Goal: Task Accomplishment & Management: Use online tool/utility

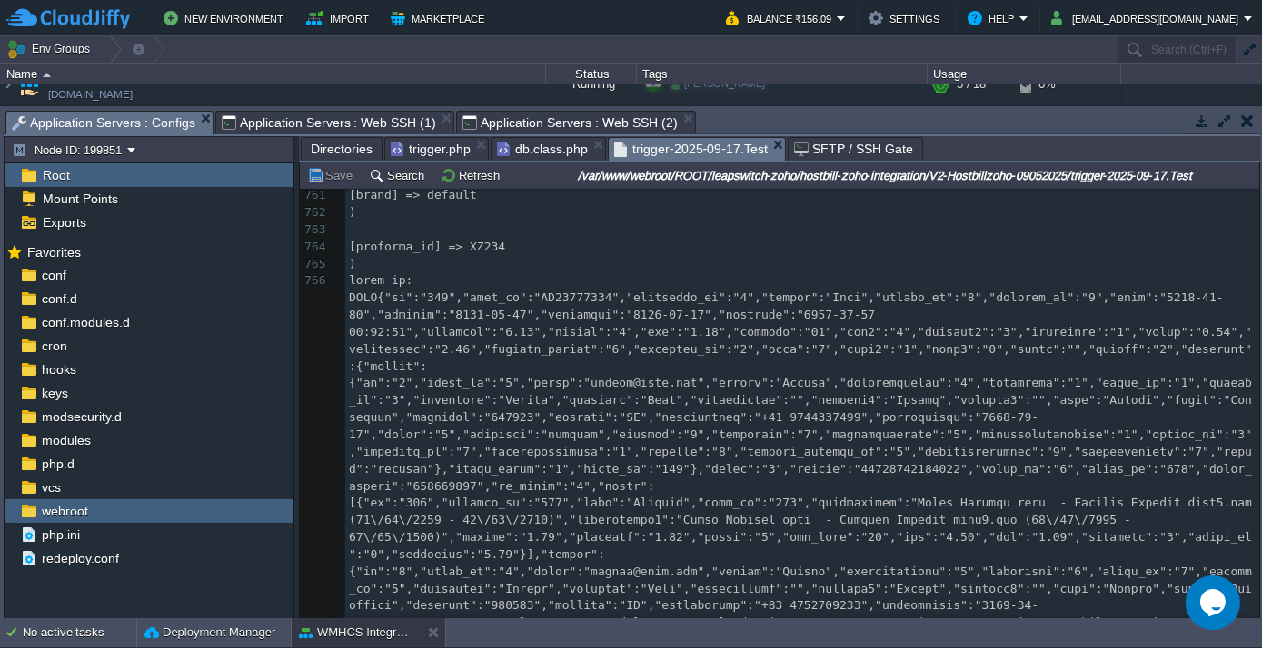
click at [346, 146] on span "Directories" at bounding box center [342, 149] width 62 height 22
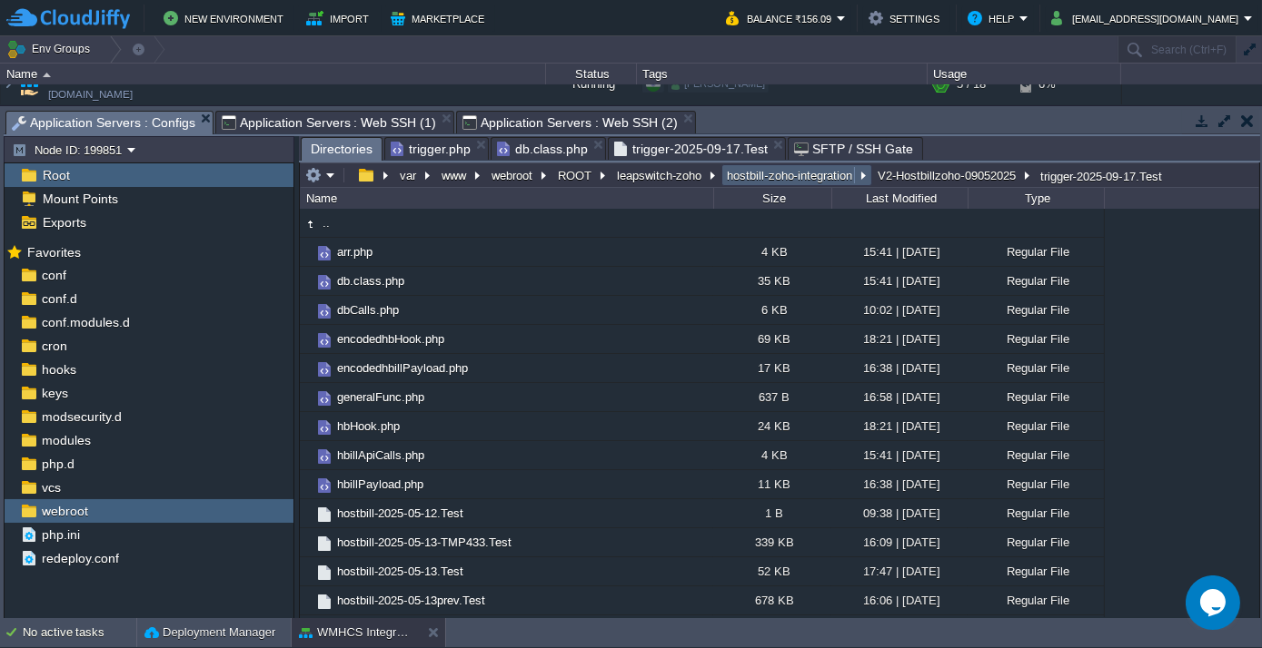
click at [787, 171] on button "hostbill-zoho-integration" at bounding box center [790, 175] width 133 height 16
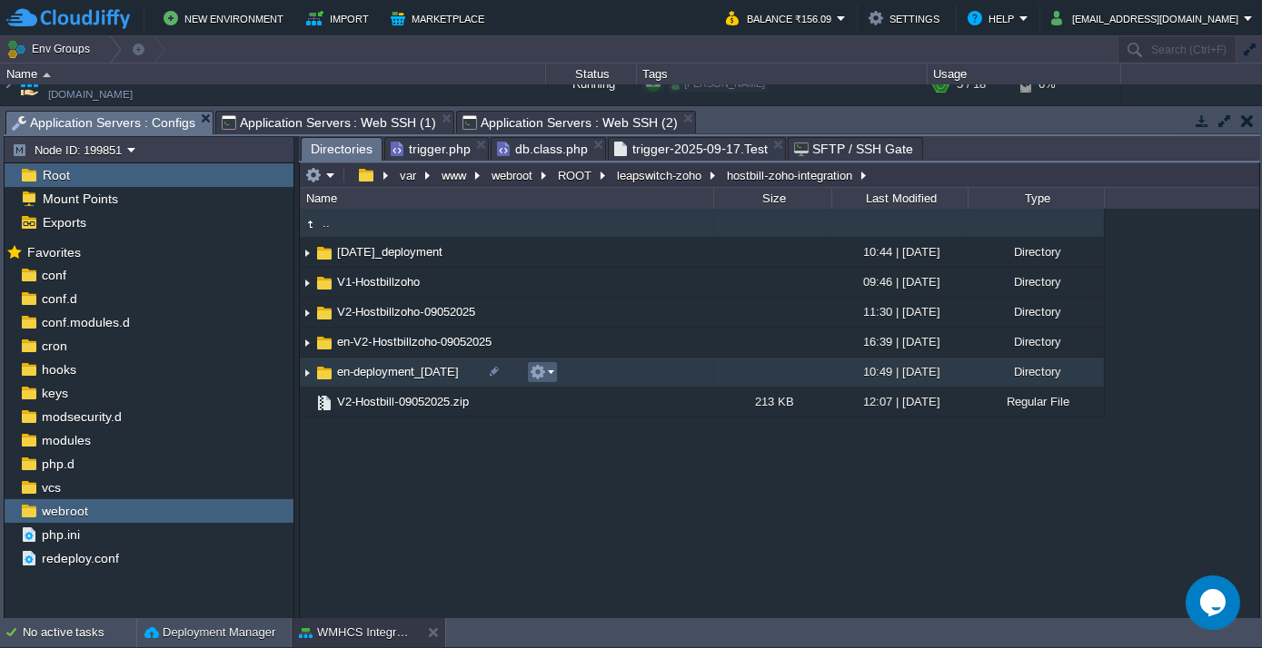
click at [552, 377] on em at bounding box center [542, 372] width 25 height 16
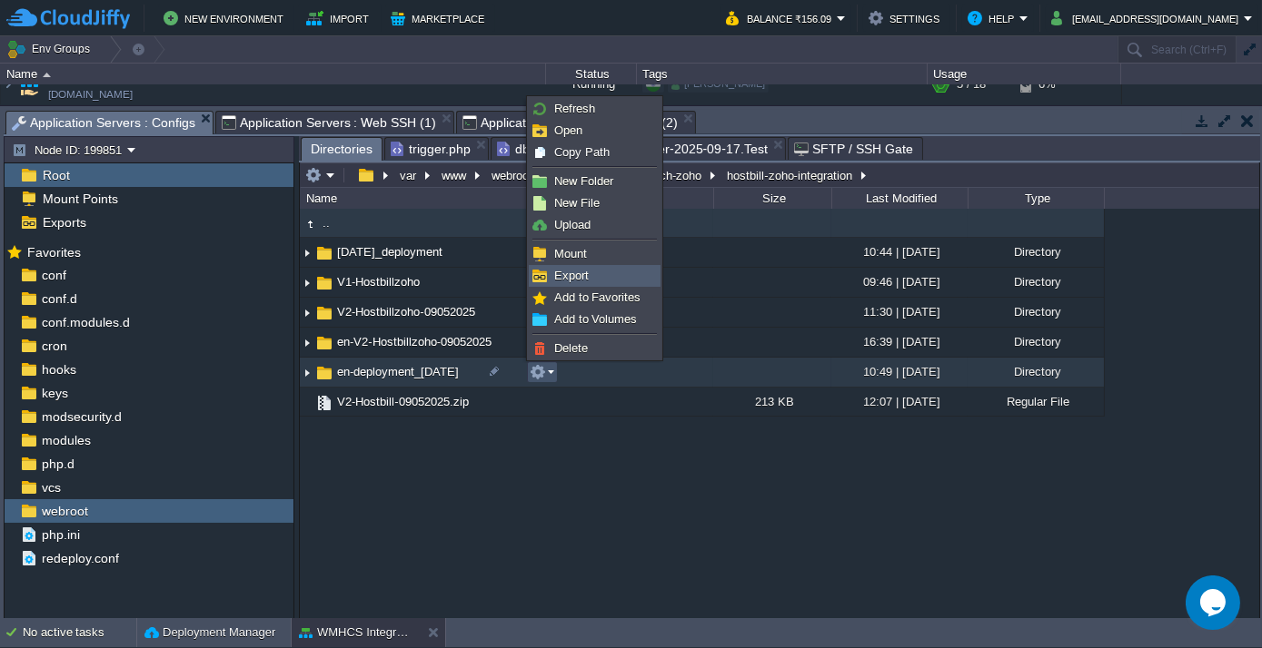
click at [571, 284] on link "Export" at bounding box center [595, 276] width 130 height 20
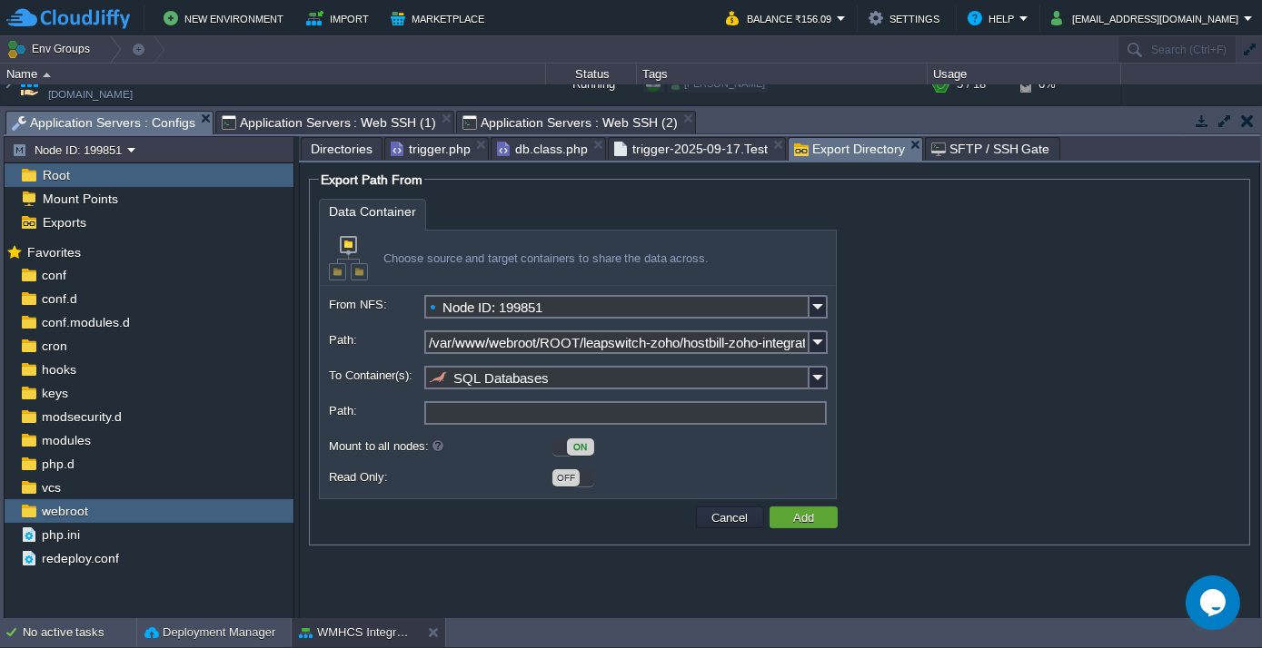
click at [452, 416] on input "Path:" at bounding box center [625, 413] width 402 height 24
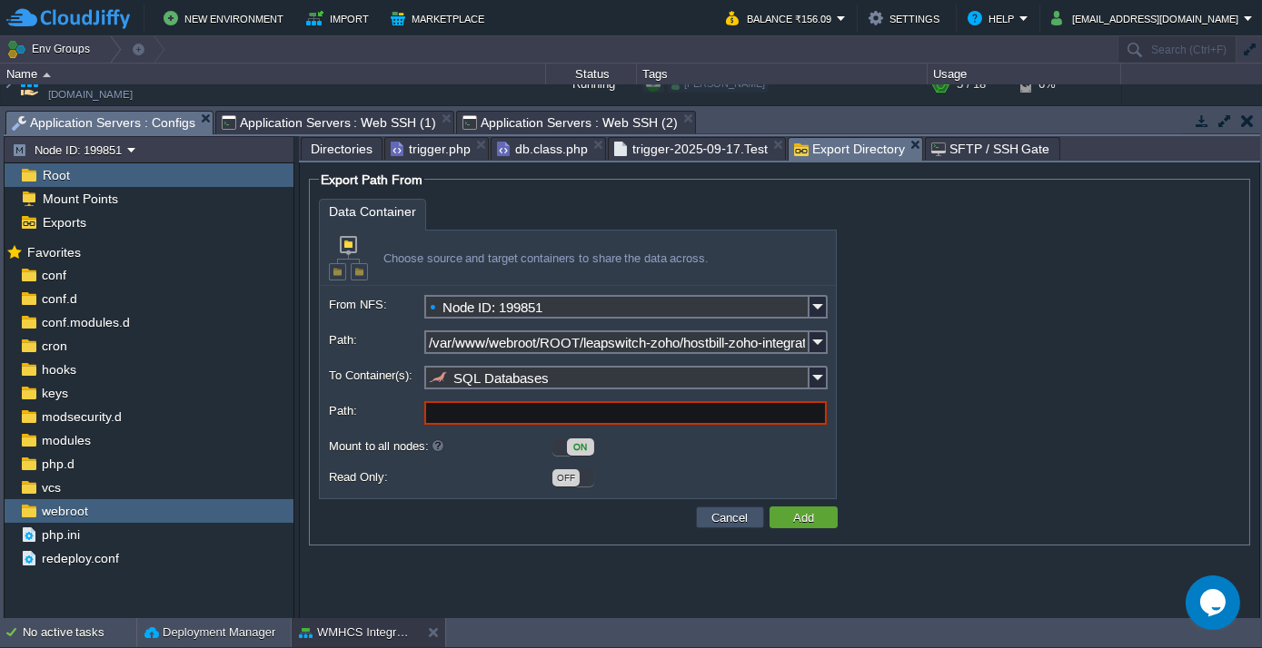
click at [739, 519] on button "Cancel" at bounding box center [730, 518] width 47 height 16
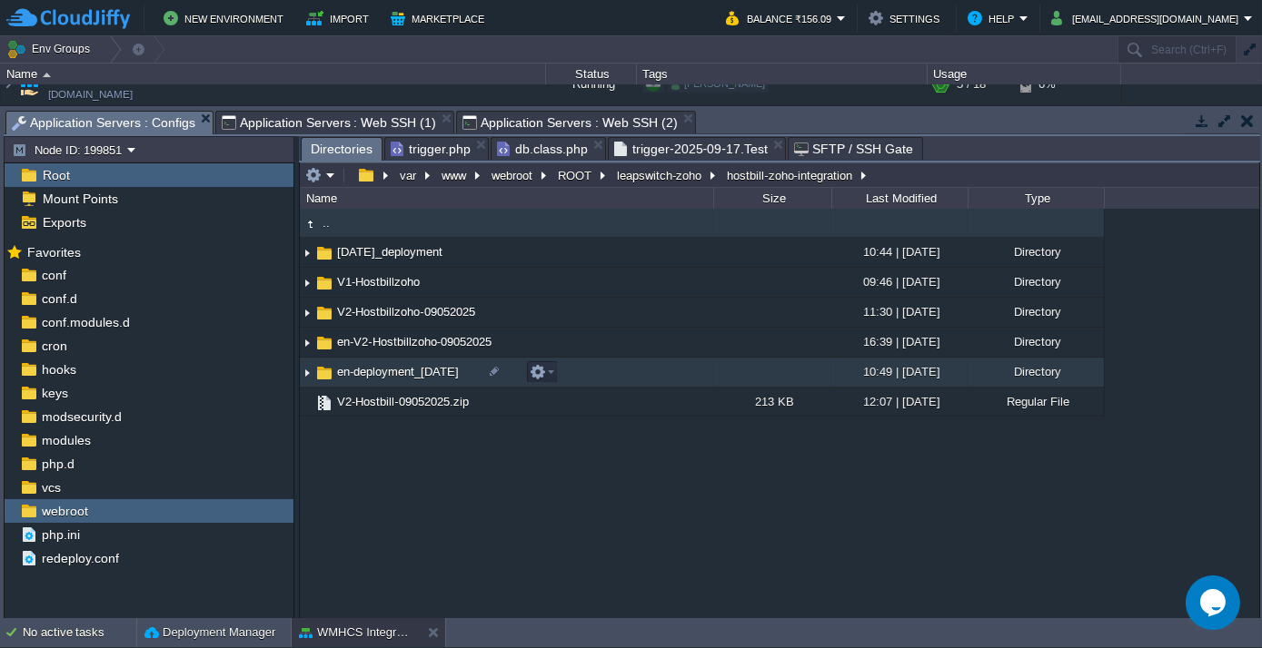
click at [388, 375] on span "en-deployment_[DATE]" at bounding box center [397, 371] width 127 height 15
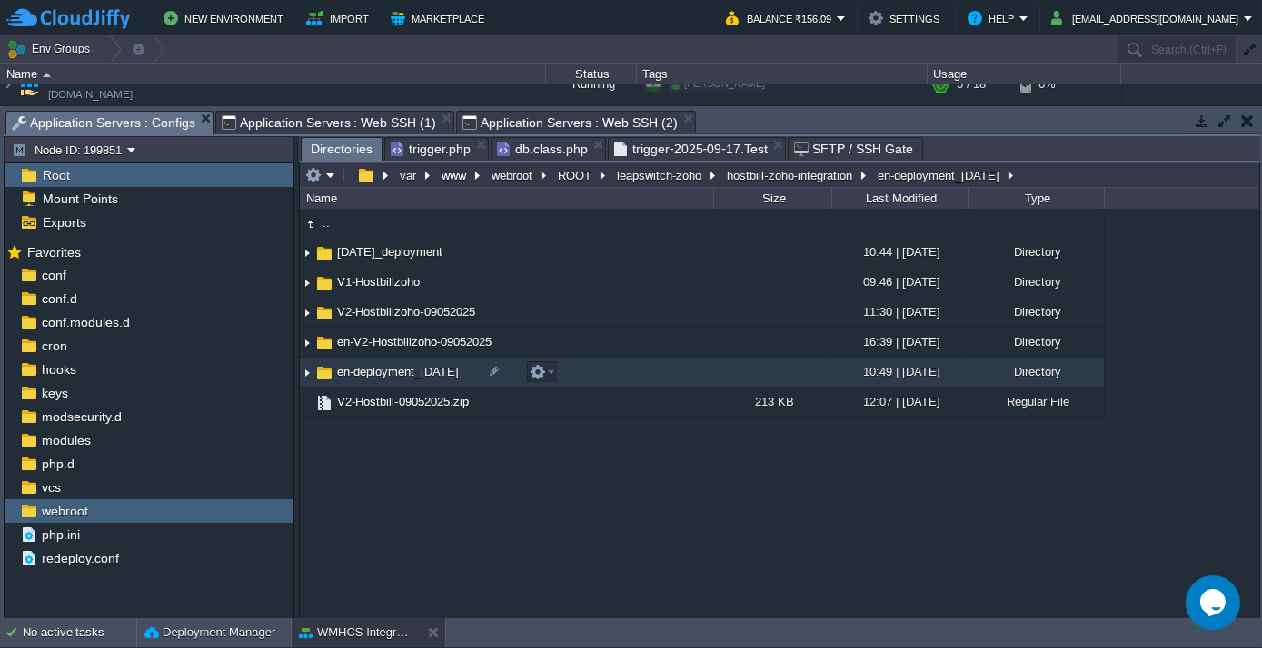
click at [388, 375] on span "en-deployment_[DATE]" at bounding box center [397, 371] width 127 height 15
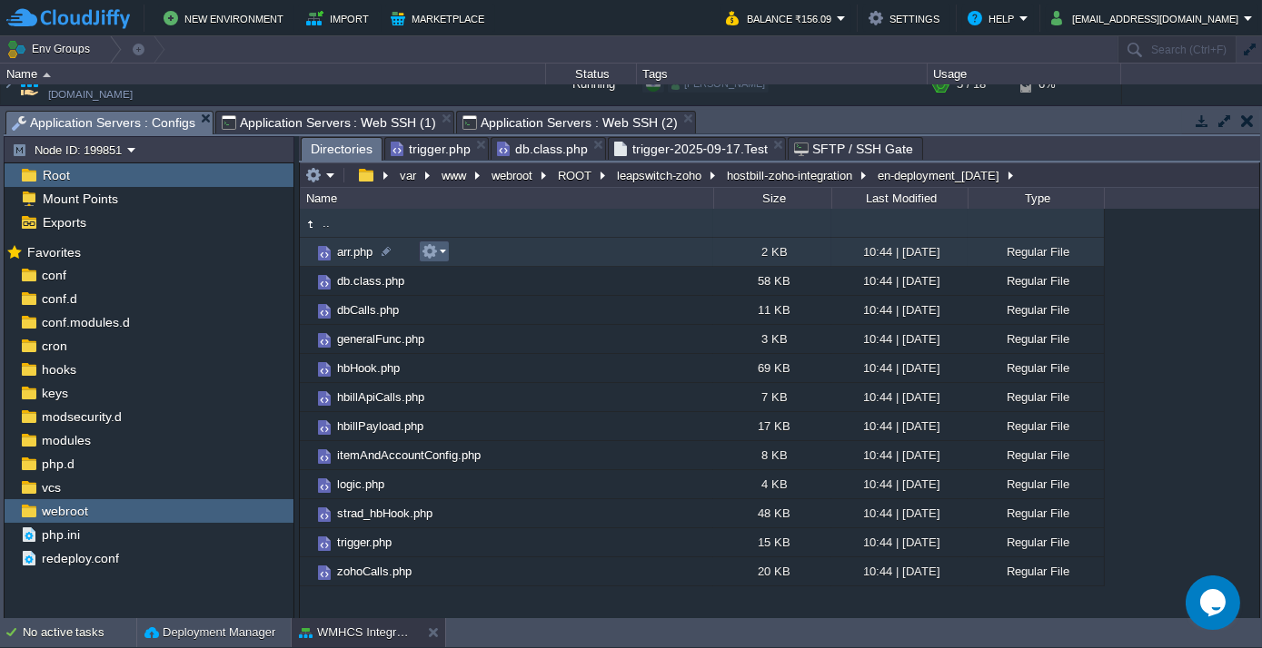
click at [440, 248] on em at bounding box center [433, 251] width 25 height 16
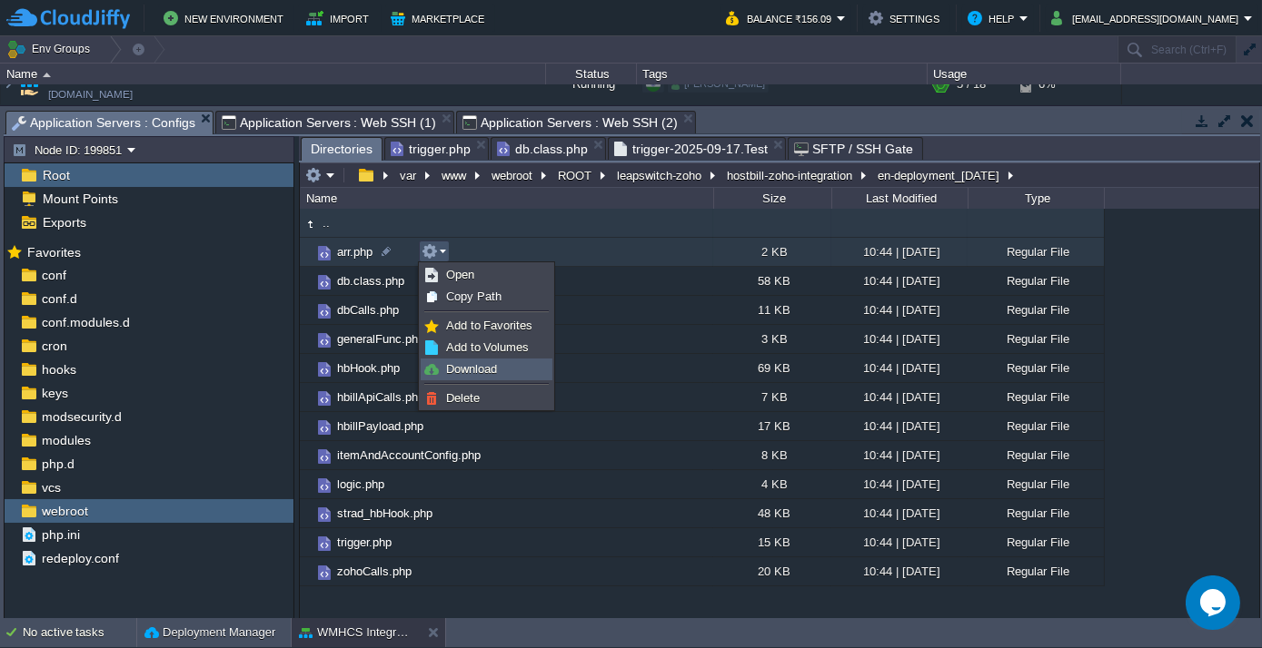
drag, startPoint x: 470, startPoint y: 377, endPoint x: 462, endPoint y: 367, distance: 12.9
click at [470, 378] on link "Download" at bounding box center [486, 370] width 130 height 20
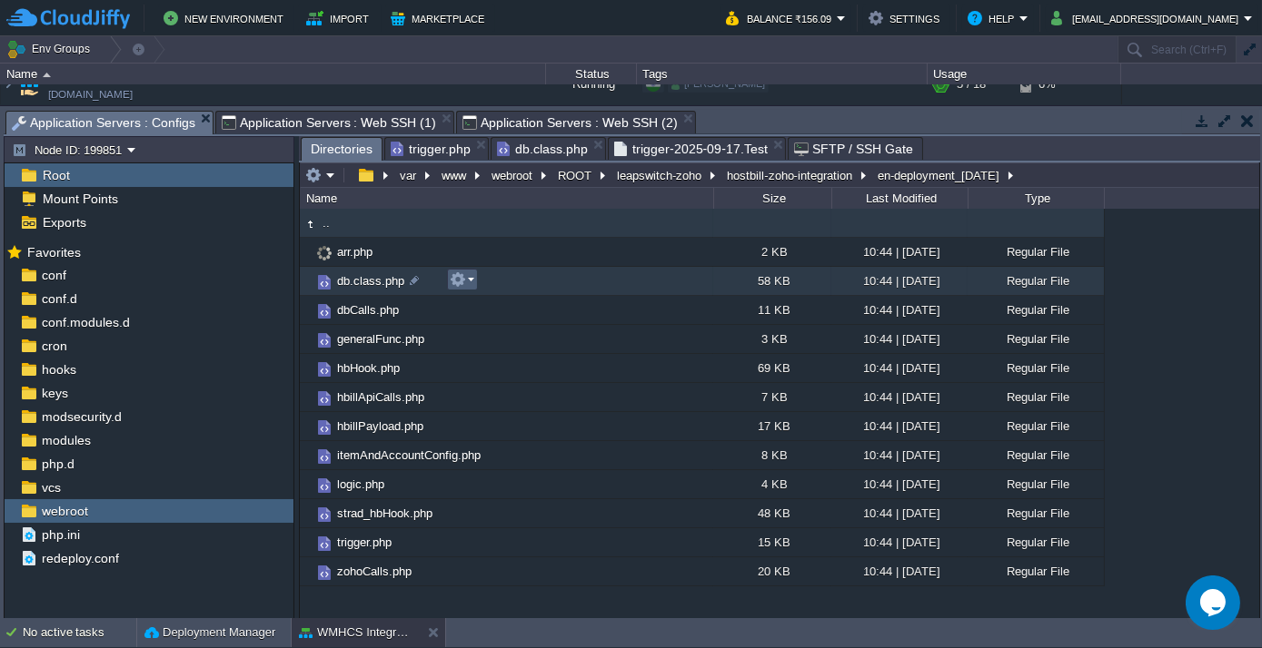
click at [471, 278] on em at bounding box center [462, 280] width 25 height 16
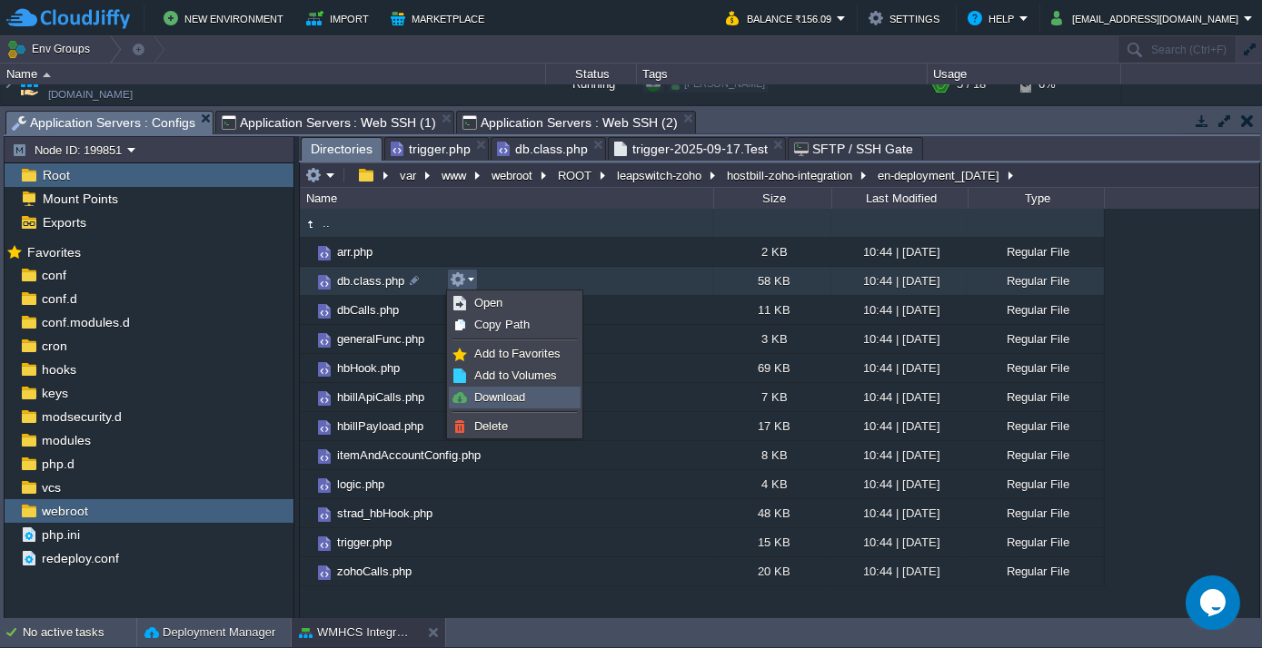
click at [504, 394] on span "Download" at bounding box center [499, 398] width 51 height 14
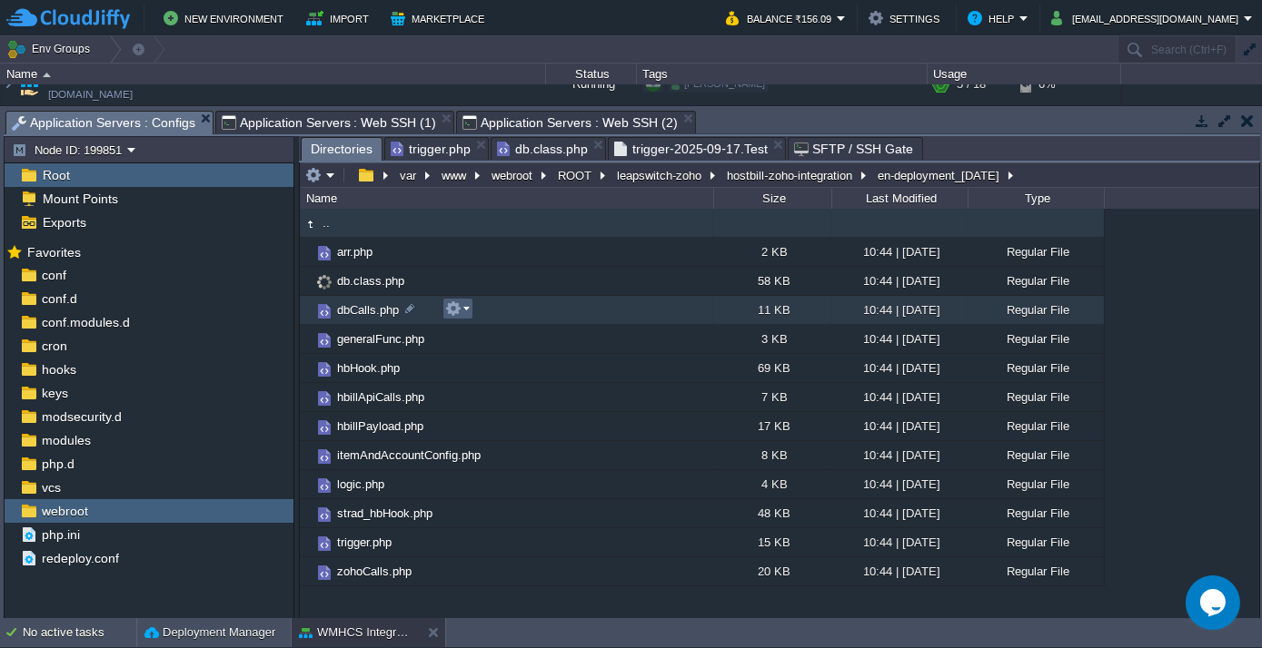
click at [467, 310] on em at bounding box center [457, 309] width 25 height 16
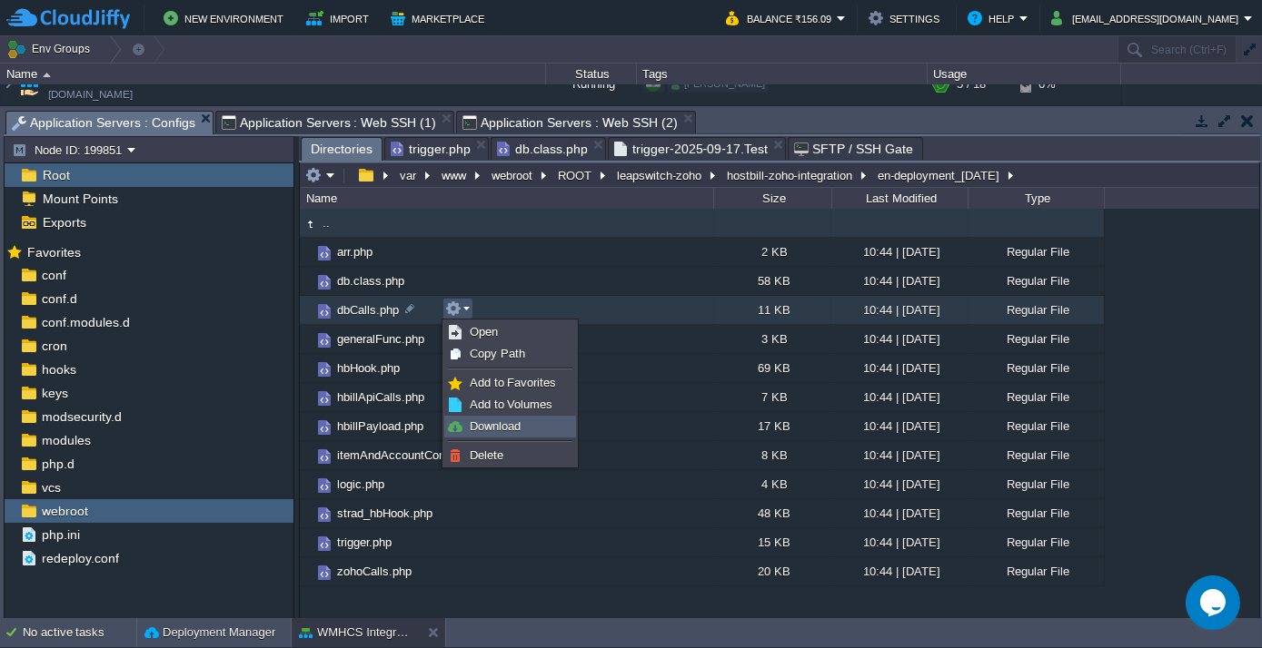
click at [500, 421] on span "Download" at bounding box center [495, 427] width 51 height 14
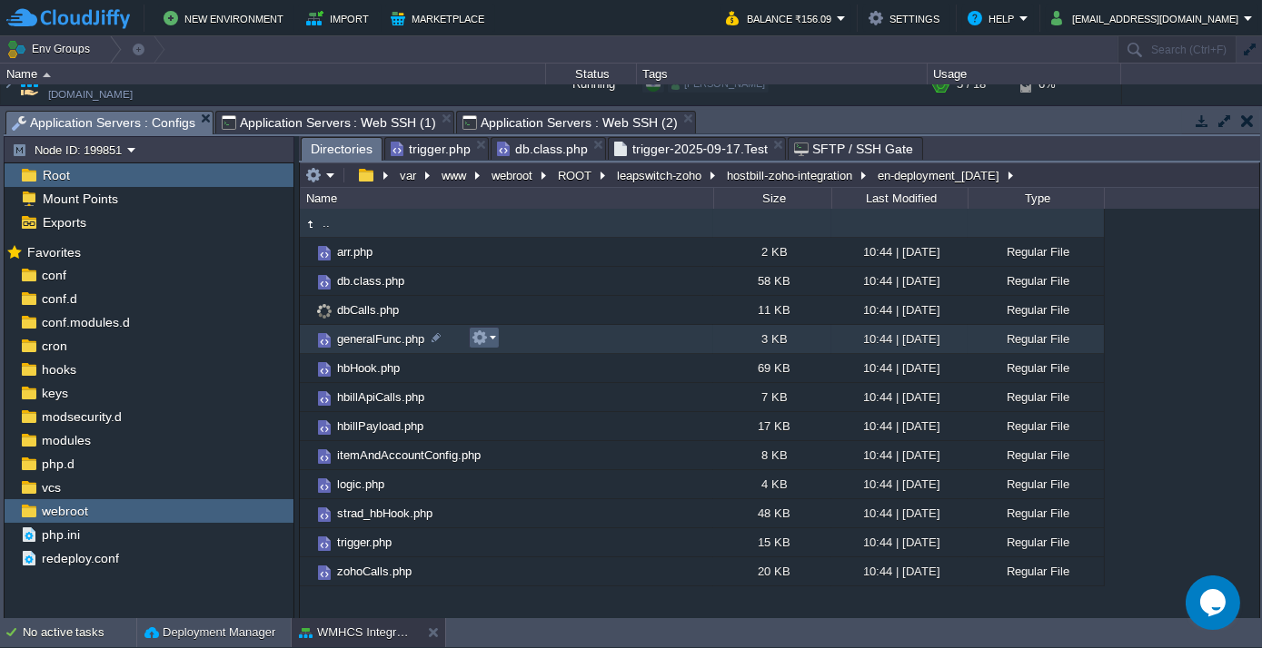
click at [494, 335] on em at bounding box center [483, 338] width 25 height 16
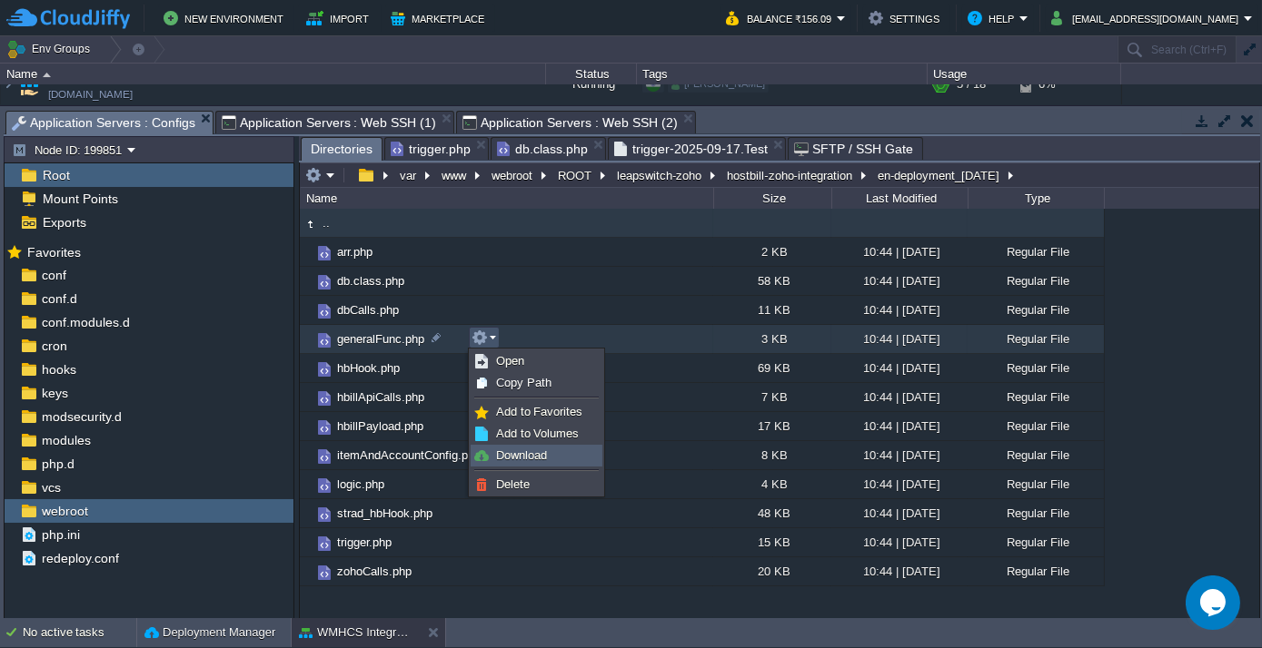
click at [502, 449] on span "Download" at bounding box center [521, 456] width 51 height 14
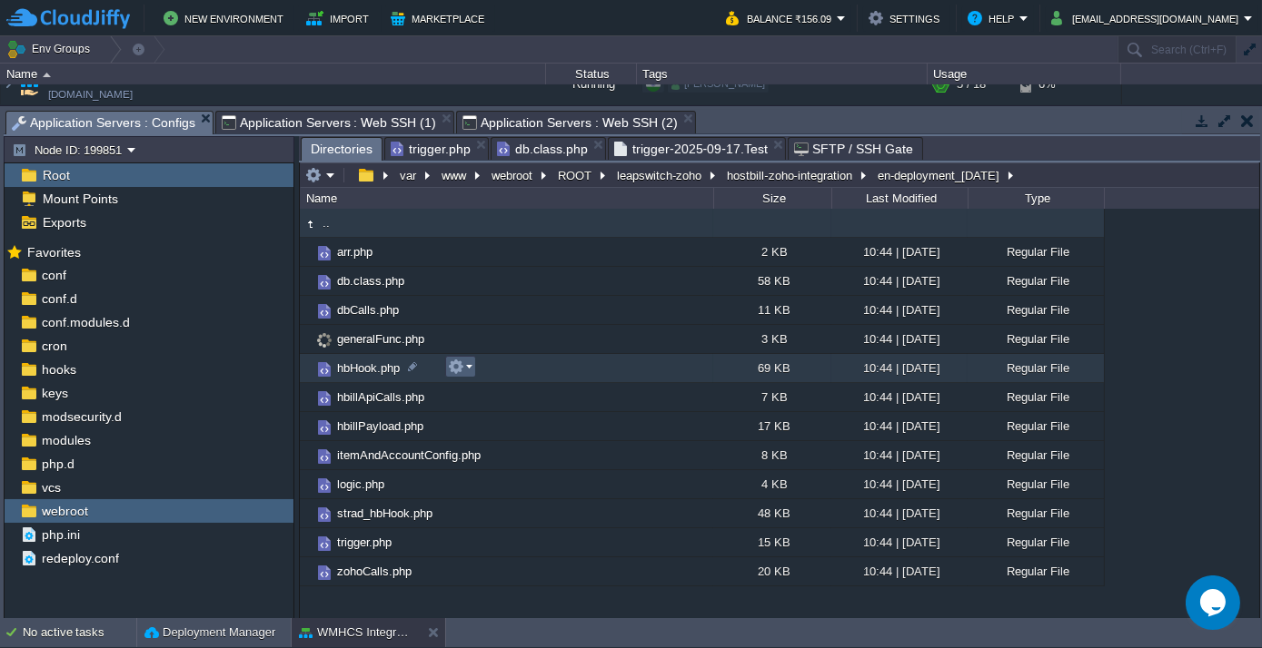
click at [468, 364] on em at bounding box center [460, 367] width 25 height 16
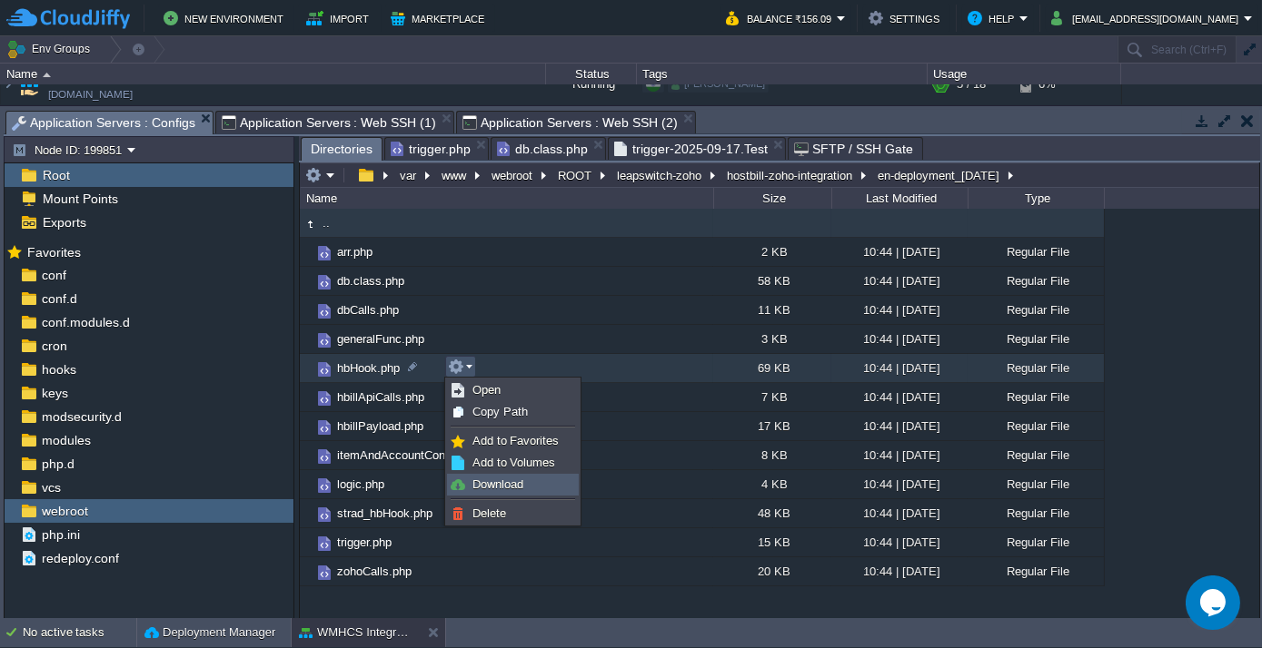
click at [507, 486] on span "Download" at bounding box center [497, 485] width 51 height 14
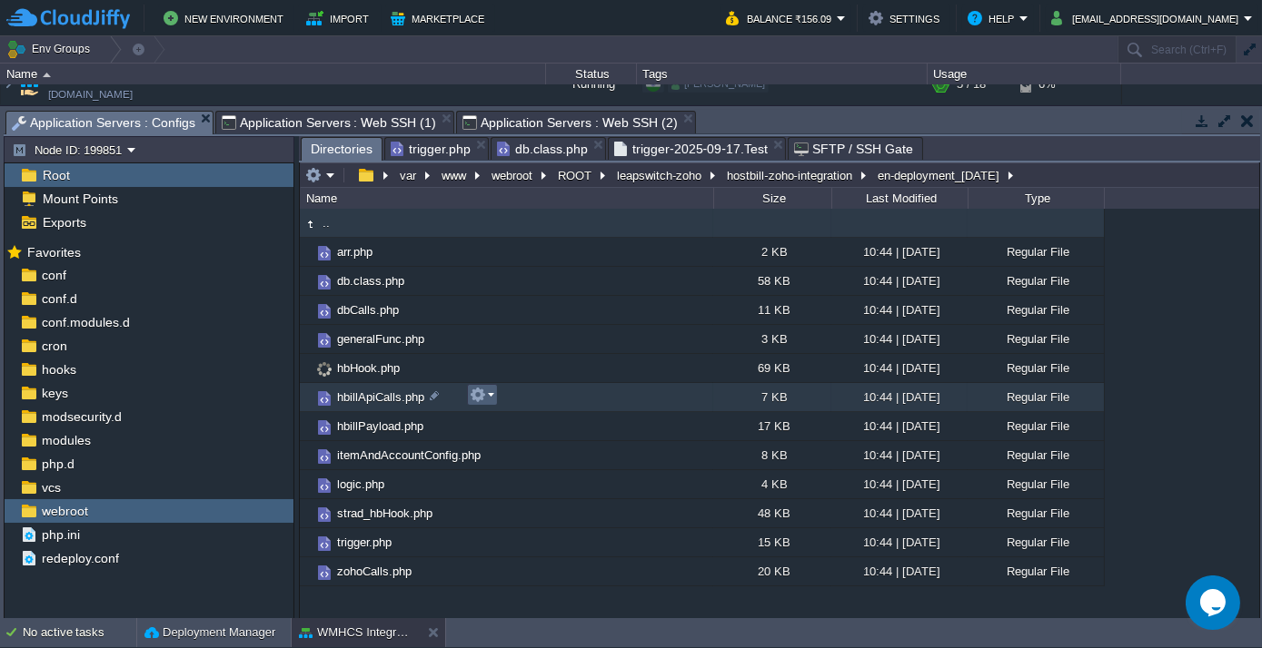
click at [491, 397] on em at bounding box center [482, 395] width 25 height 16
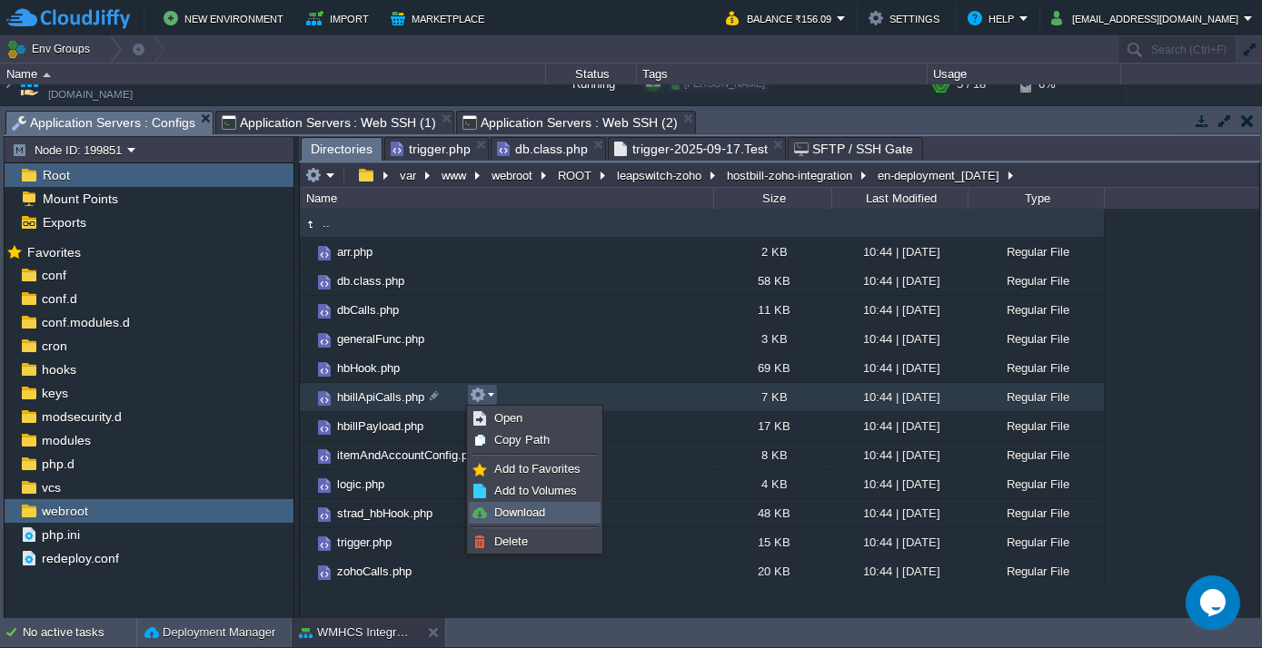
click at [518, 508] on span "Download" at bounding box center [519, 513] width 51 height 14
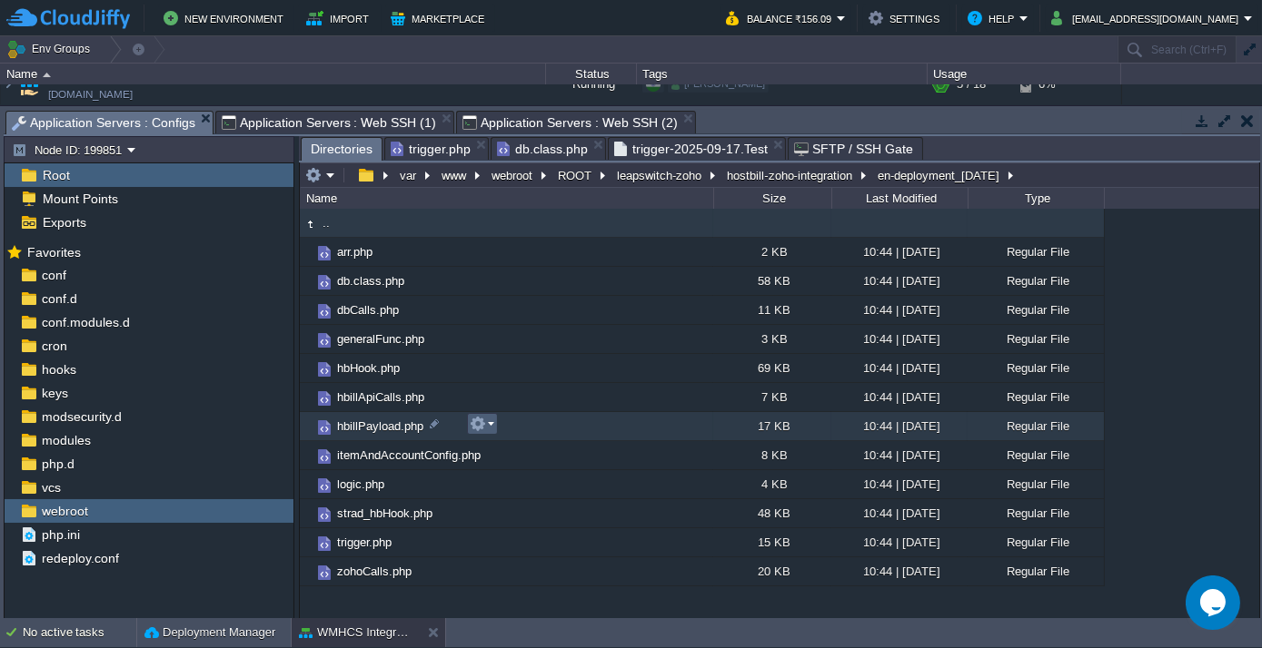
click at [489, 422] on em at bounding box center [482, 424] width 25 height 16
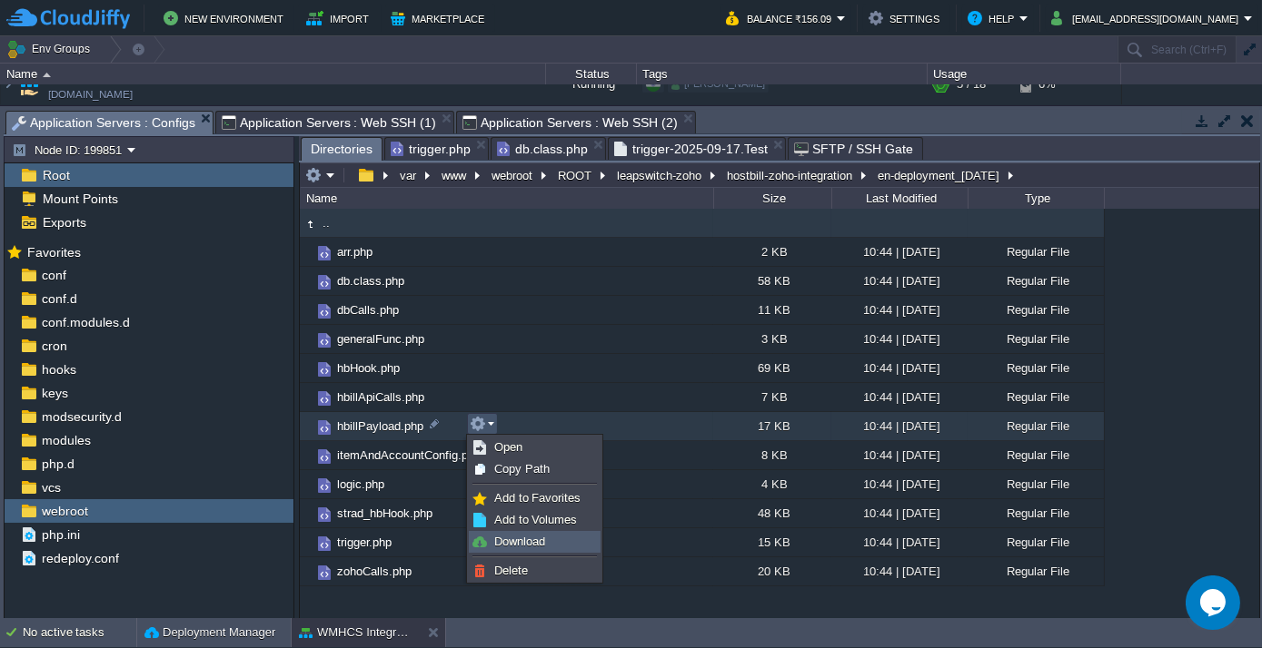
click at [515, 532] on link "Download" at bounding box center [535, 542] width 130 height 20
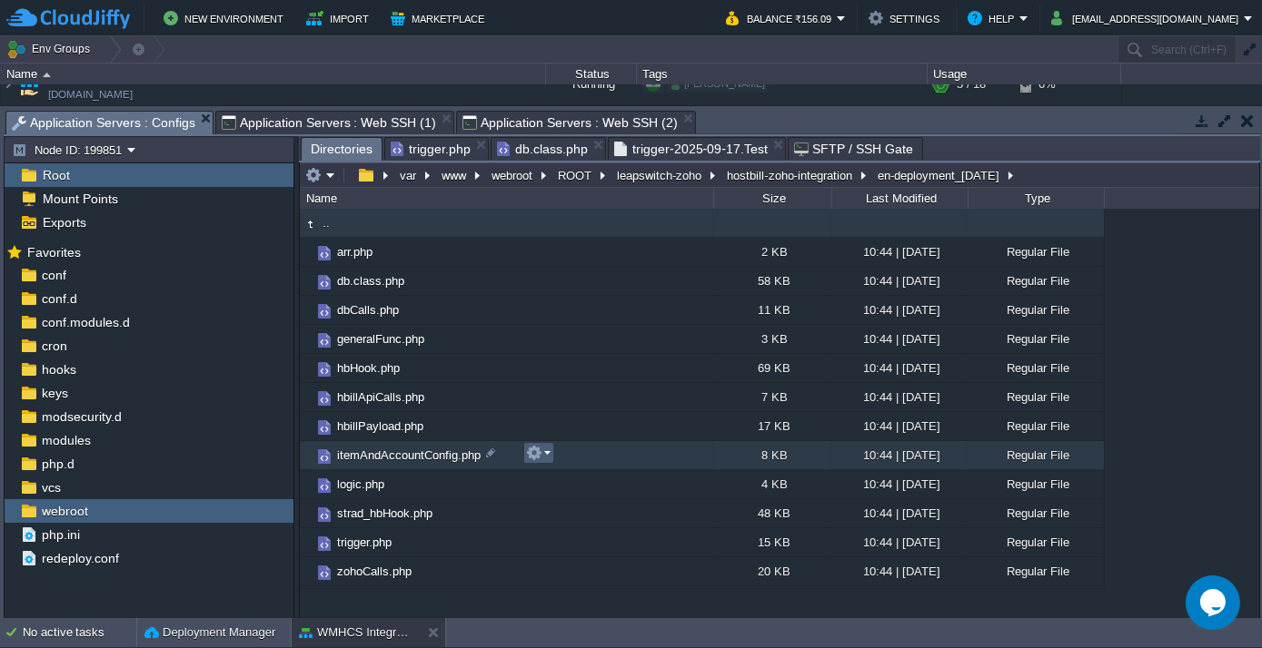
click at [551, 450] on td at bounding box center [538, 453] width 31 height 22
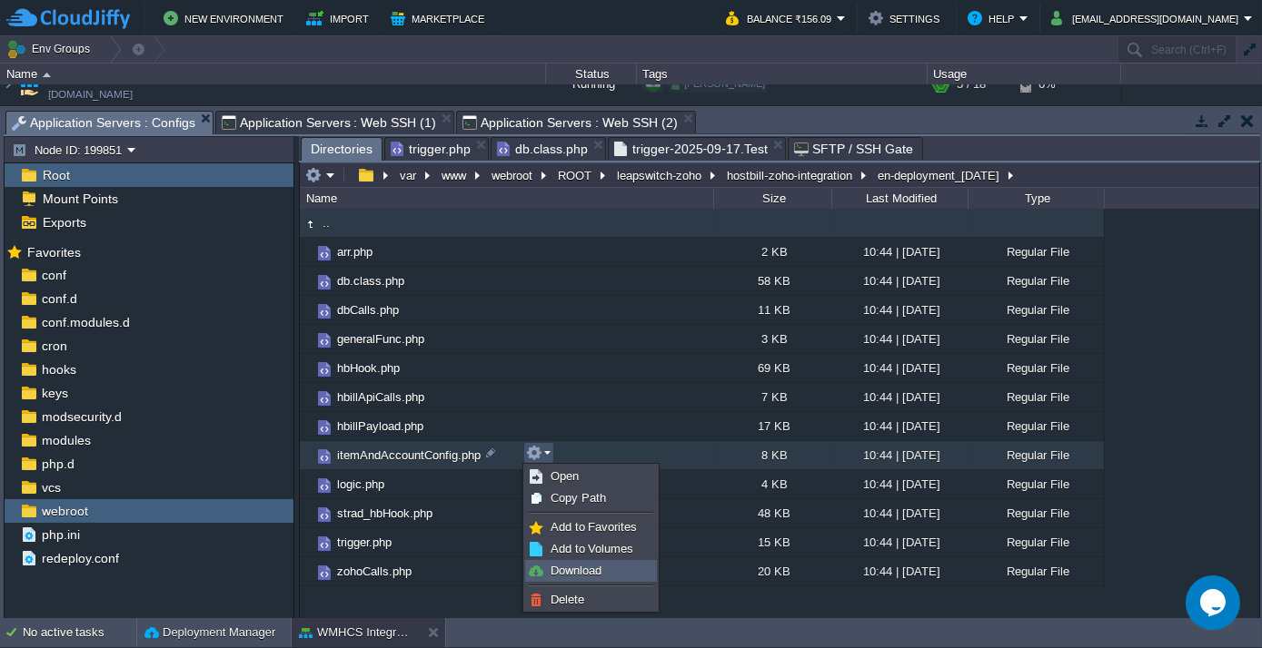
click at [600, 571] on span "Download" at bounding box center [575, 571] width 51 height 14
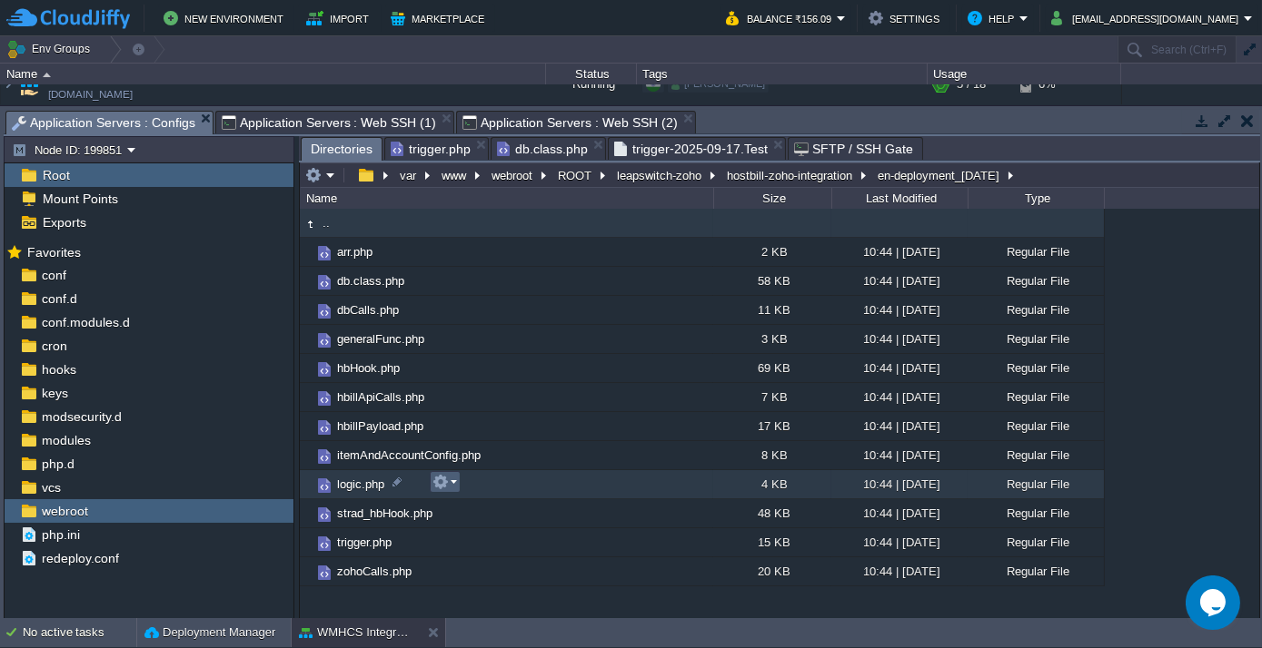
click at [458, 482] on td at bounding box center [445, 482] width 31 height 22
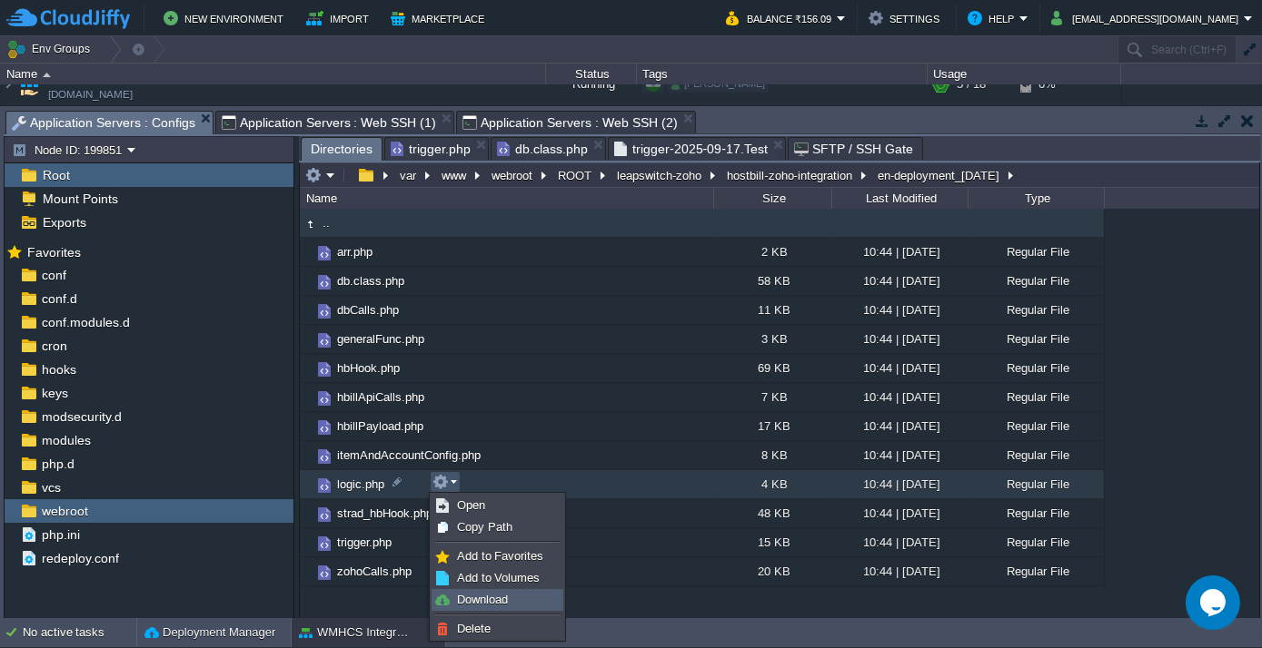
click at [494, 597] on span "Download" at bounding box center [482, 600] width 51 height 14
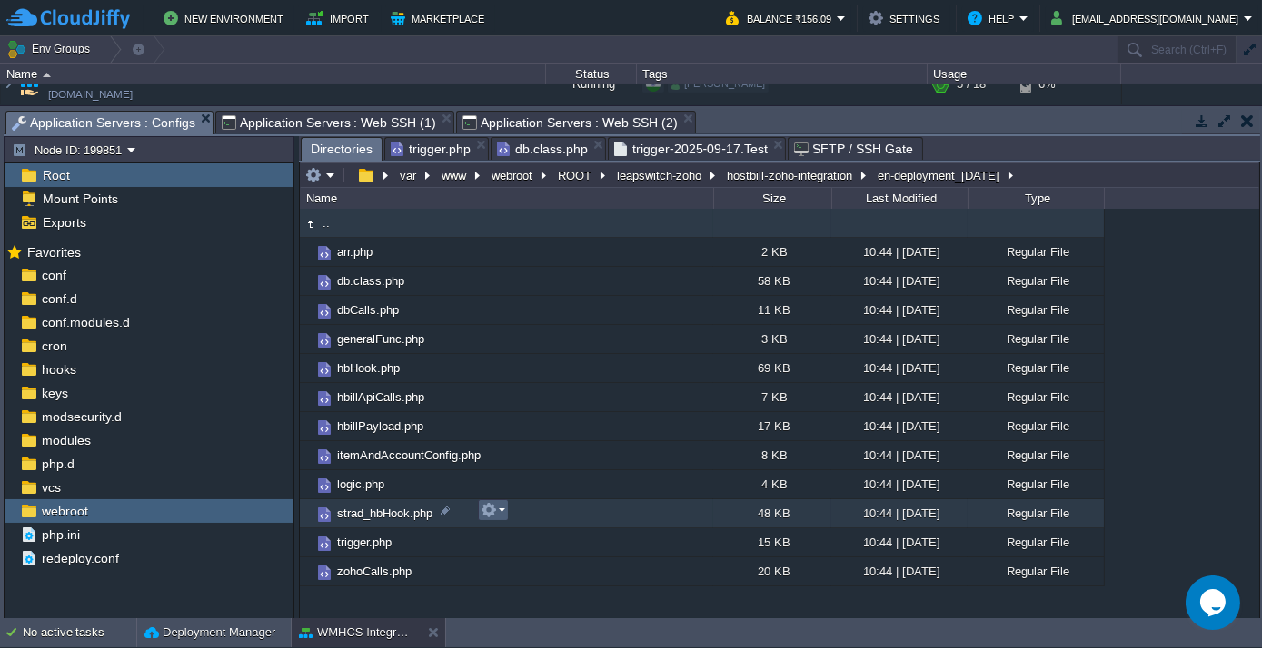
click at [503, 507] on em at bounding box center [492, 510] width 25 height 16
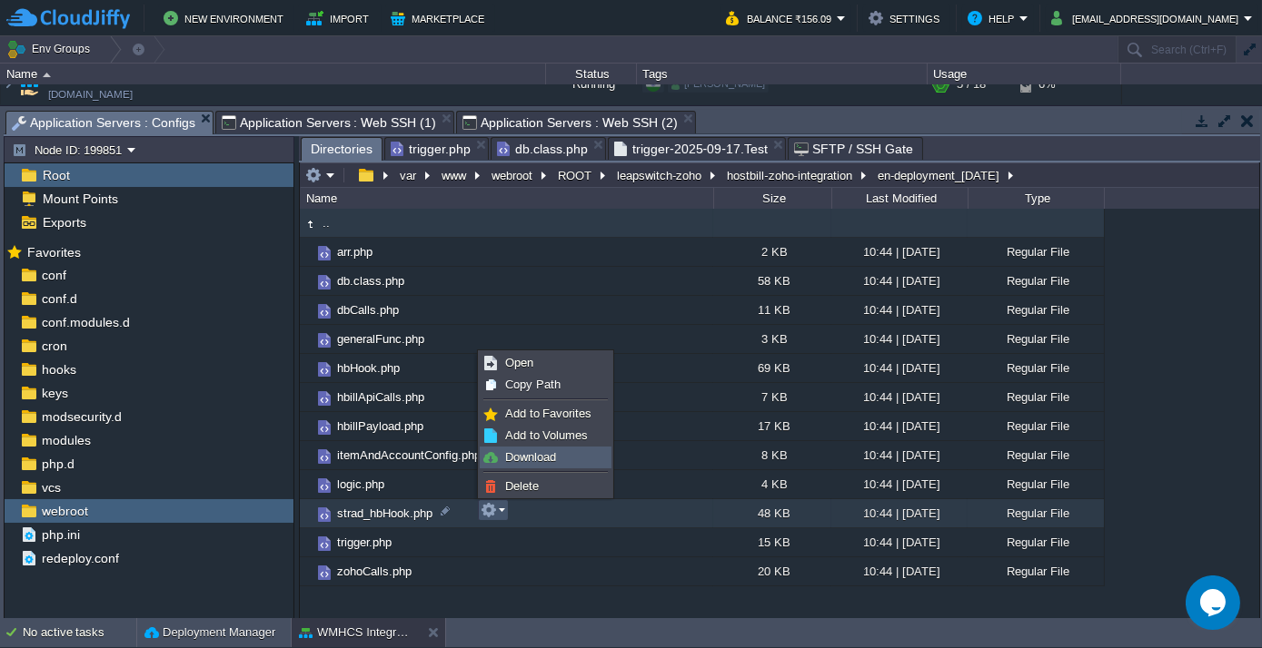
click at [543, 463] on span "Download" at bounding box center [530, 457] width 51 height 14
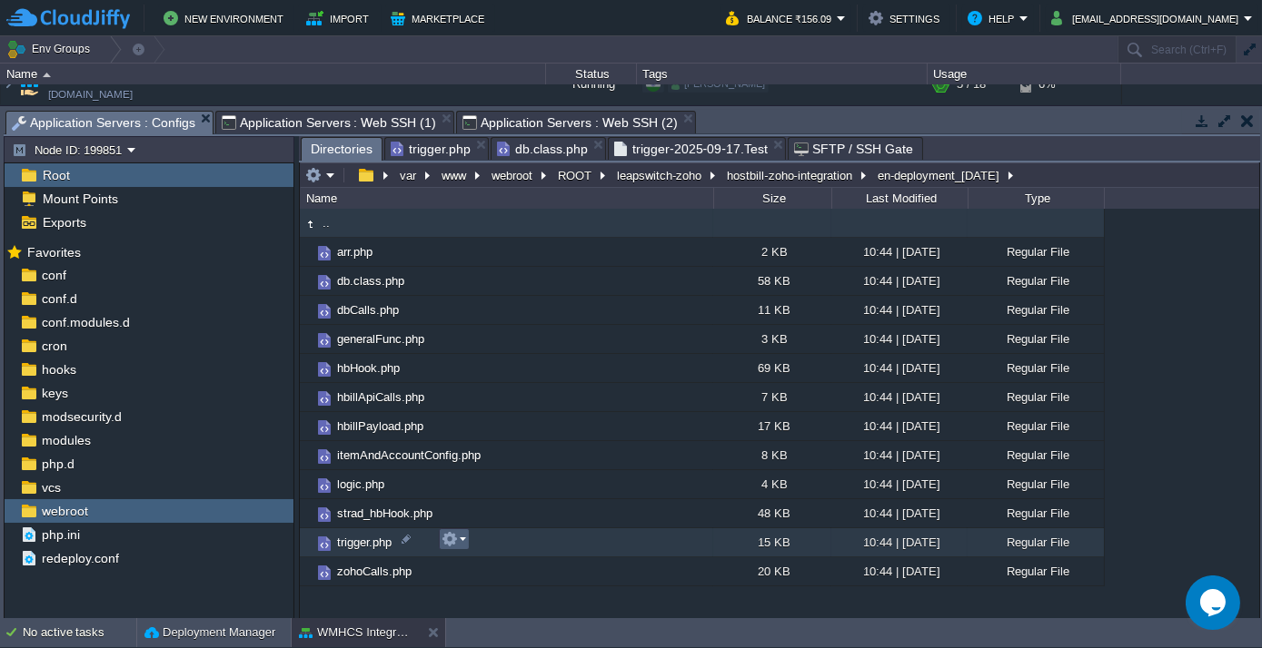
click at [460, 537] on em at bounding box center [453, 539] width 25 height 16
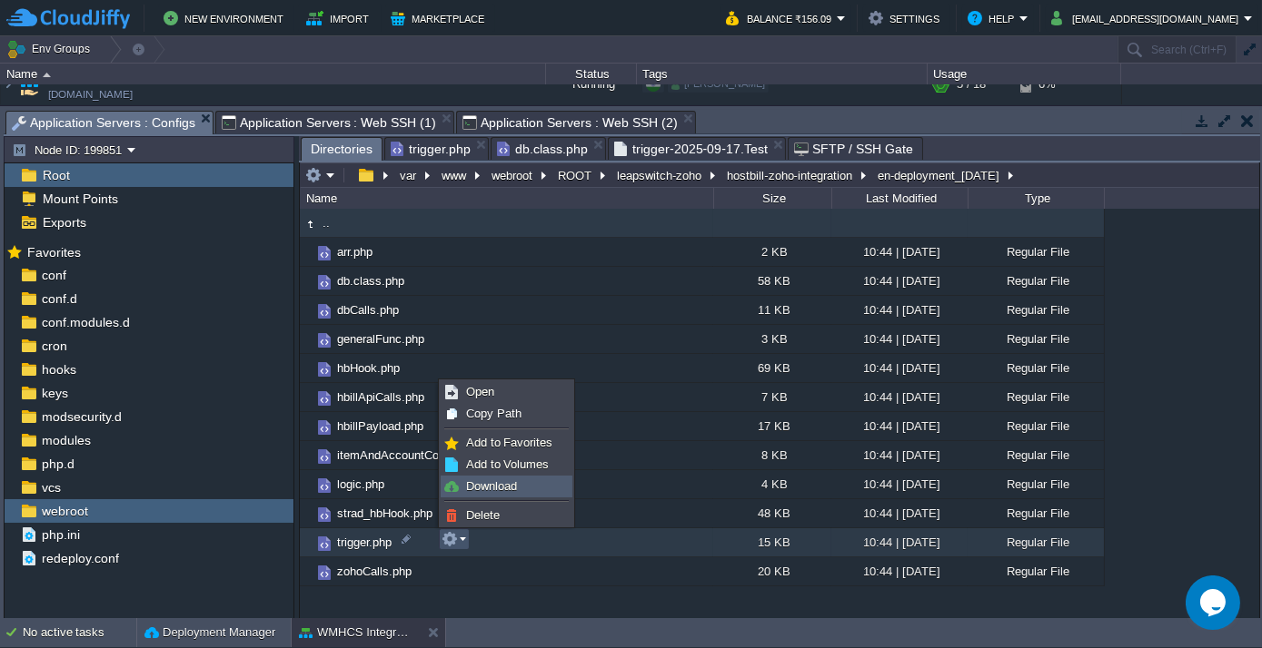
click at [505, 489] on span "Download" at bounding box center [491, 487] width 51 height 14
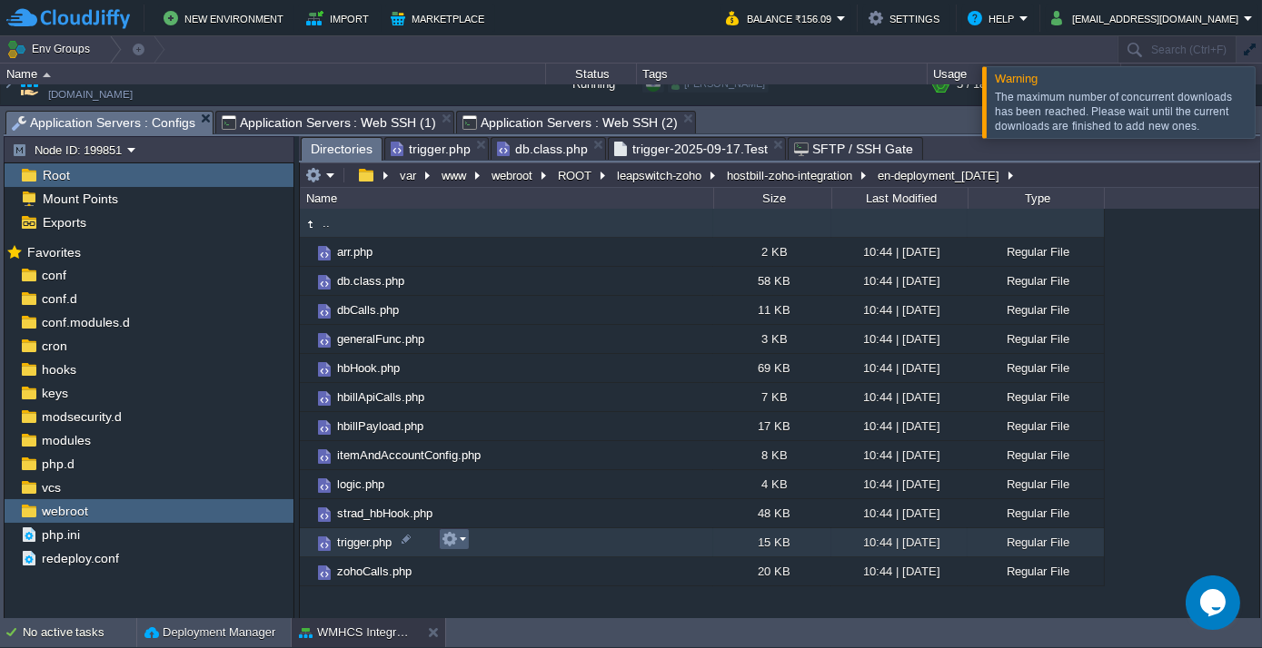
click at [461, 538] on em at bounding box center [453, 539] width 25 height 16
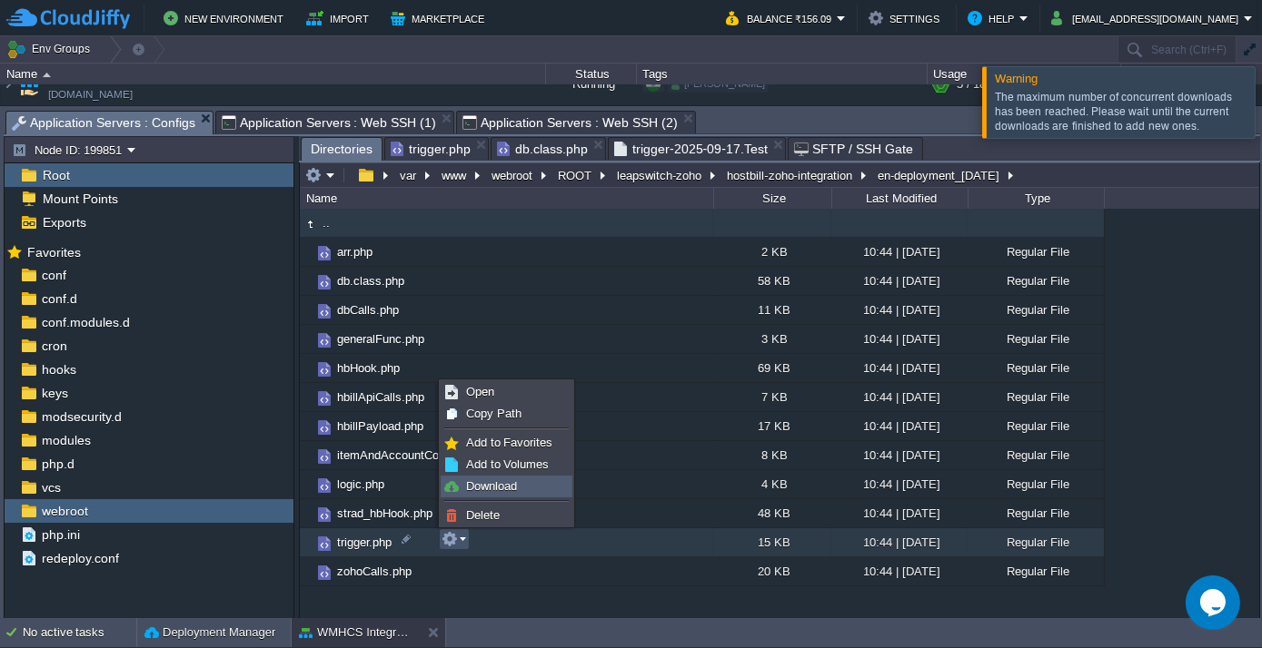
click at [501, 488] on span "Download" at bounding box center [491, 487] width 51 height 14
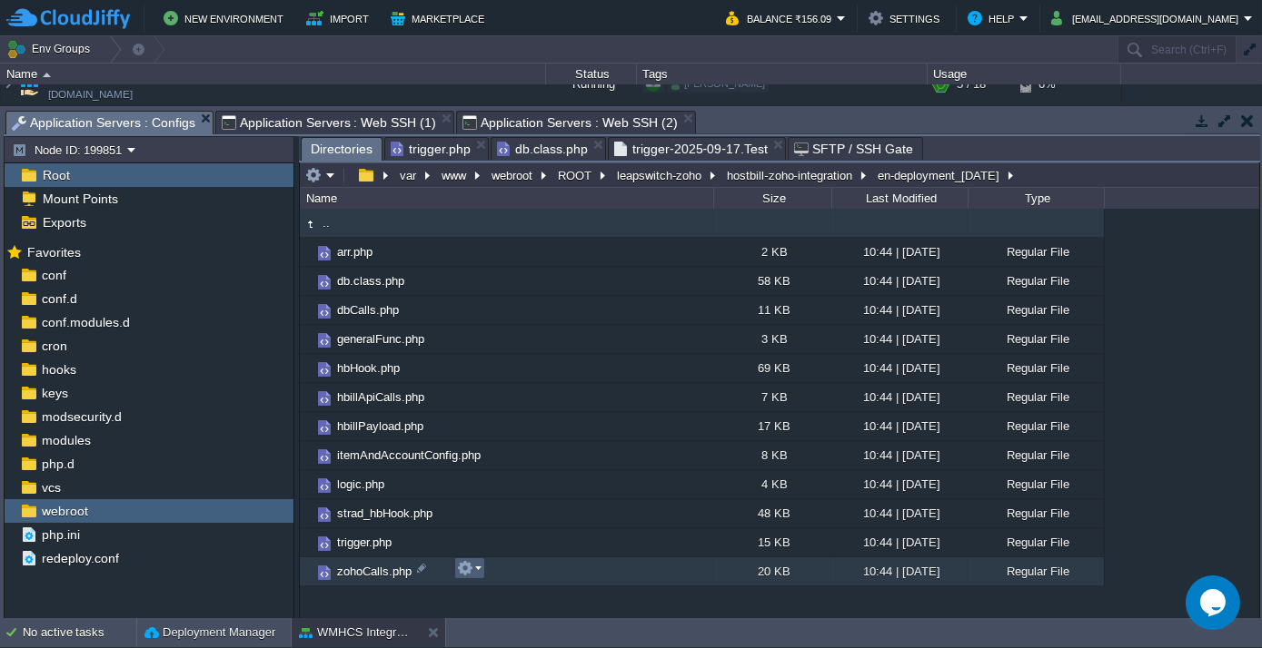
click at [477, 568] on em at bounding box center [469, 568] width 25 height 16
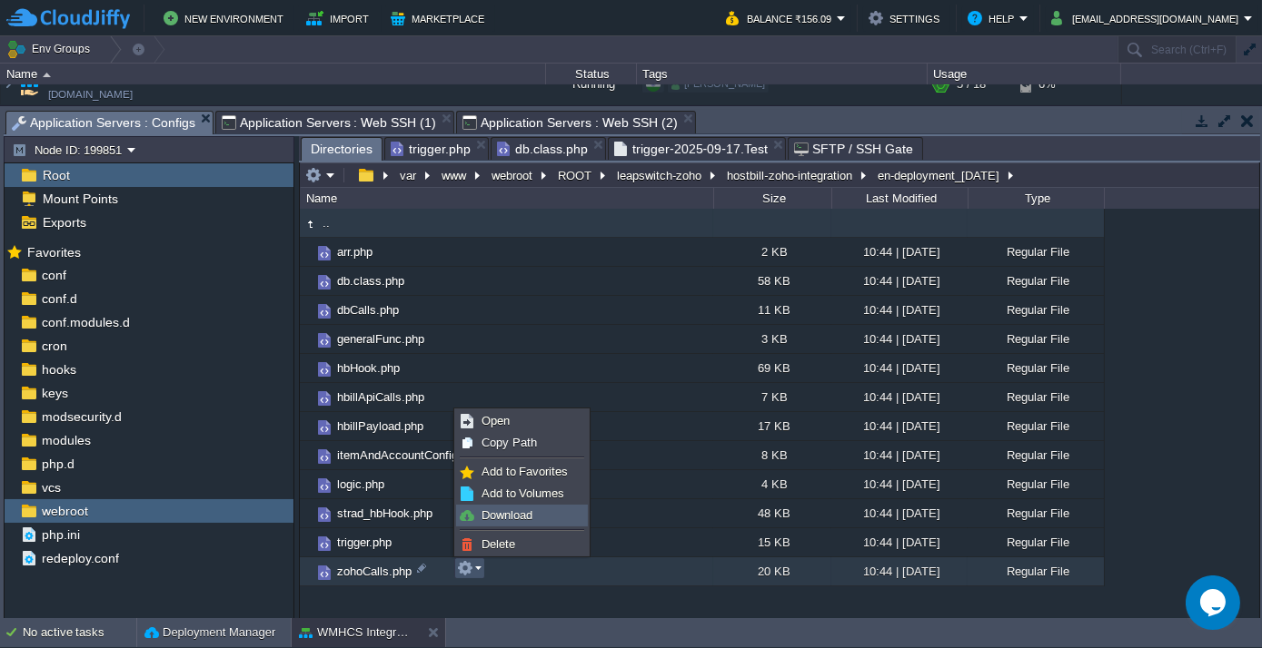
click at [518, 519] on span "Download" at bounding box center [506, 516] width 51 height 14
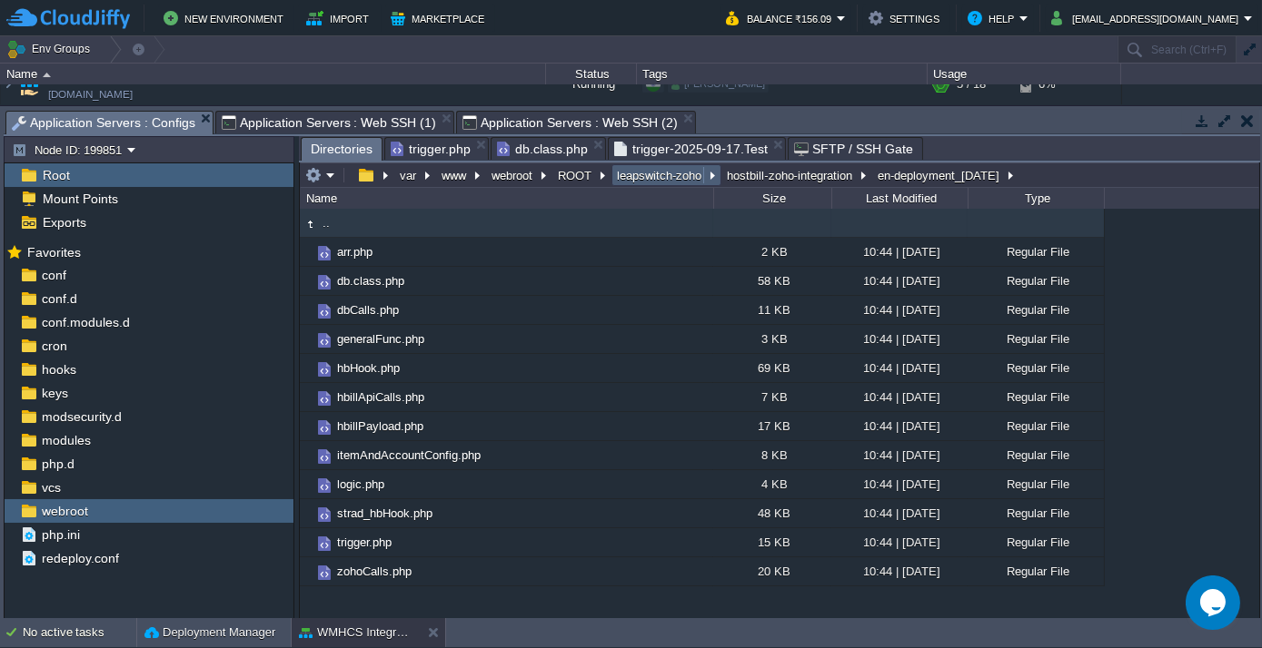
click at [653, 173] on button "leapswitch-zoho" at bounding box center [660, 175] width 92 height 16
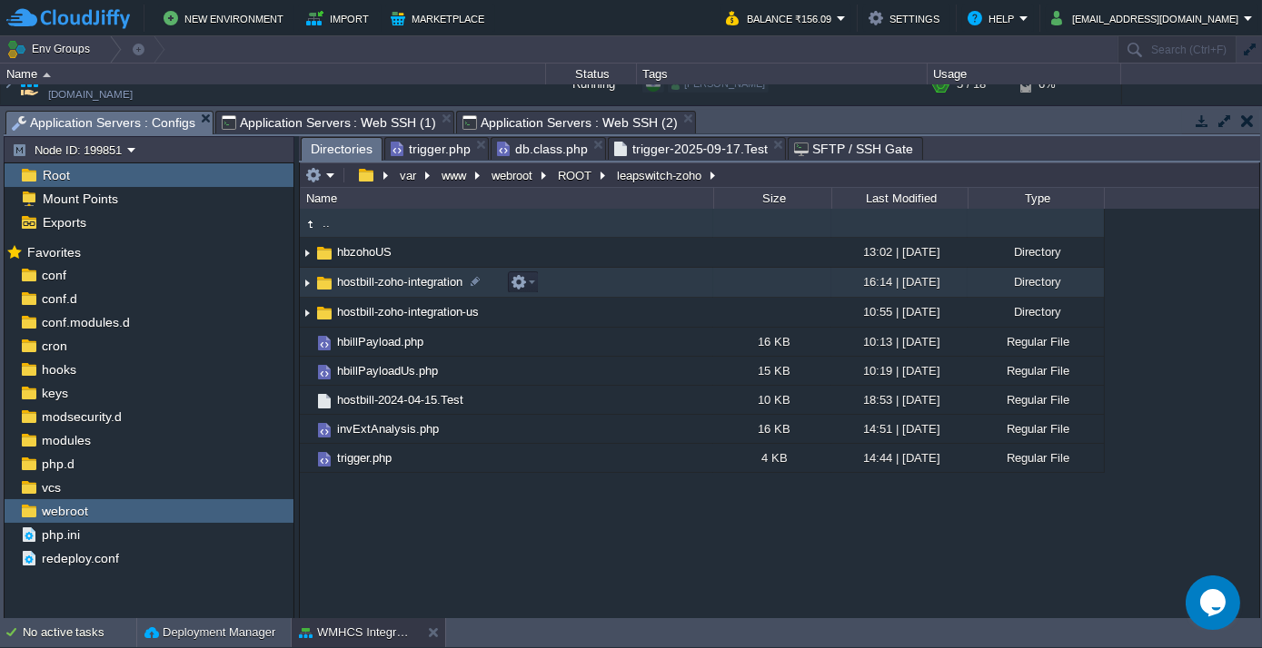
click at [391, 288] on span "hostbill-zoho-integration" at bounding box center [399, 281] width 131 height 15
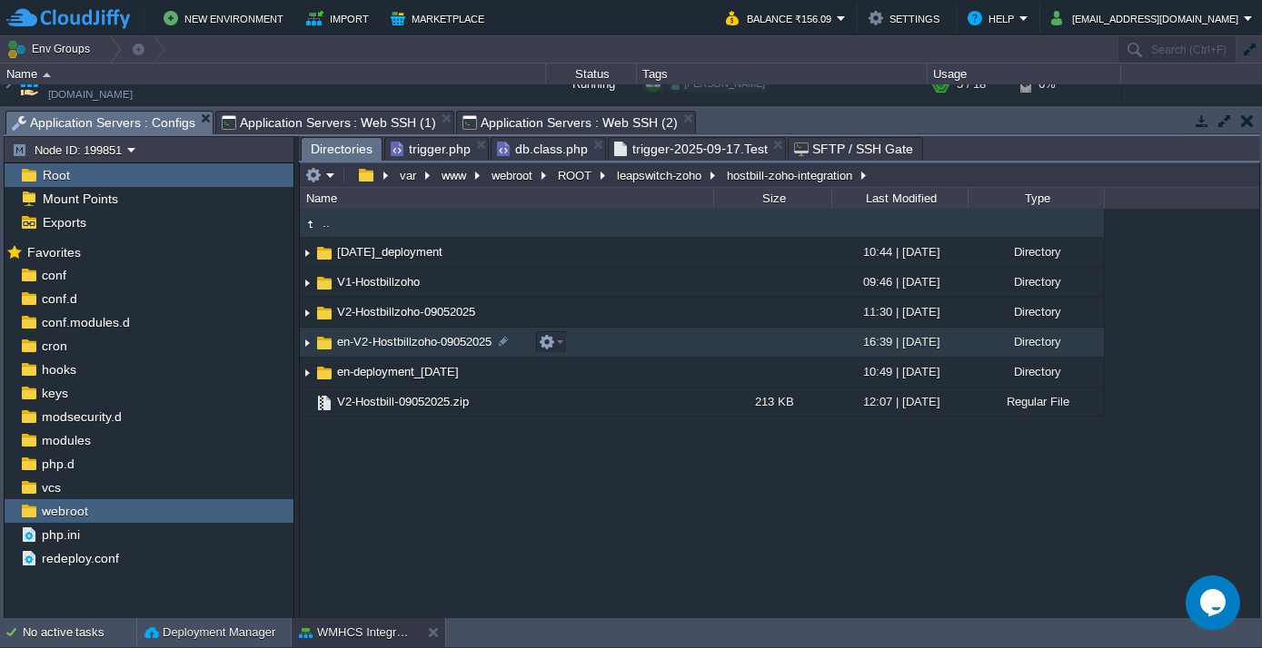
click at [400, 343] on span "en-V2-Hostbillzoho-09052025" at bounding box center [414, 341] width 160 height 15
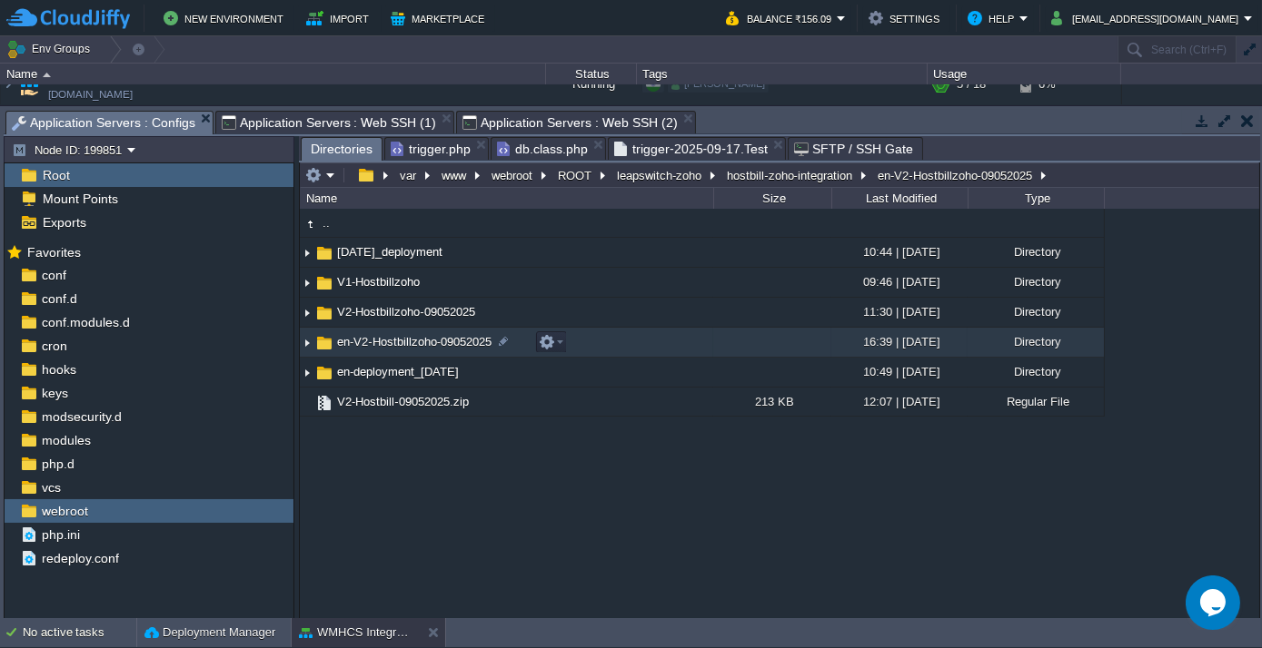
click at [400, 343] on span "en-V2-Hostbillzoho-09052025" at bounding box center [414, 341] width 160 height 15
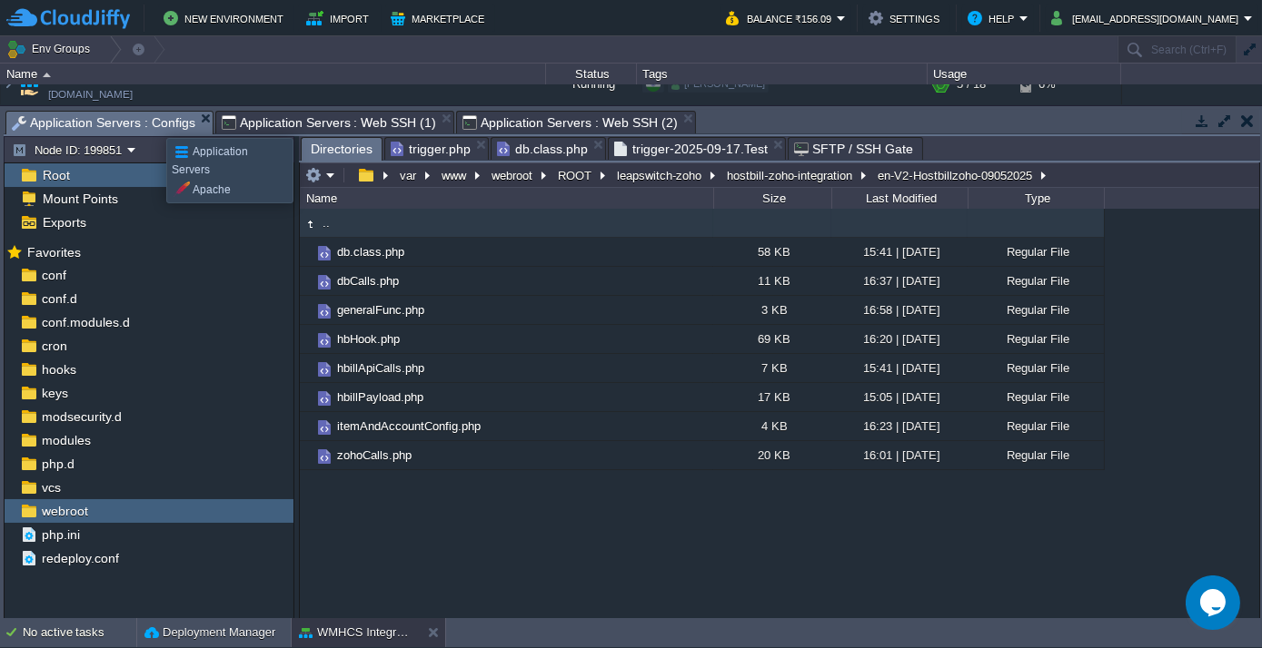
click at [154, 120] on span "Application Servers : Configs" at bounding box center [103, 123] width 183 height 23
click at [766, 173] on button "hostbill-zoho-integration" at bounding box center [790, 175] width 133 height 16
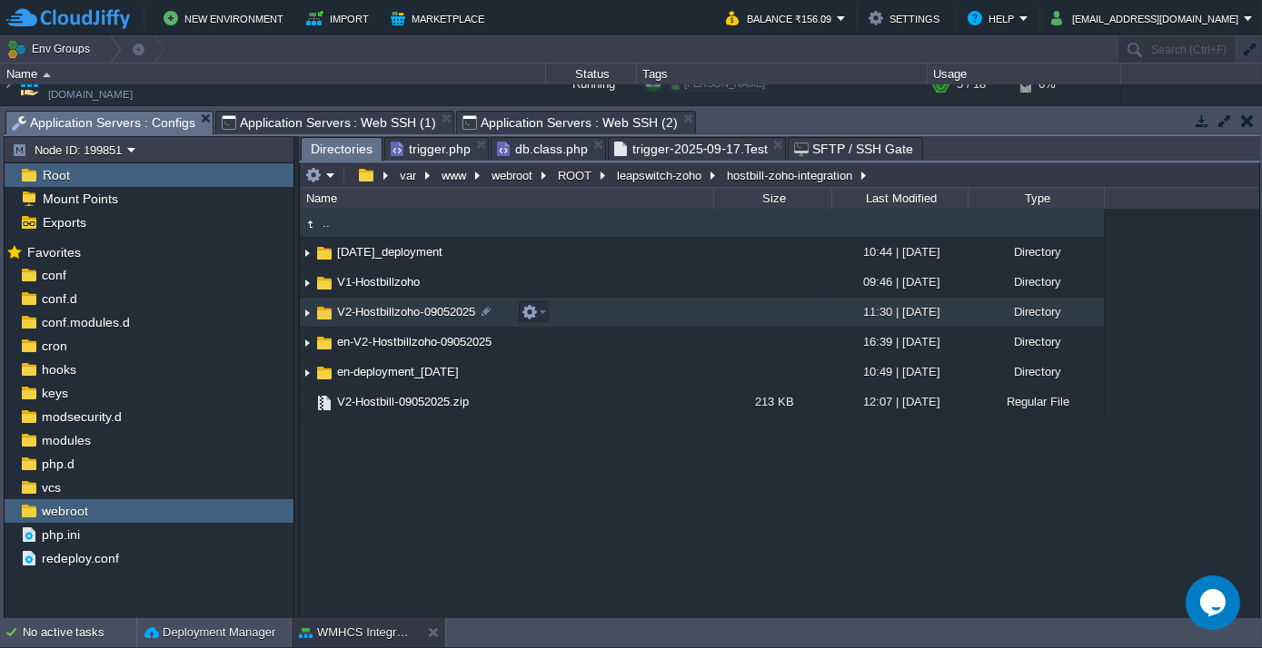
click at [391, 302] on td "V2-Hostbillzoho-09052025" at bounding box center [506, 313] width 413 height 30
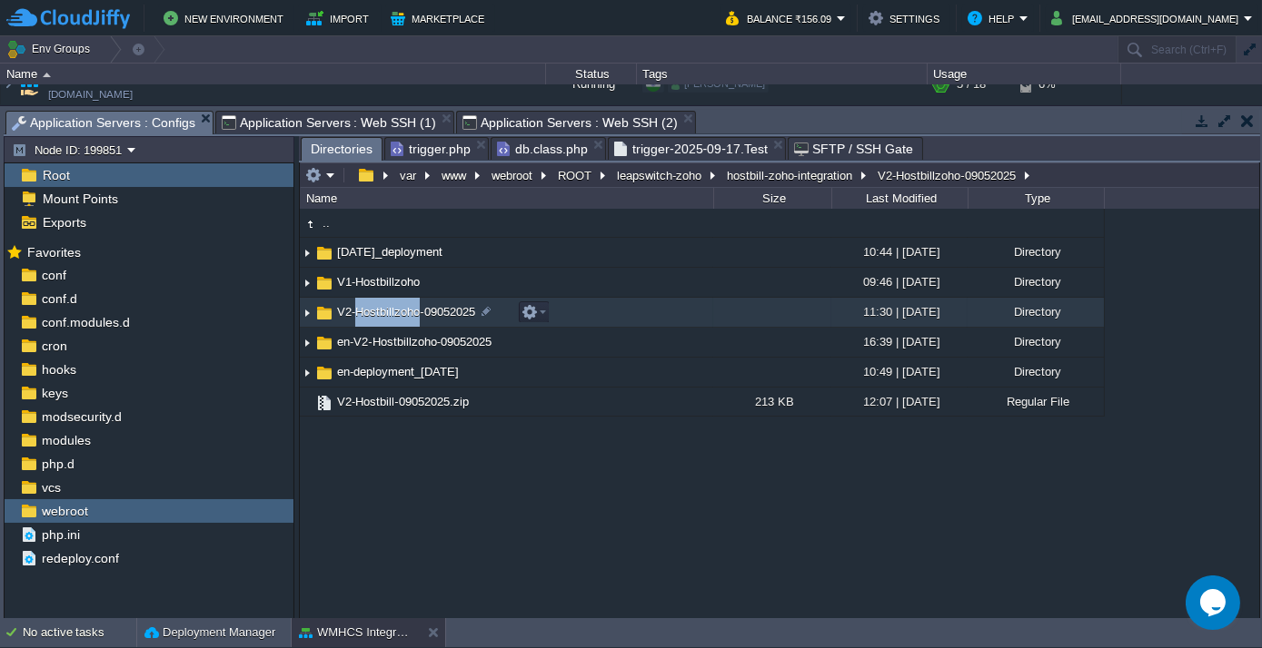
click at [391, 302] on td "V2-Hostbillzoho-09052025" at bounding box center [506, 313] width 413 height 30
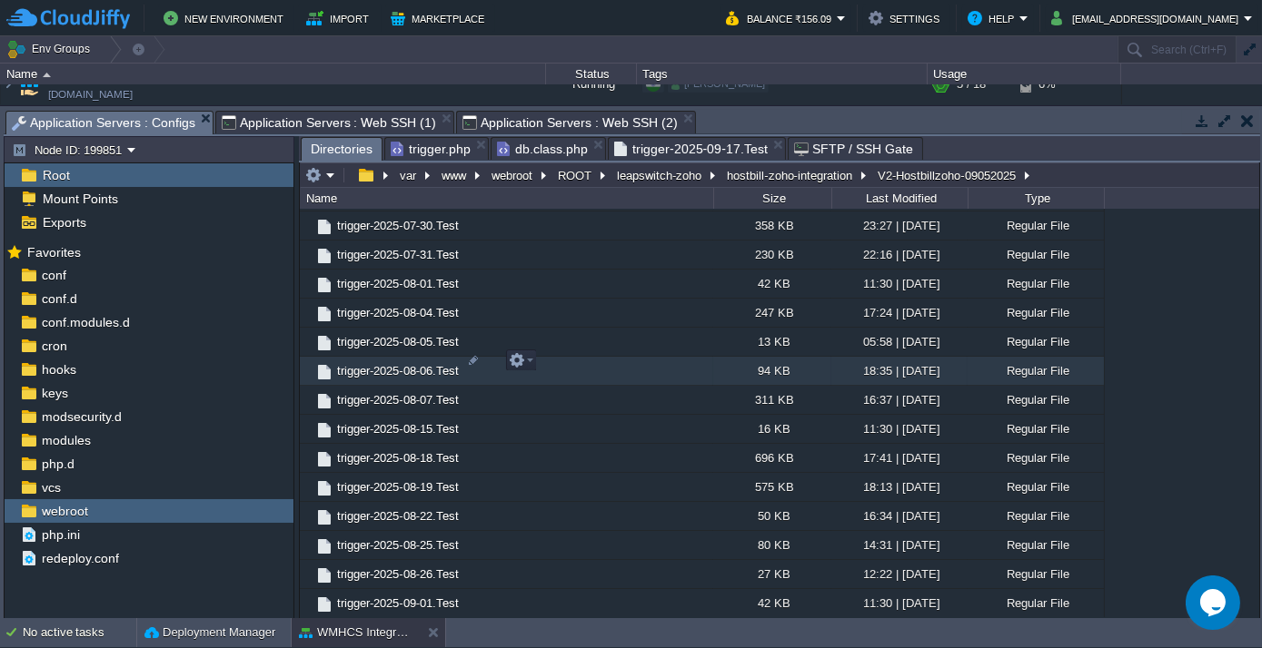
scroll to position [1233, 0]
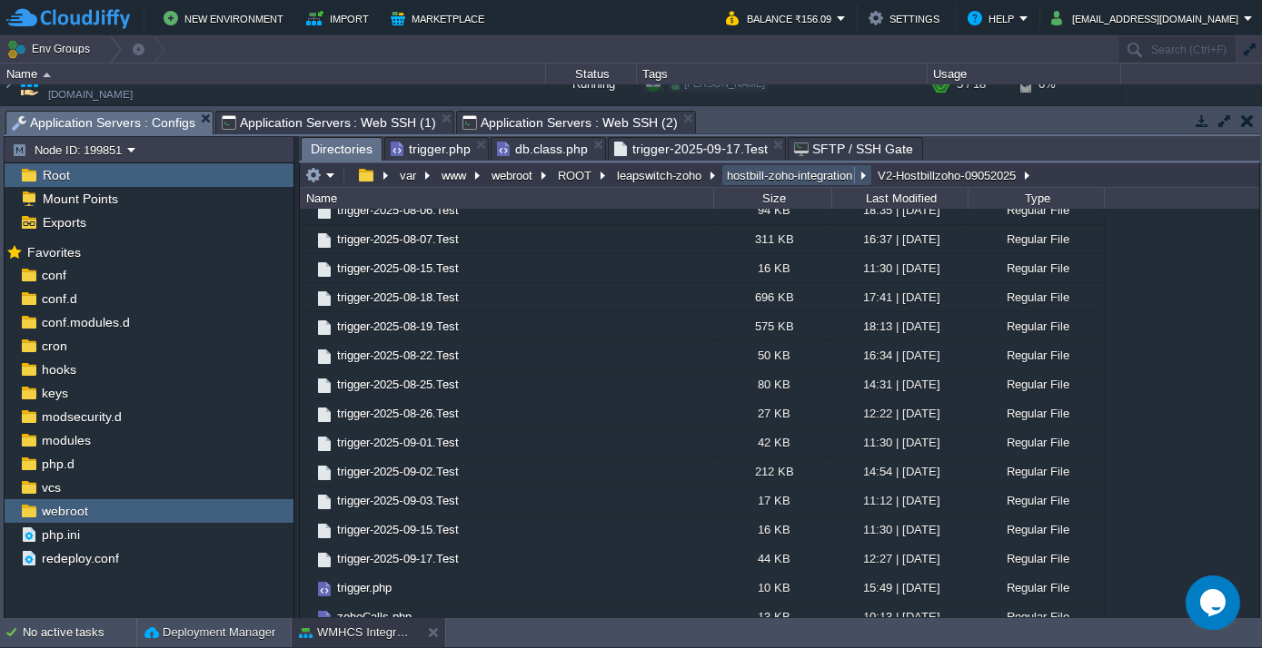
click at [771, 173] on button "hostbill-zoho-integration" at bounding box center [790, 175] width 133 height 16
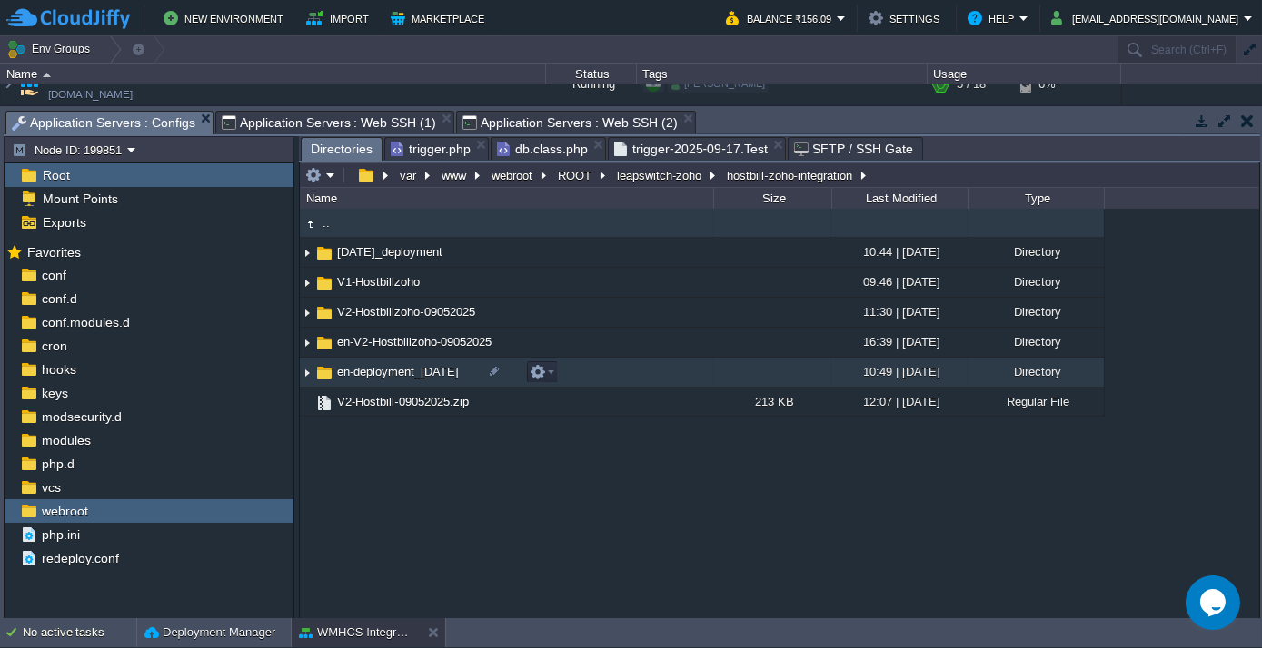
click at [405, 375] on span "en-deployment_[DATE]" at bounding box center [397, 371] width 127 height 15
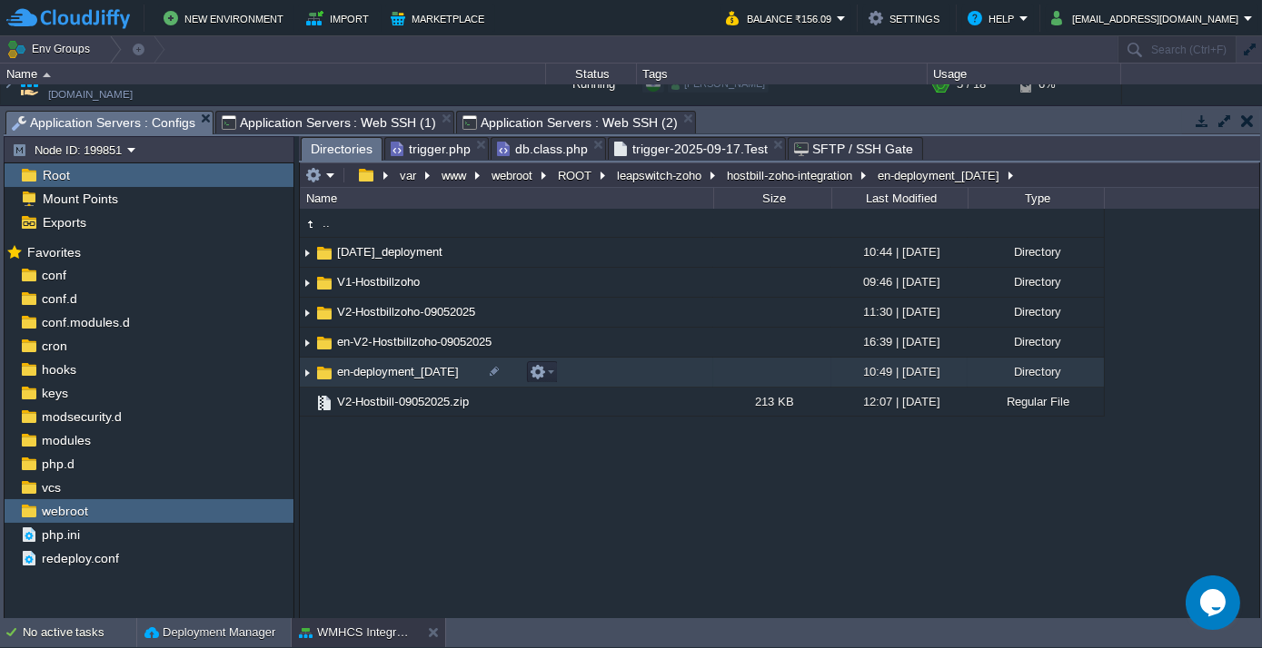
click at [405, 375] on span "en-deployment_[DATE]" at bounding box center [397, 371] width 127 height 15
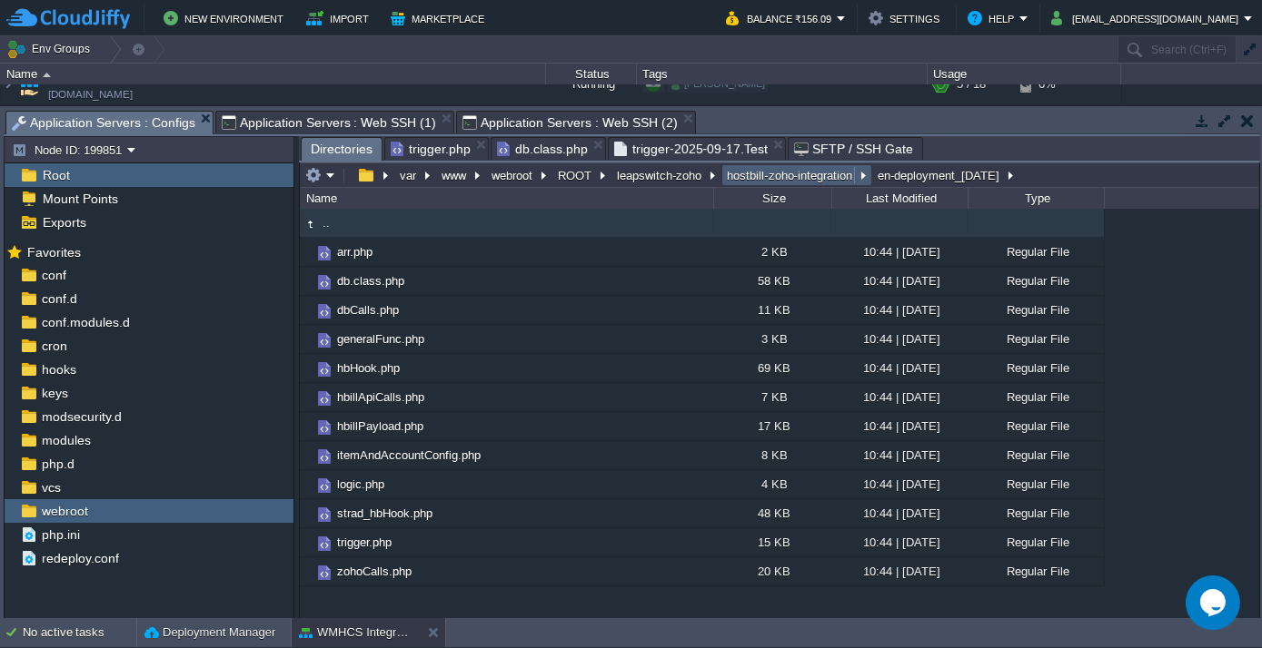
click at [808, 168] on button "hostbill-zoho-integration" at bounding box center [790, 175] width 133 height 16
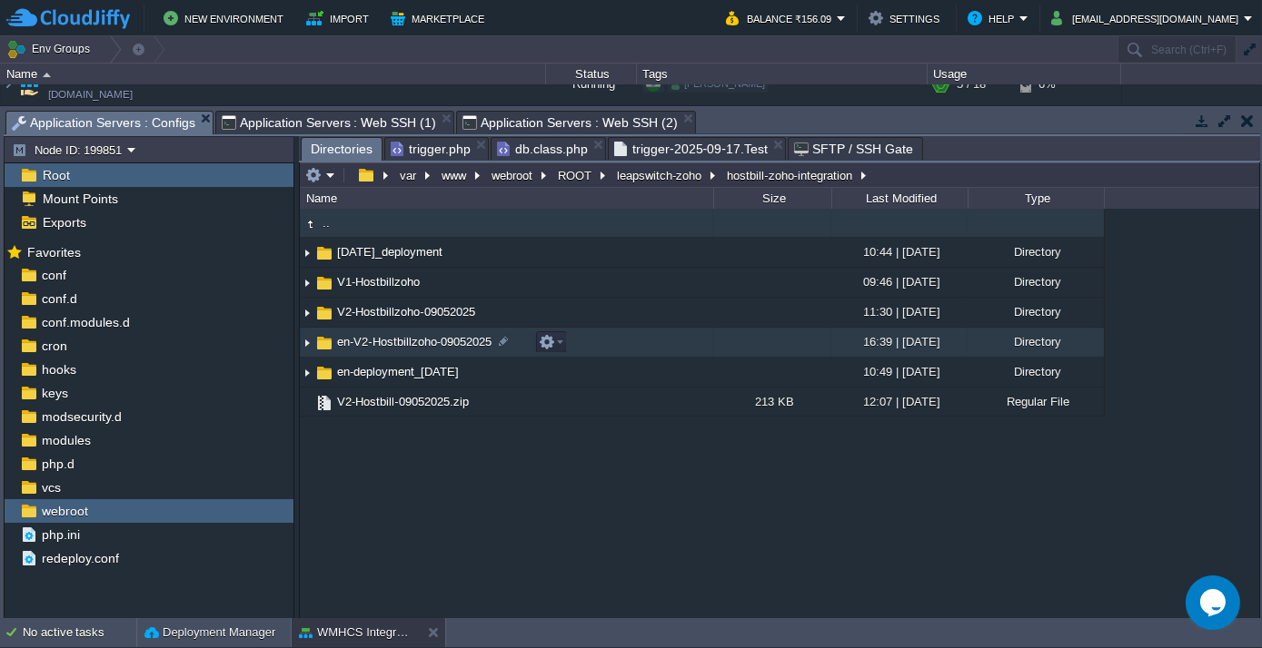
click at [389, 350] on span "en-V2-Hostbillzoho-09052025" at bounding box center [414, 341] width 160 height 15
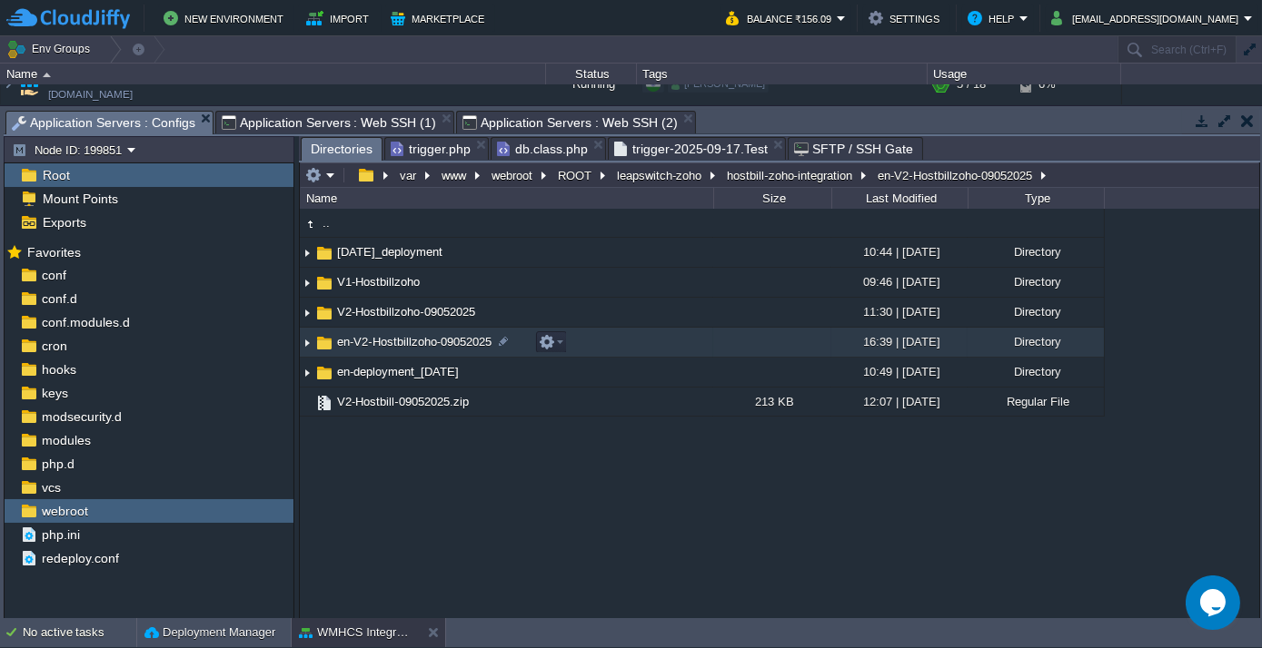
click at [389, 350] on span "en-V2-Hostbillzoho-09052025" at bounding box center [414, 341] width 160 height 15
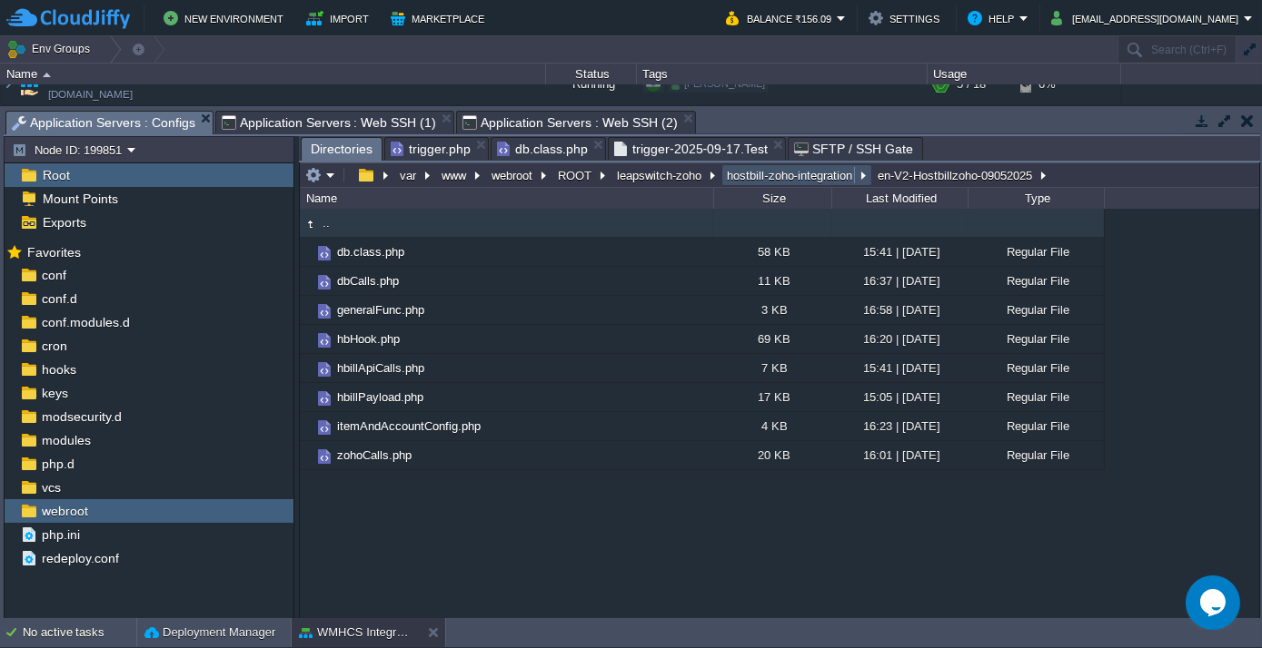
click at [753, 172] on button "hostbill-zoho-integration" at bounding box center [790, 175] width 133 height 16
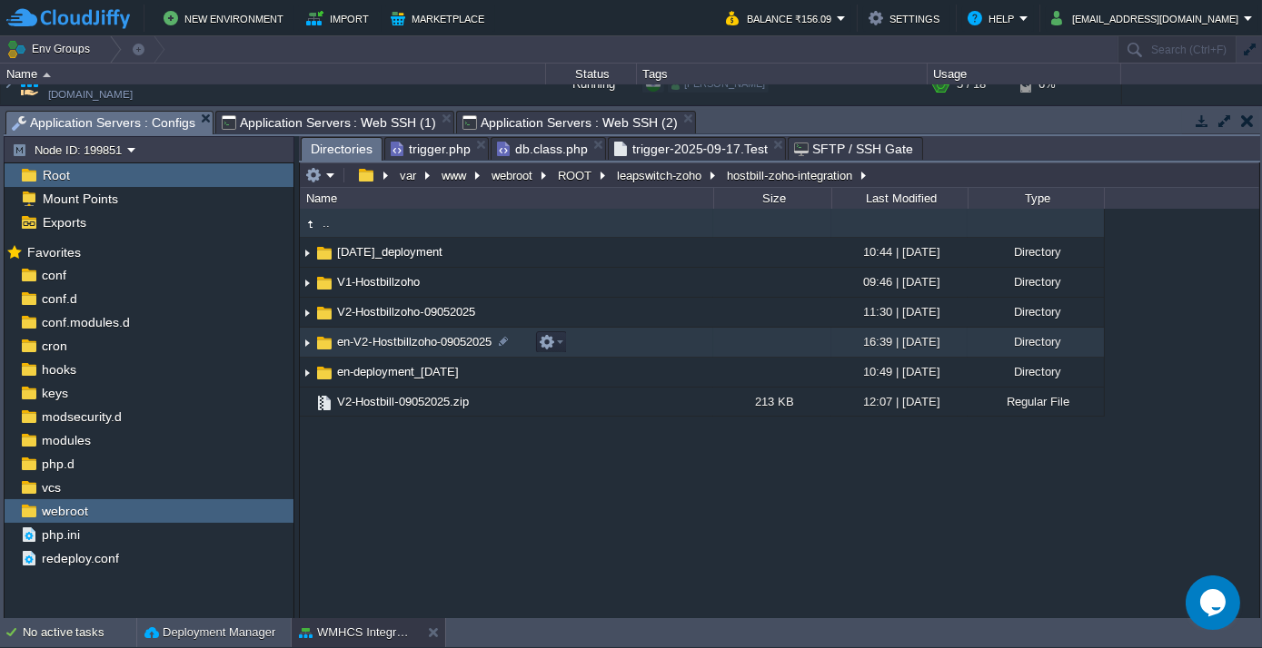
click at [394, 341] on span "en-V2-Hostbillzoho-09052025" at bounding box center [414, 341] width 160 height 15
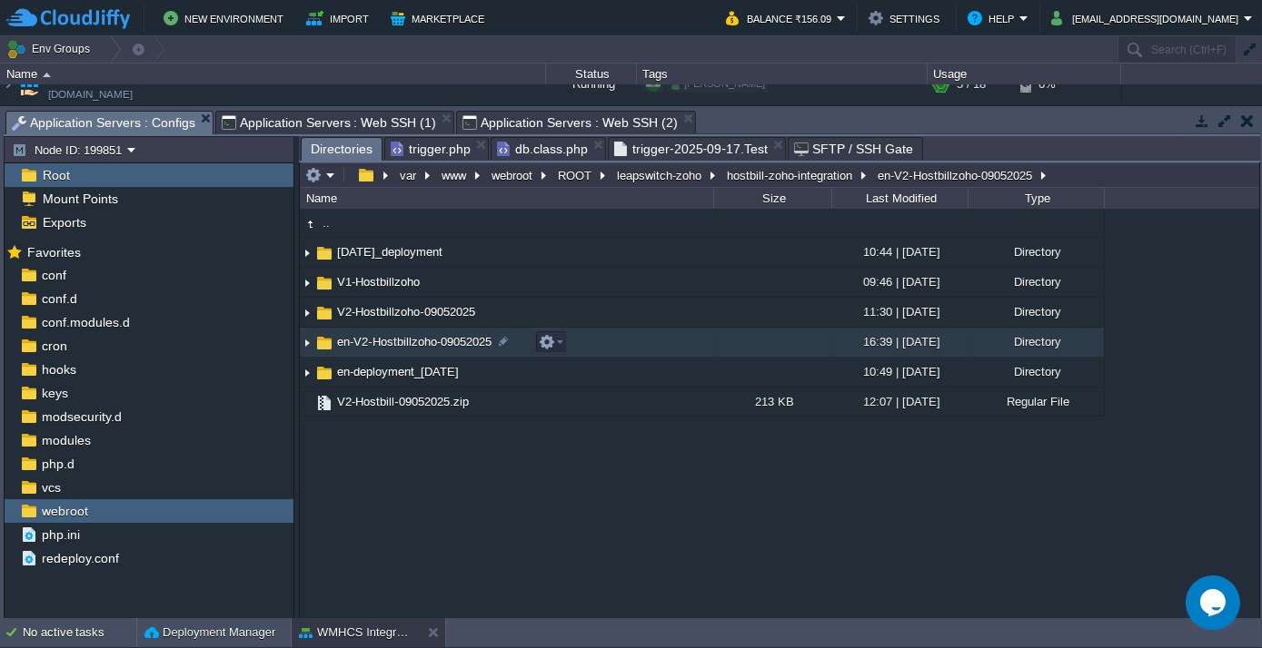
click at [394, 341] on span "en-V2-Hostbillzoho-09052025" at bounding box center [414, 341] width 160 height 15
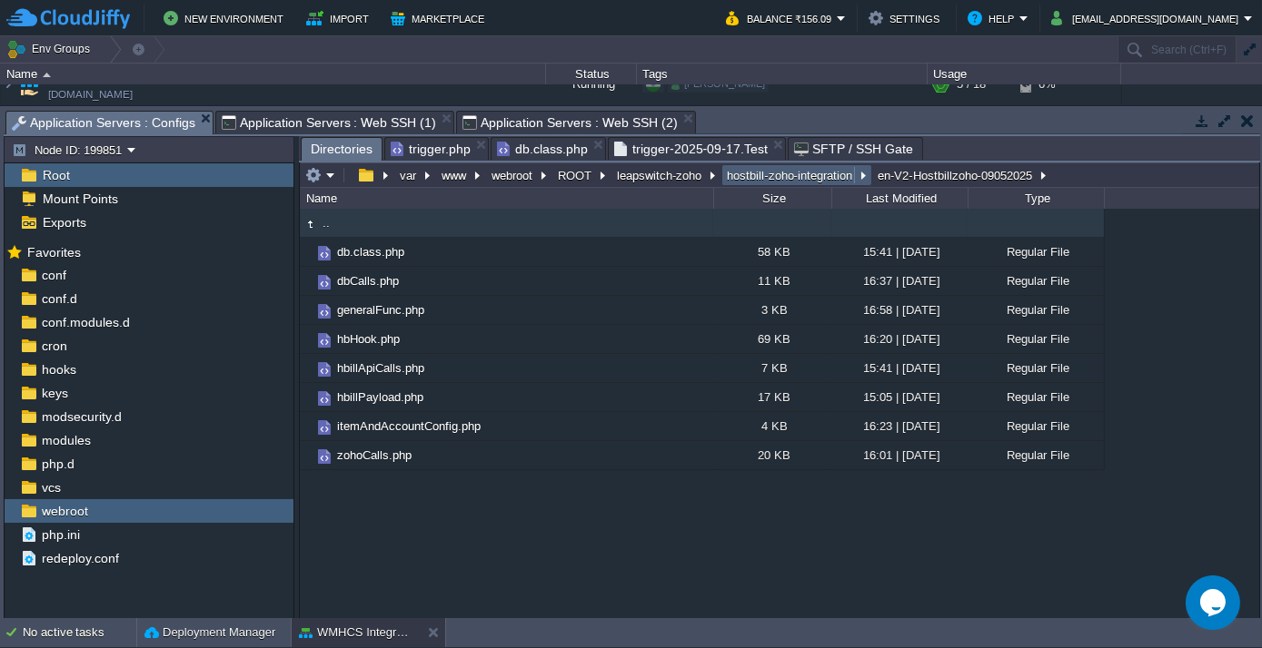
click at [771, 172] on button "hostbill-zoho-integration" at bounding box center [790, 175] width 133 height 16
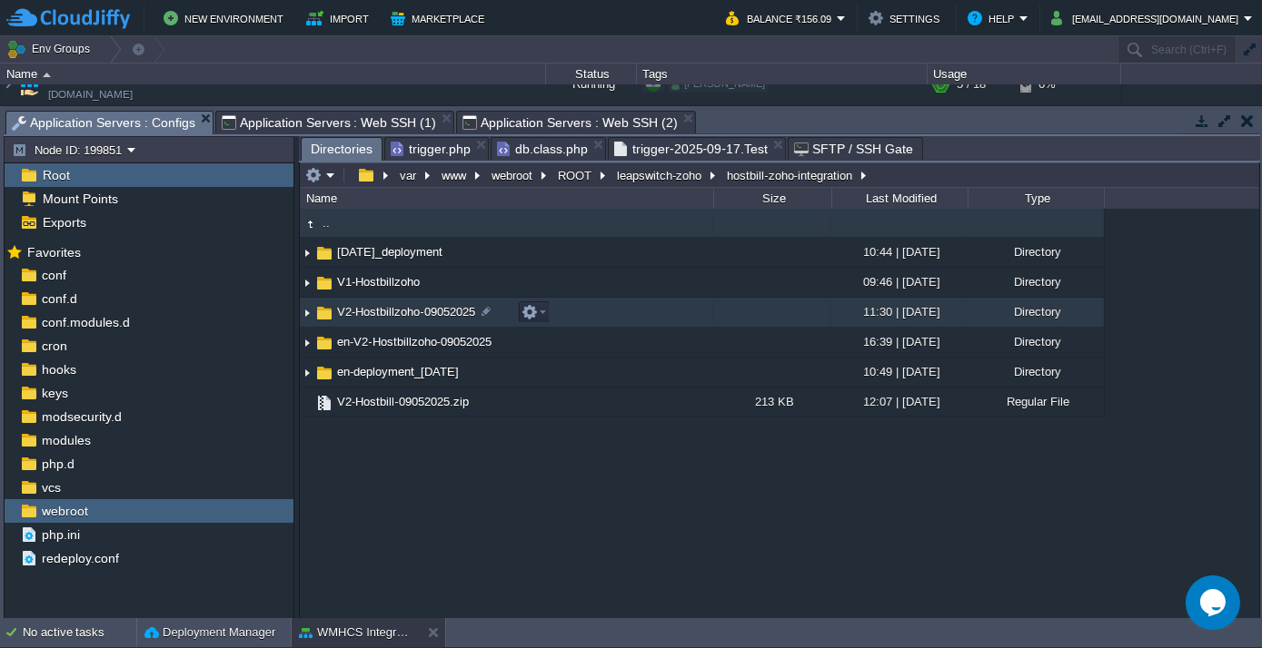
click at [372, 311] on span "V2-Hostbillzoho-09052025" at bounding box center [406, 311] width 144 height 15
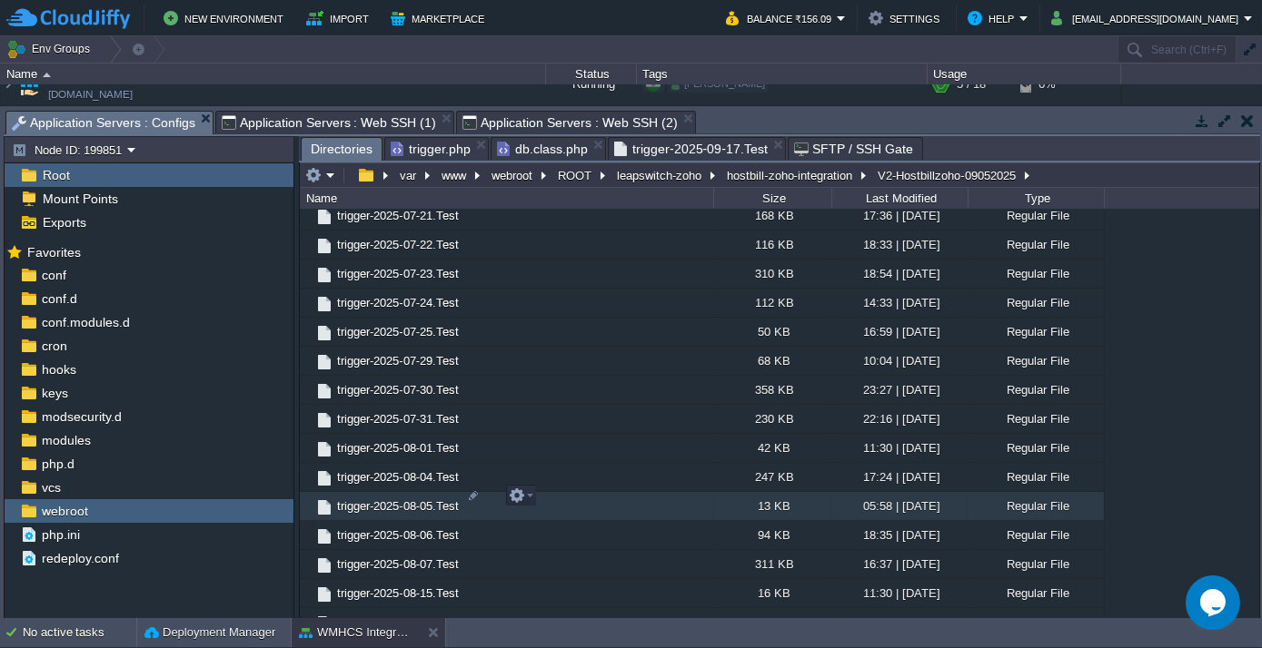
scroll to position [1233, 0]
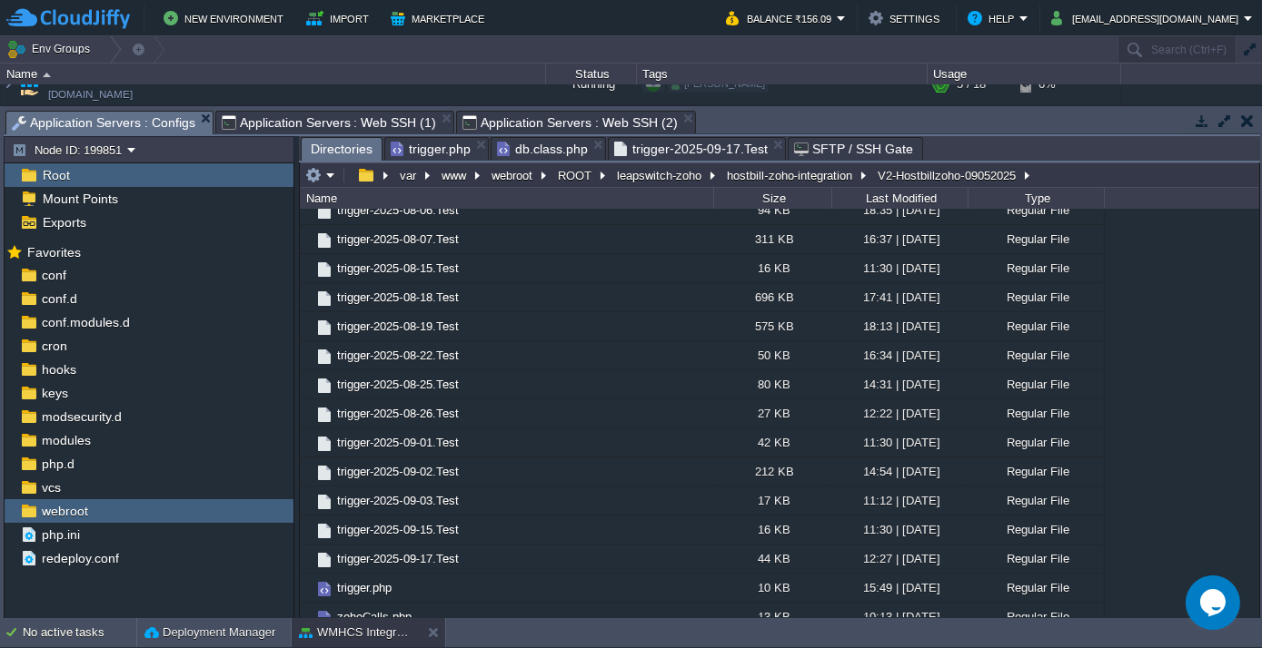
click at [519, 144] on span "db.class.php" at bounding box center [542, 149] width 91 height 22
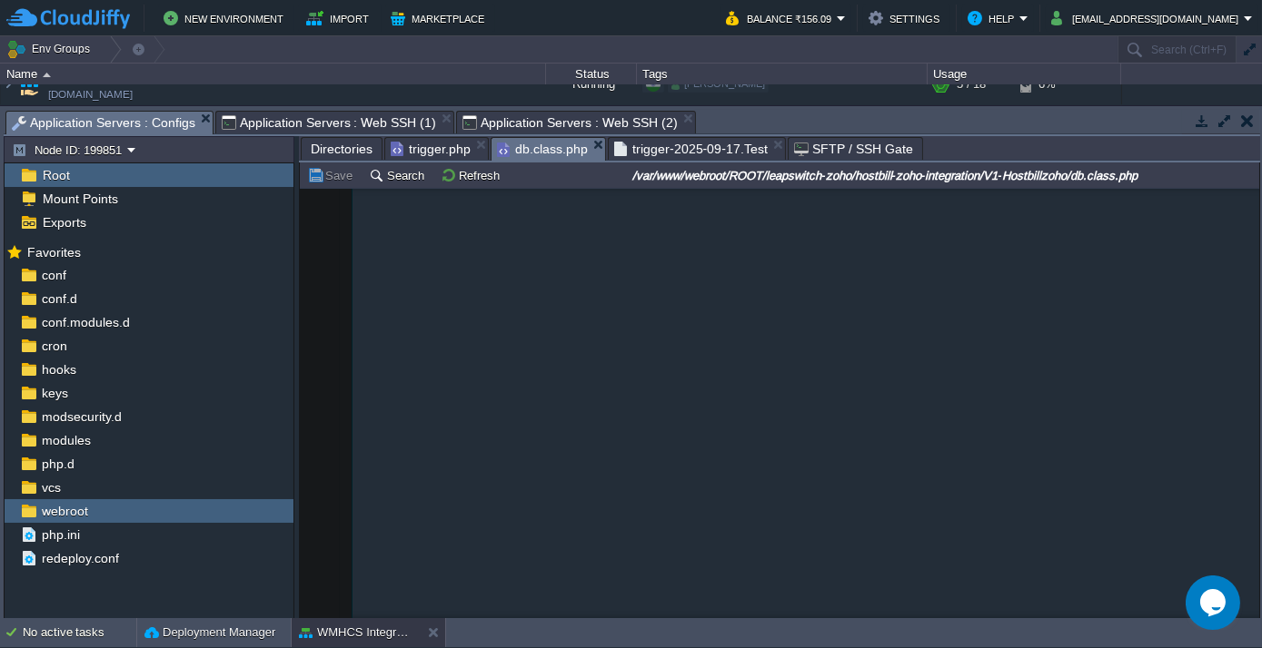
click at [351, 149] on span "Directories" at bounding box center [342, 149] width 62 height 22
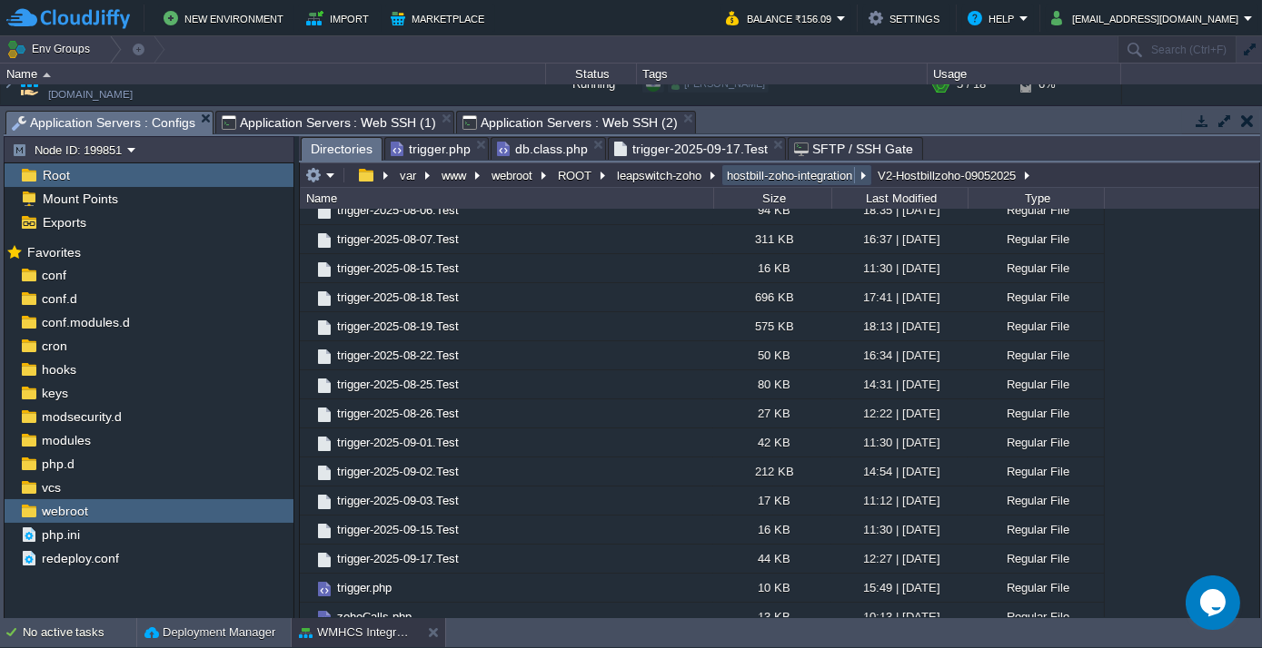
click at [787, 167] on button "hostbill-zoho-integration" at bounding box center [790, 175] width 133 height 16
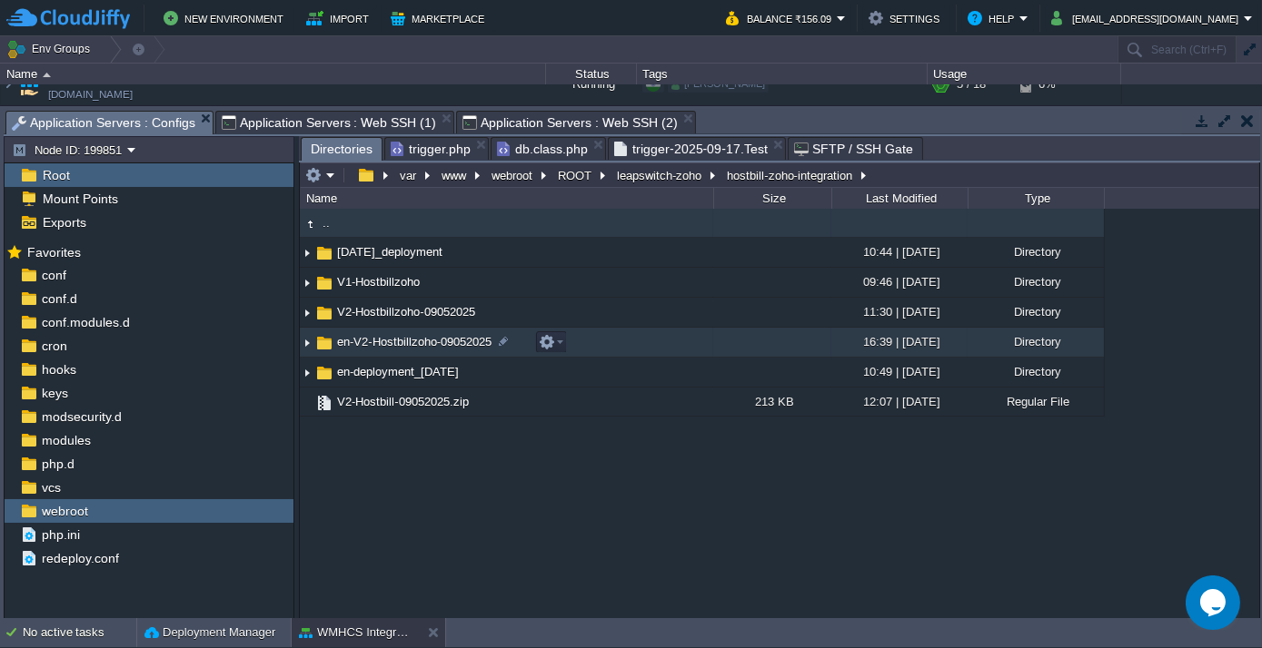
click at [394, 338] on span "en-V2-Hostbillzoho-09052025" at bounding box center [414, 341] width 160 height 15
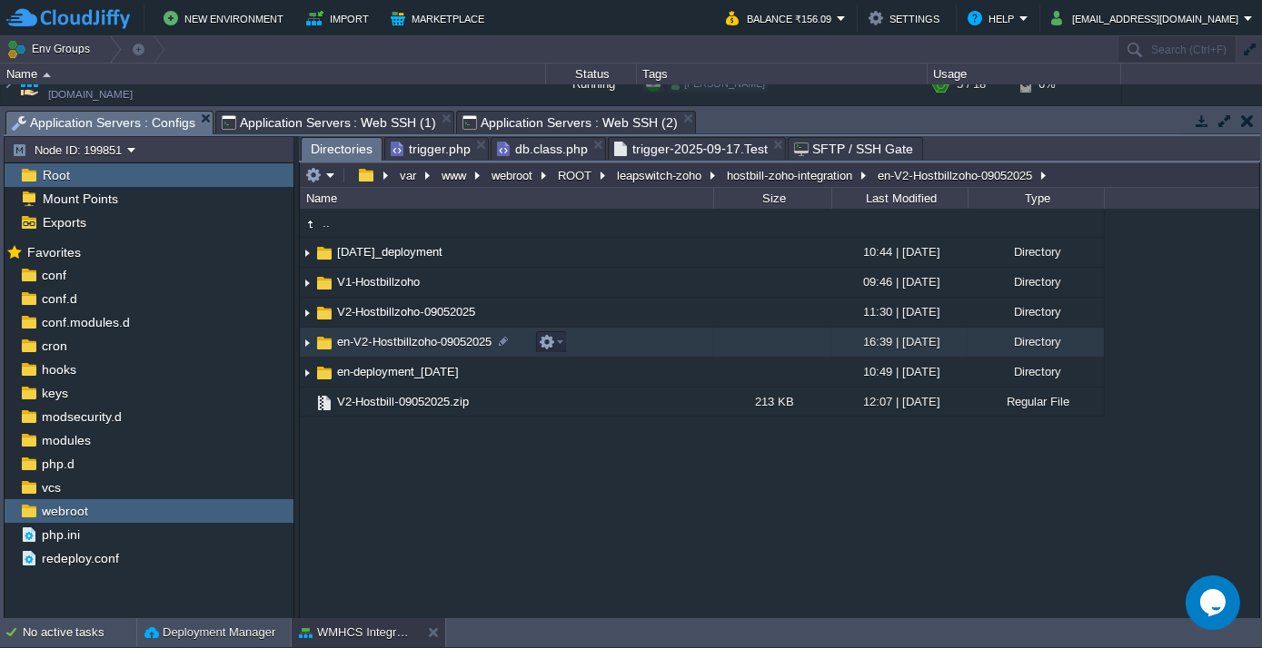
click at [394, 338] on span "en-V2-Hostbillzoho-09052025" at bounding box center [414, 341] width 160 height 15
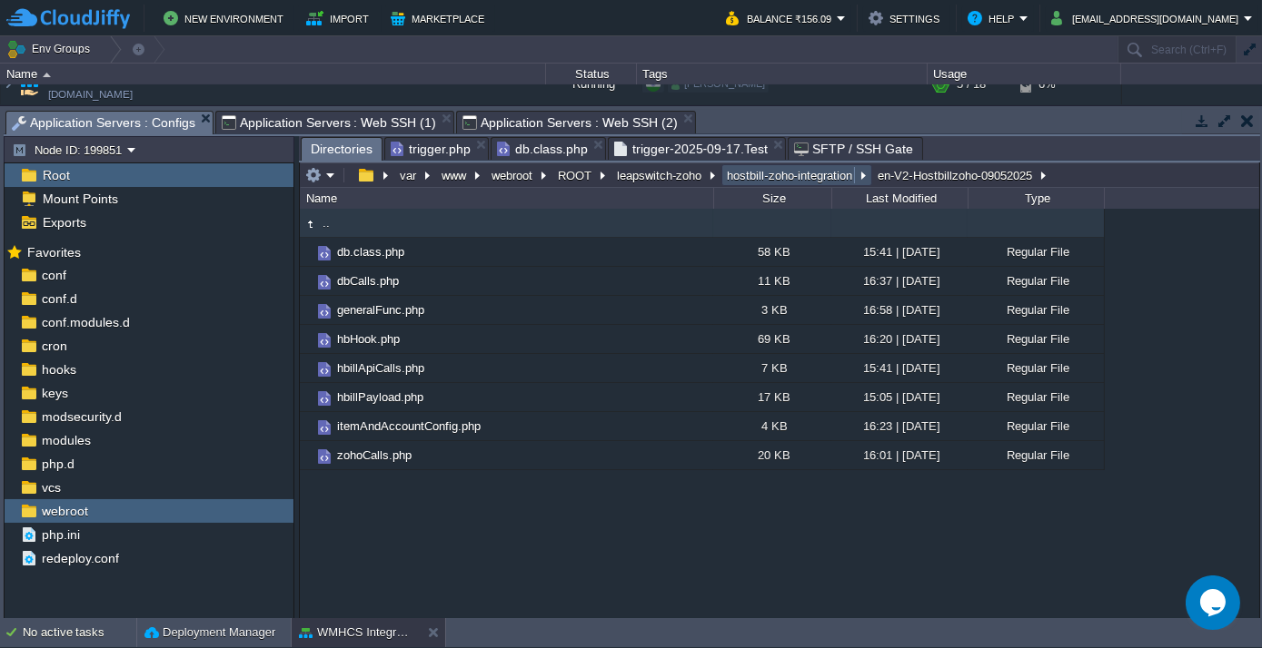
click at [778, 176] on button "hostbill-zoho-integration" at bounding box center [790, 175] width 133 height 16
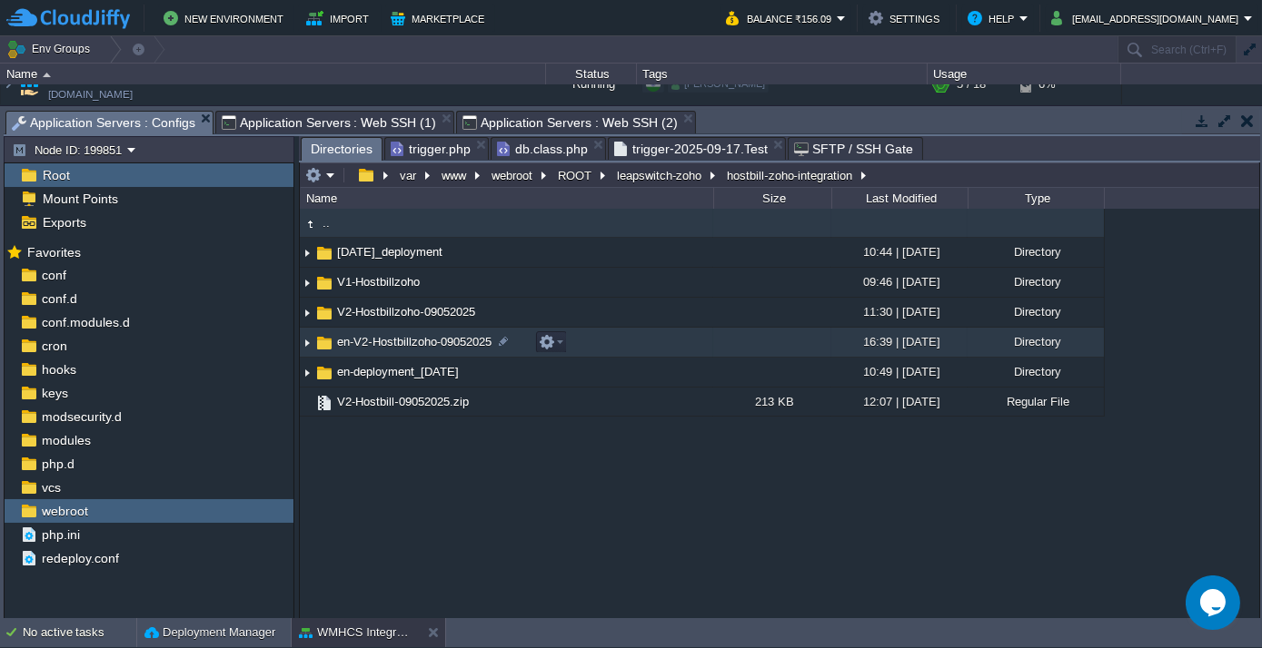
click at [380, 345] on span "en-V2-Hostbillzoho-09052025" at bounding box center [414, 341] width 160 height 15
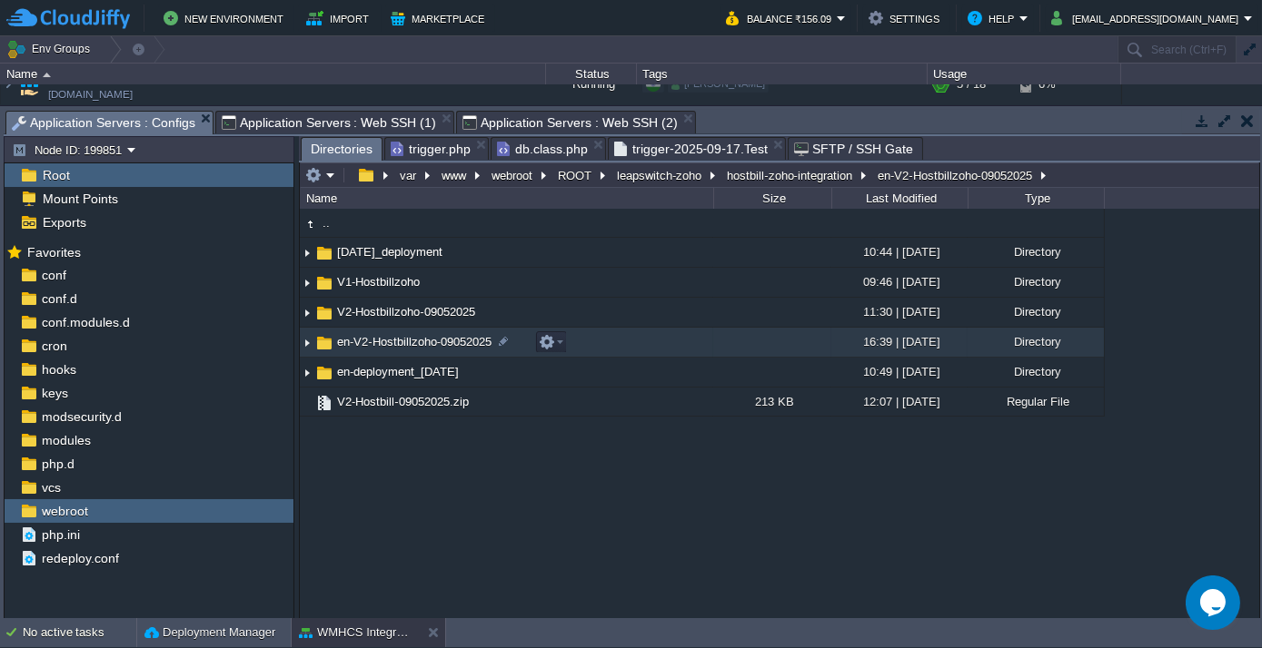
click at [380, 345] on span "en-V2-Hostbillzoho-09052025" at bounding box center [414, 341] width 160 height 15
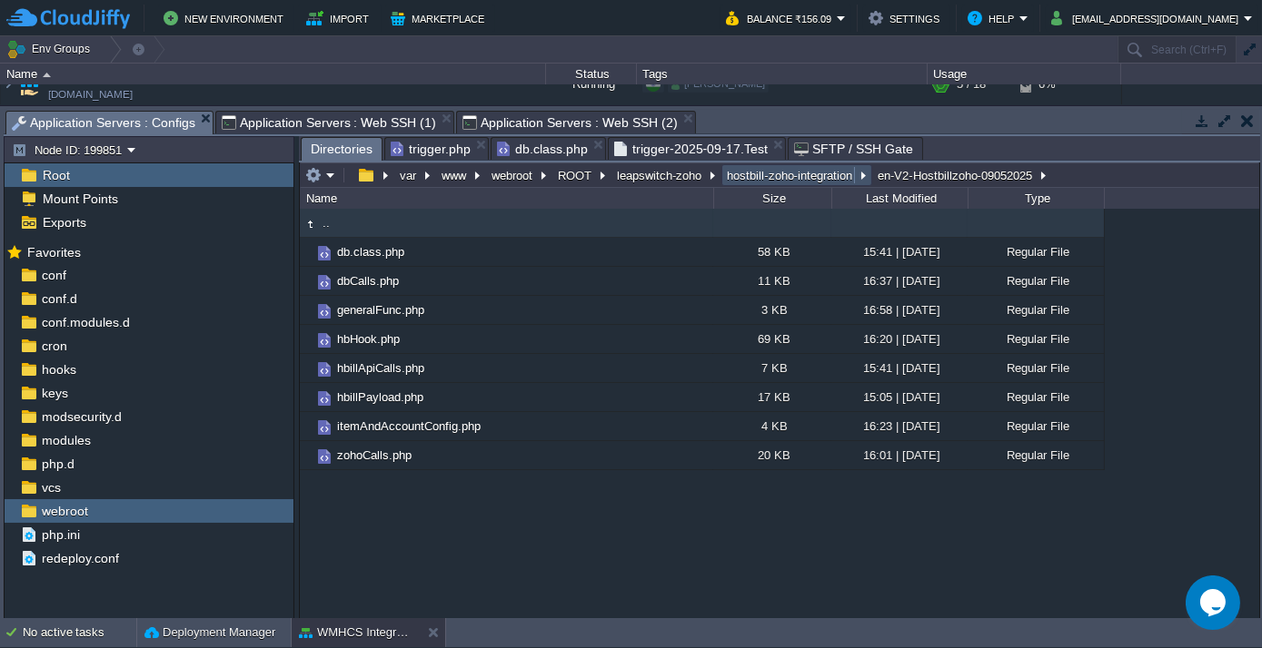
click at [745, 179] on button "hostbill-zoho-integration" at bounding box center [790, 175] width 133 height 16
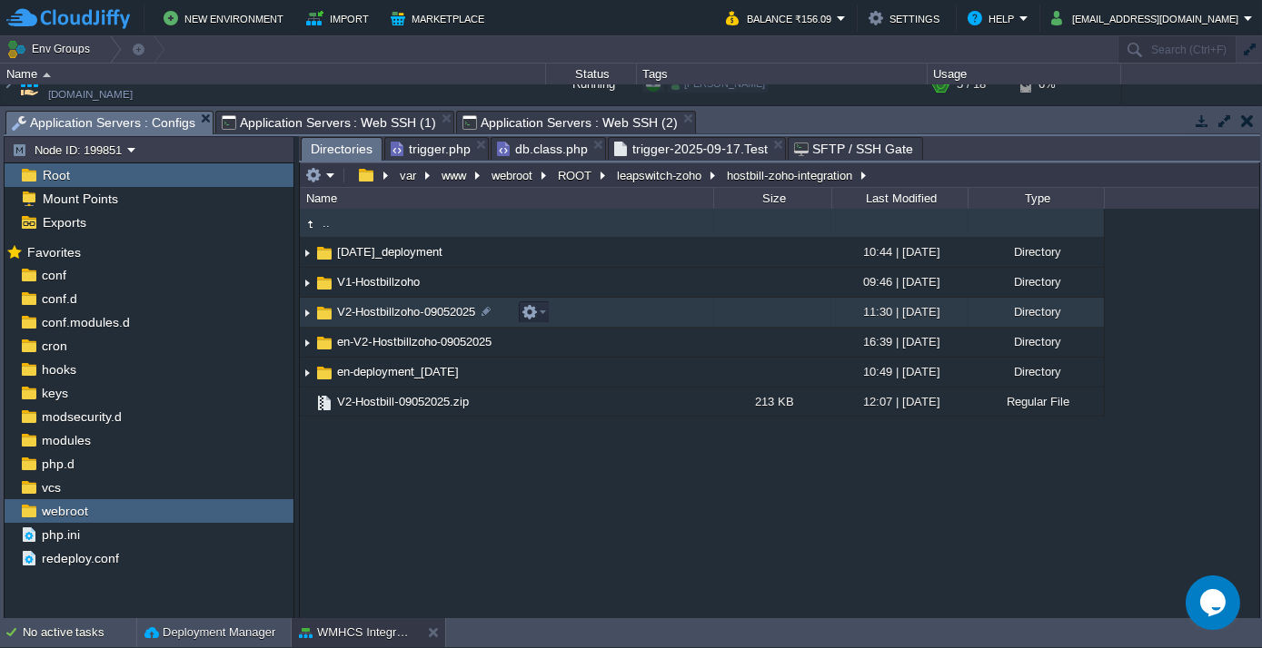
click at [387, 316] on span "V2-Hostbillzoho-09052025" at bounding box center [406, 311] width 144 height 15
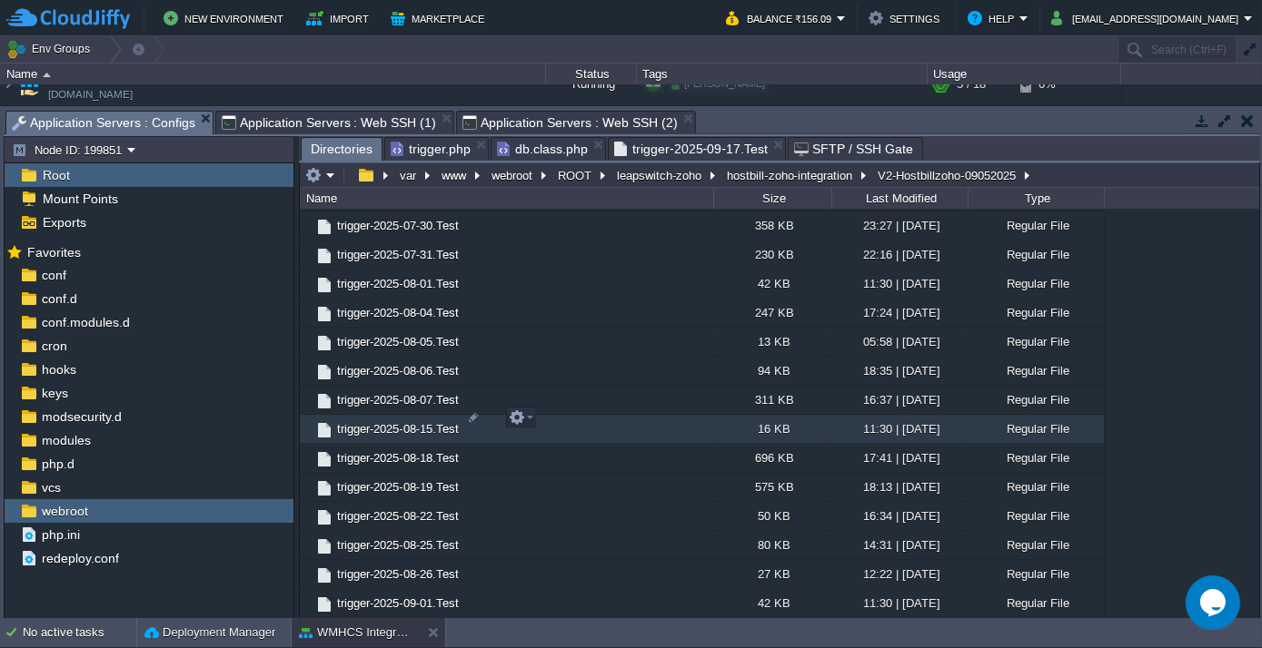
scroll to position [1233, 0]
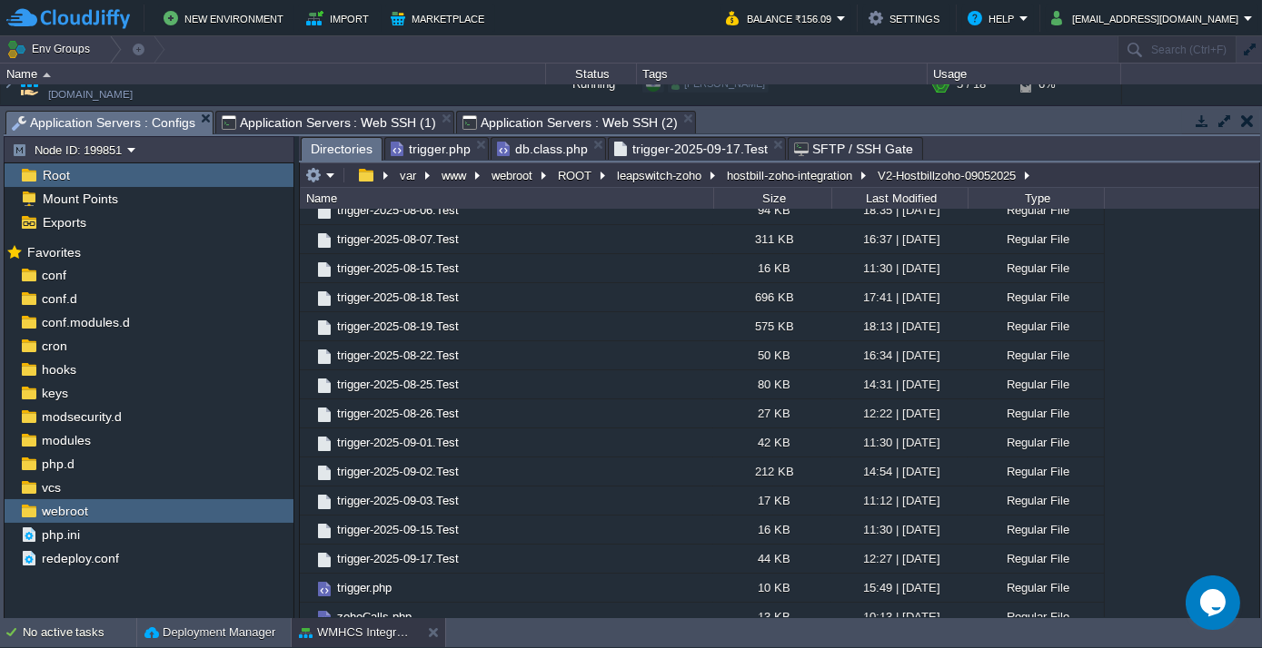
click at [838, 146] on span "SFTP / SSH Gate" at bounding box center [853, 149] width 119 height 22
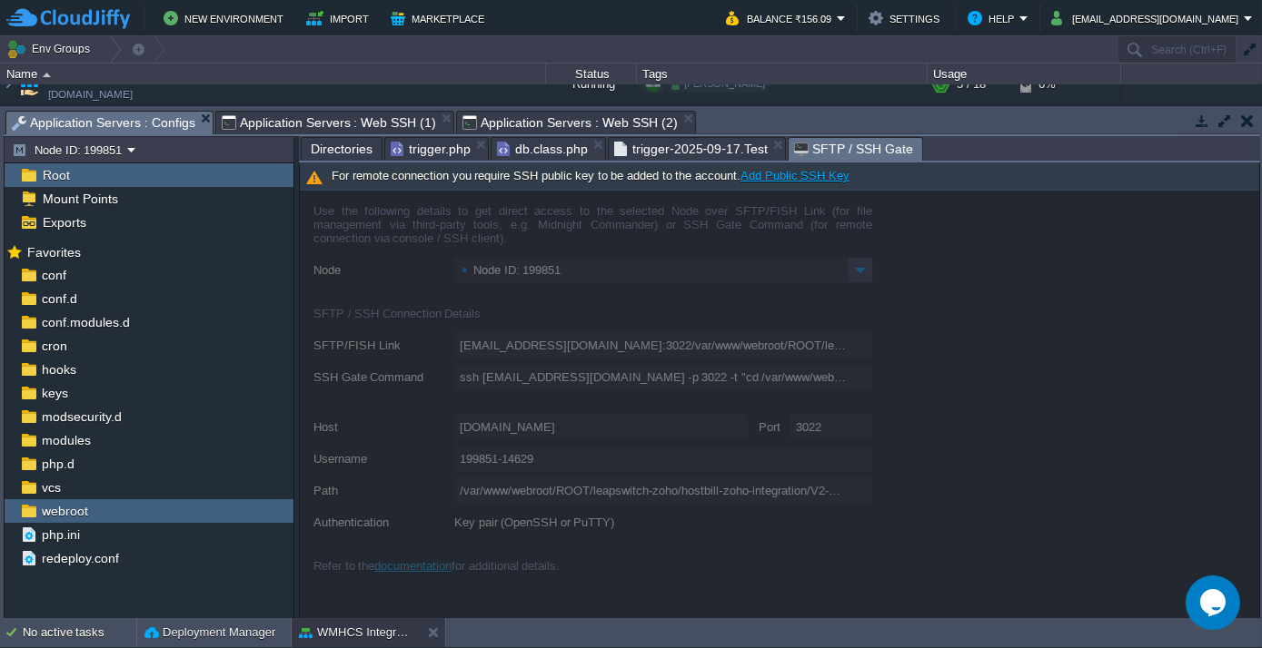
click at [712, 146] on span "trigger-2025-09-17.Test" at bounding box center [690, 149] width 153 height 22
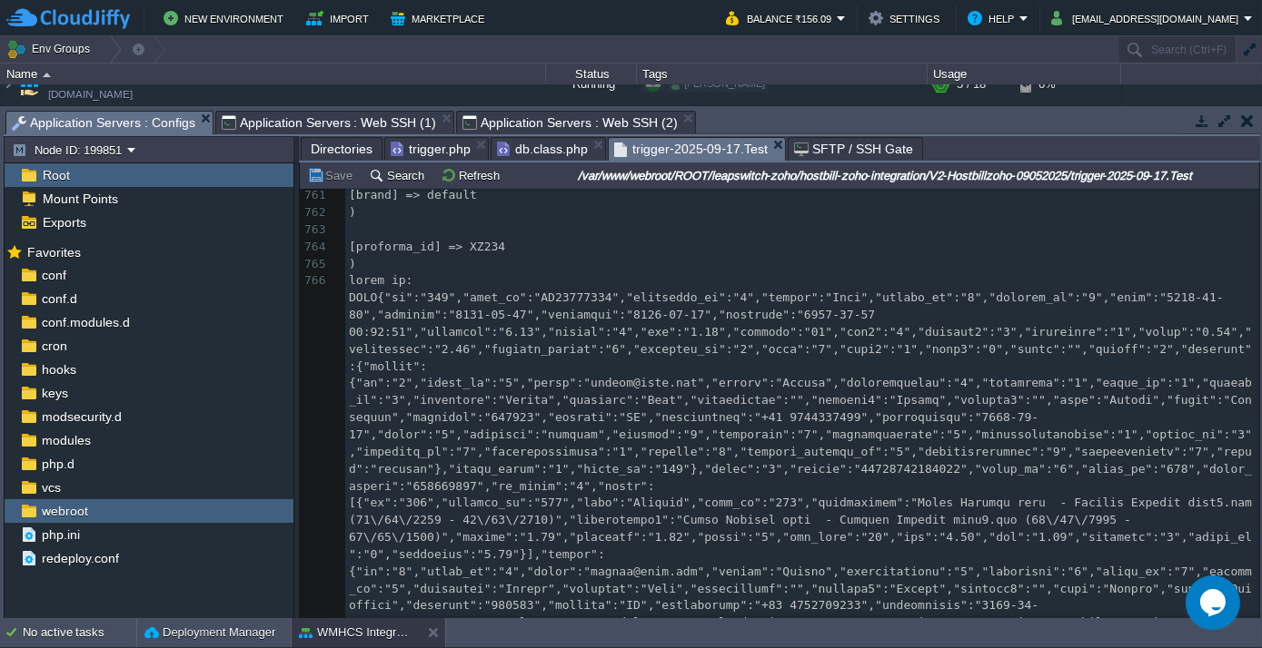
click at [542, 149] on span "db.class.php" at bounding box center [542, 149] width 91 height 22
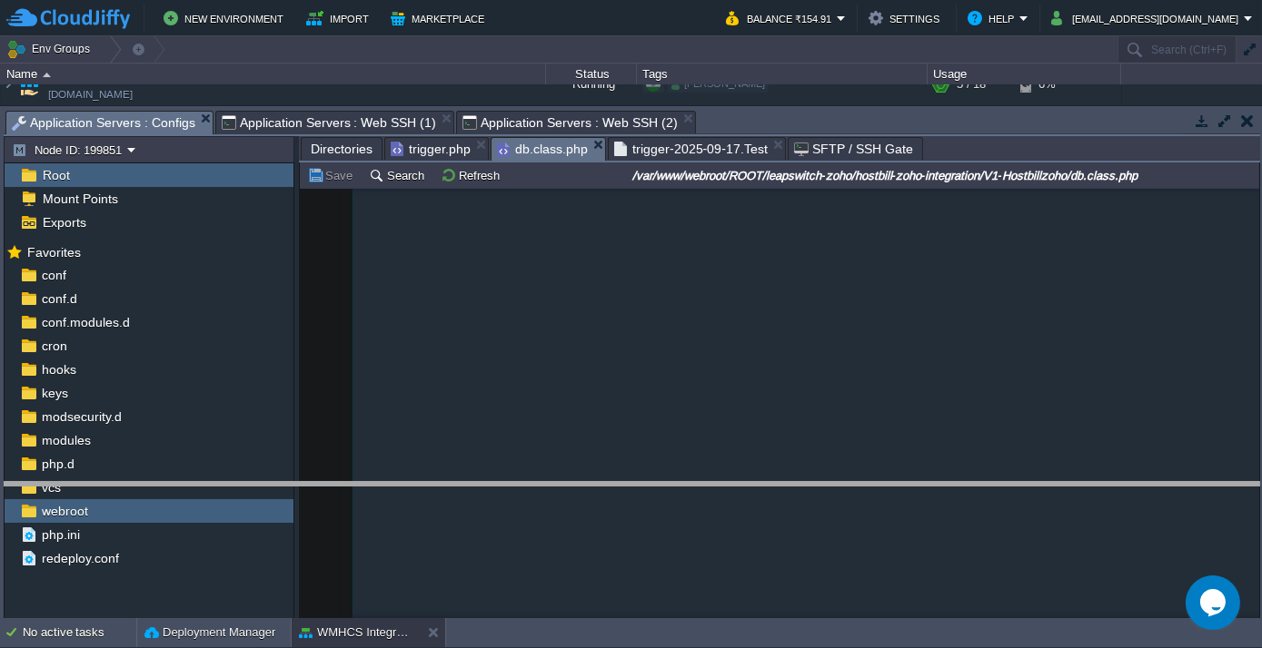
drag, startPoint x: 731, startPoint y: 119, endPoint x: 777, endPoint y: 491, distance: 375.1
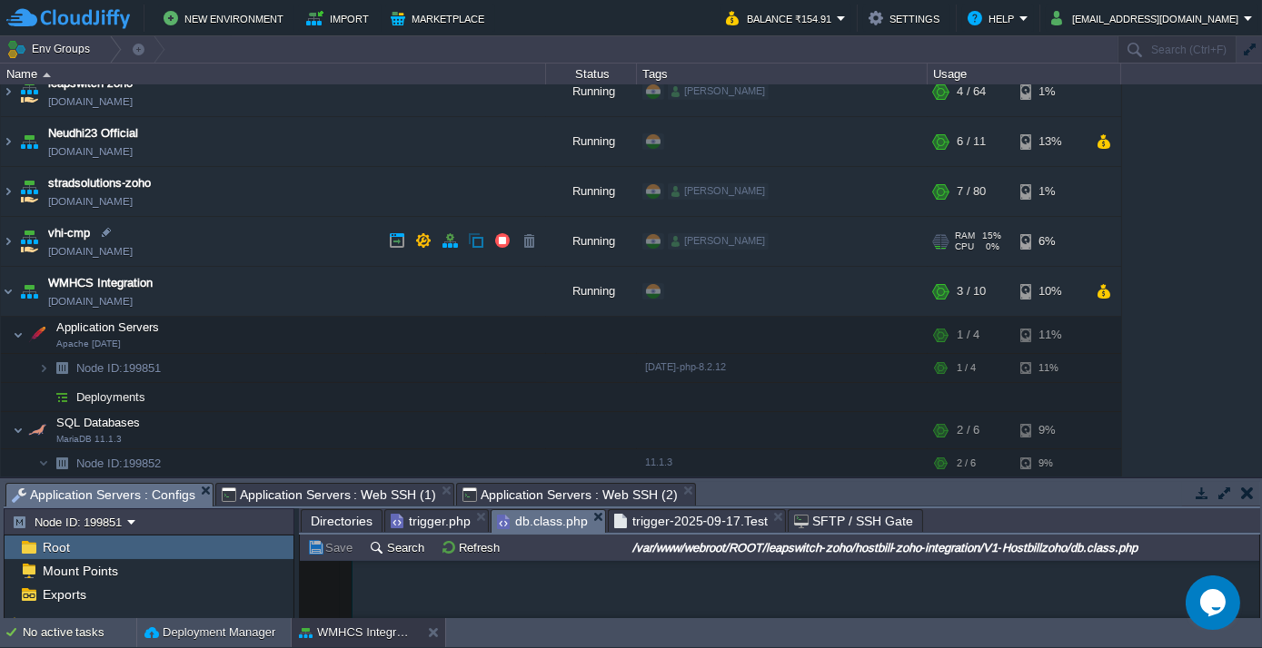
scroll to position [0, 0]
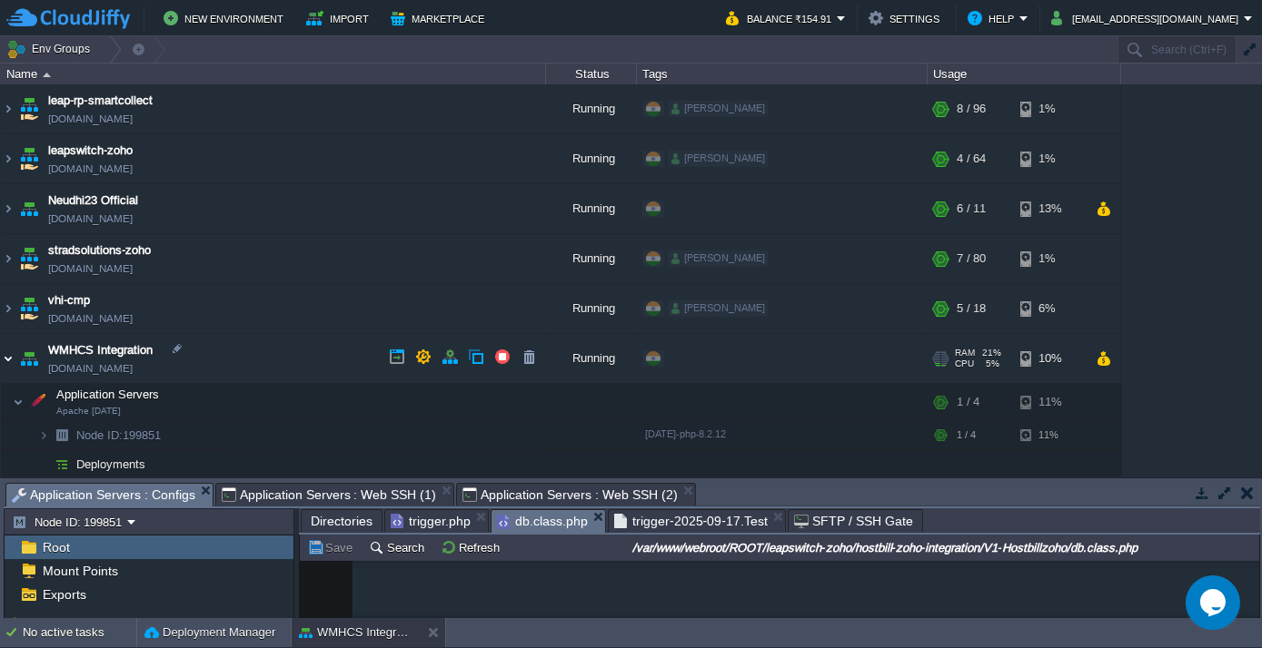
click at [2, 351] on img at bounding box center [8, 358] width 15 height 49
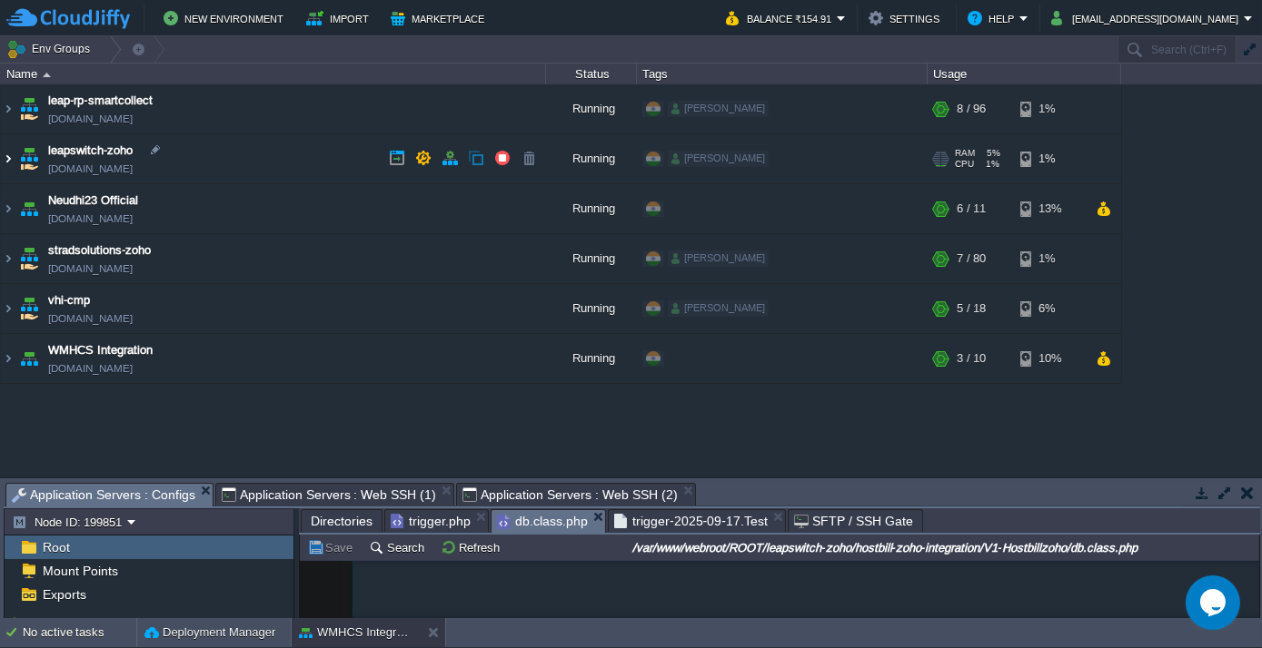
click at [7, 158] on img at bounding box center [8, 158] width 15 height 49
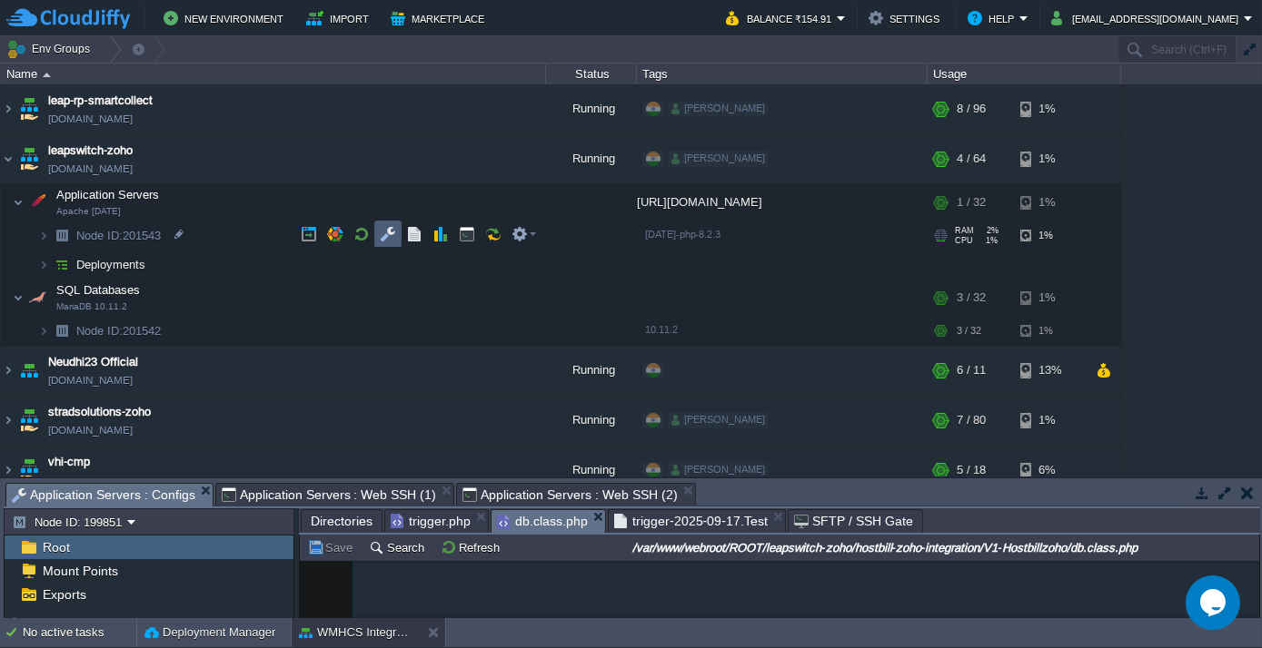
click at [392, 235] on button "button" at bounding box center [388, 234] width 16 height 16
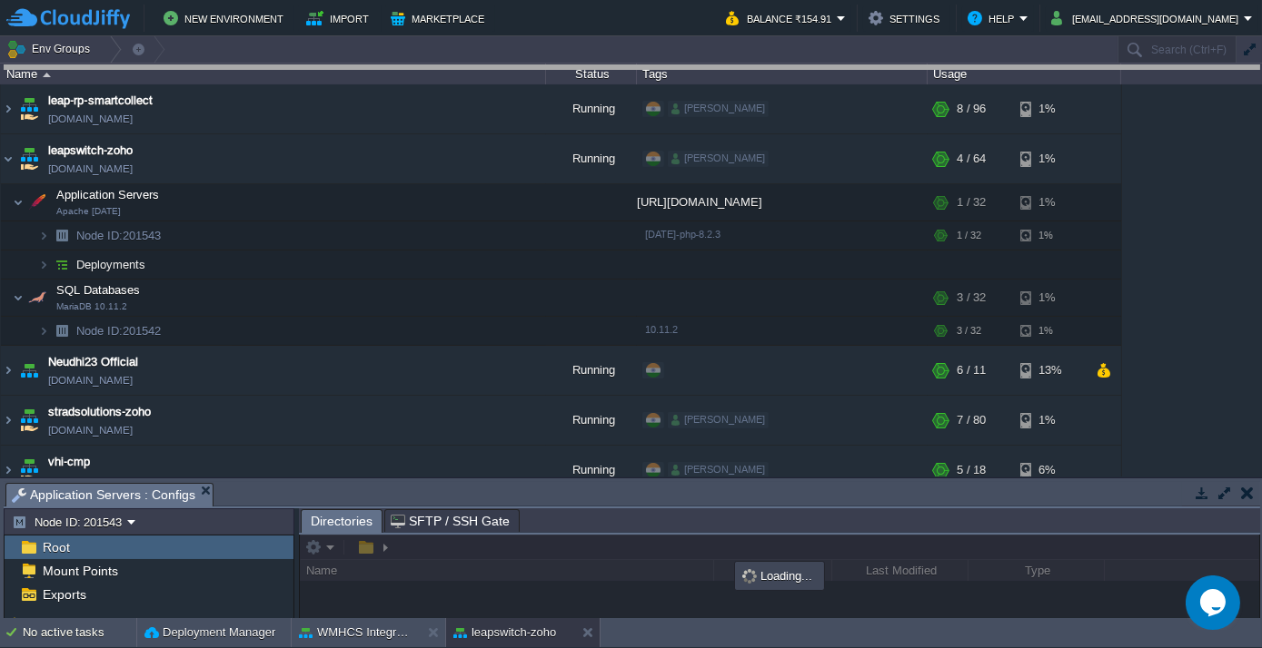
drag, startPoint x: 520, startPoint y: 485, endPoint x: 505, endPoint y: 47, distance: 438.0
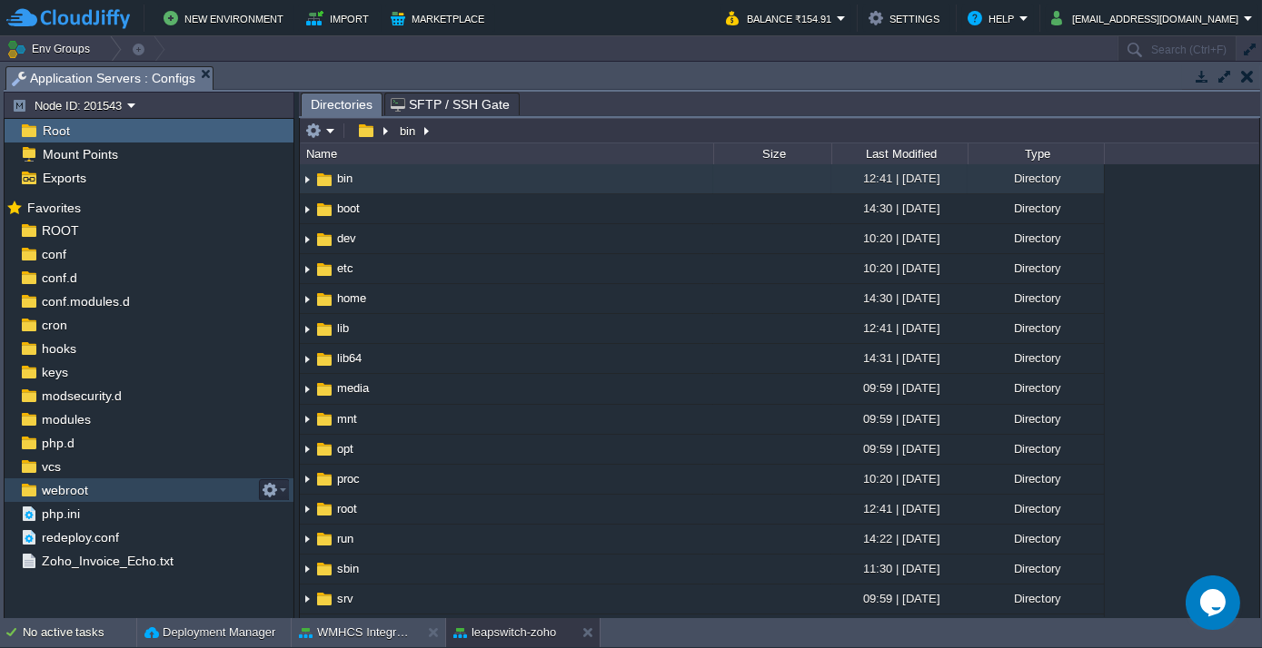
click at [70, 490] on span "webroot" at bounding box center [64, 490] width 53 height 16
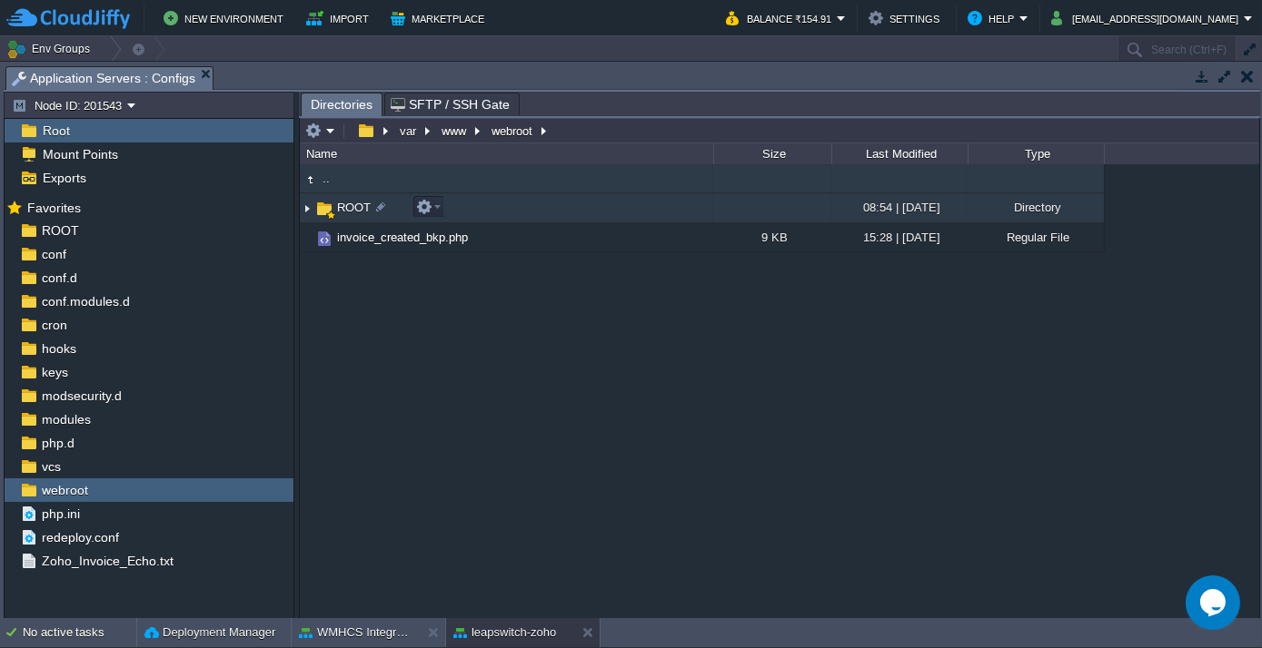
click at [357, 208] on span "ROOT" at bounding box center [353, 207] width 39 height 15
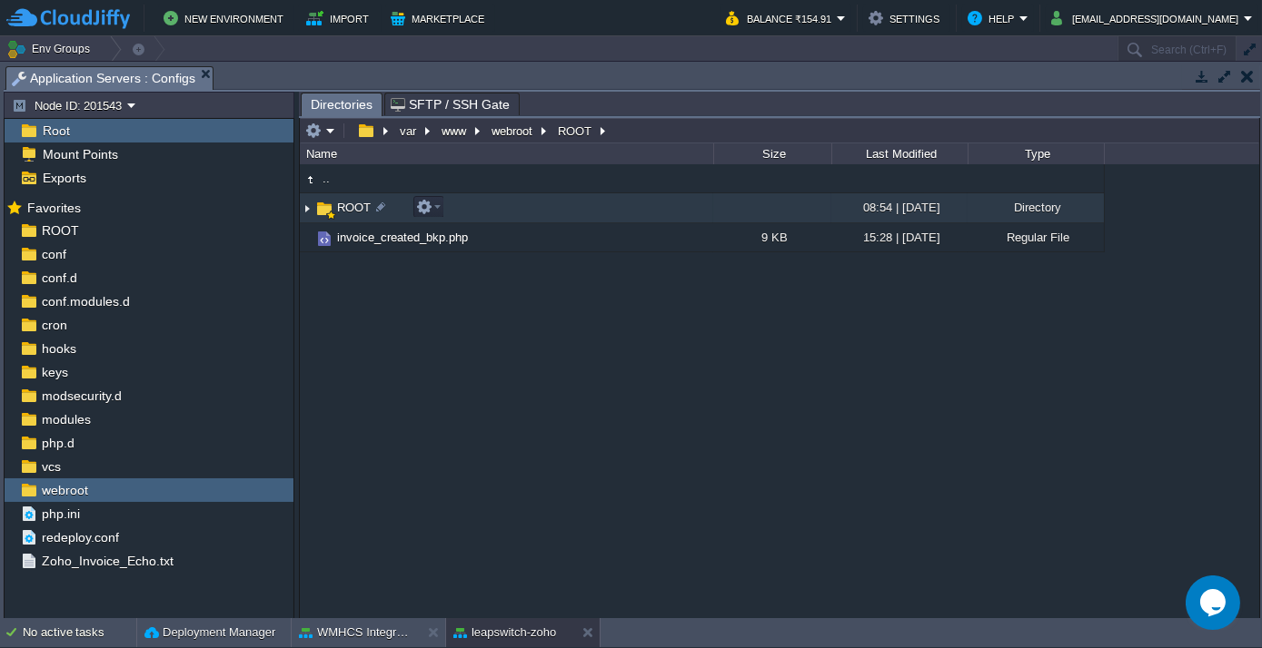
click at [357, 208] on span "ROOT" at bounding box center [353, 207] width 39 height 15
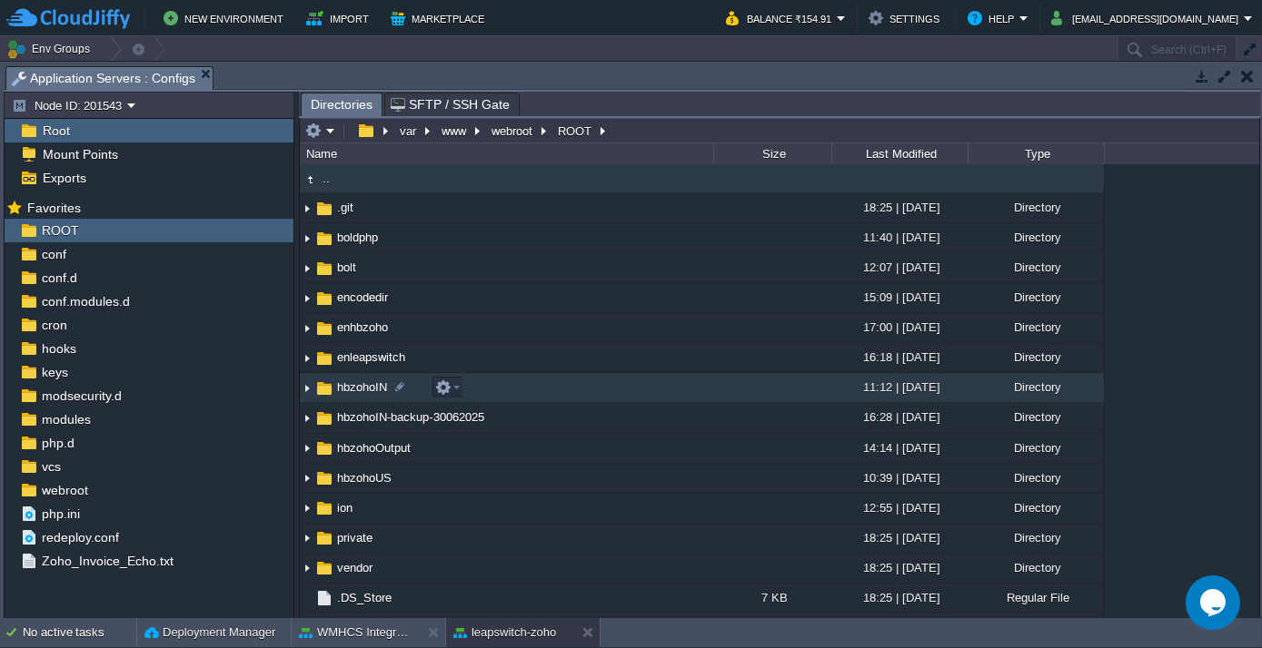
click at [344, 391] on span "hbzohoIN" at bounding box center [361, 387] width 55 height 15
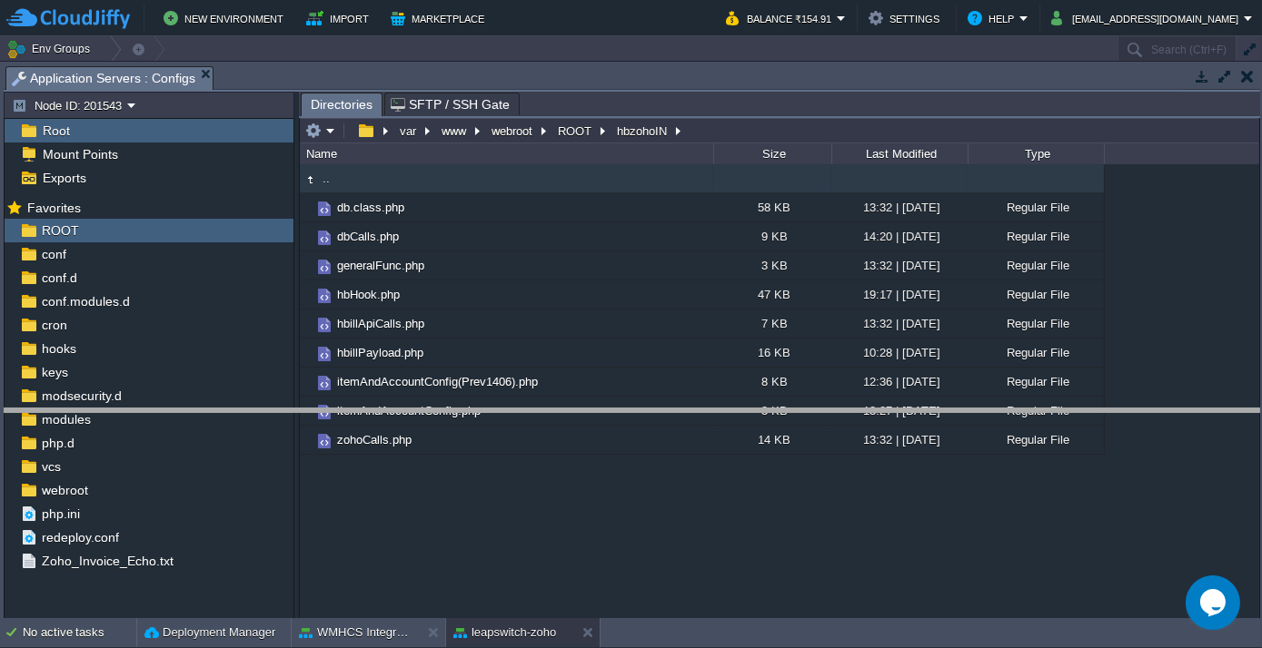
drag, startPoint x: 487, startPoint y: 76, endPoint x: 555, endPoint y: 420, distance: 350.0
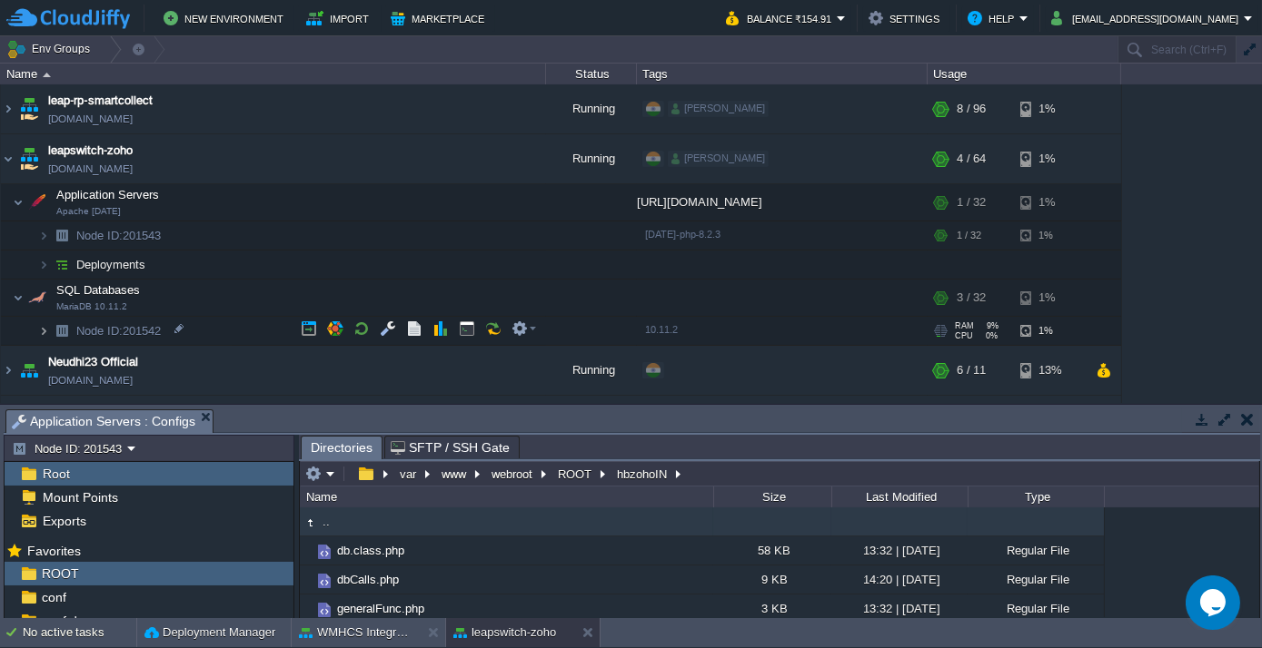
click at [41, 325] on img at bounding box center [43, 331] width 11 height 28
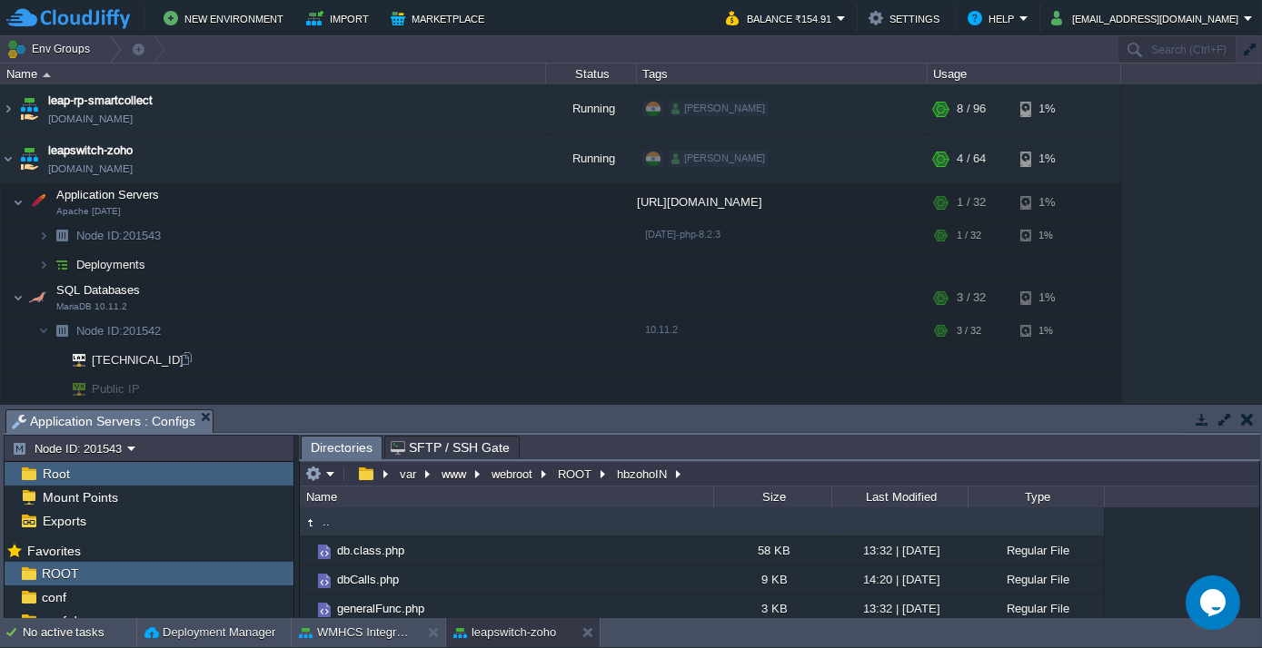
scroll to position [82, 0]
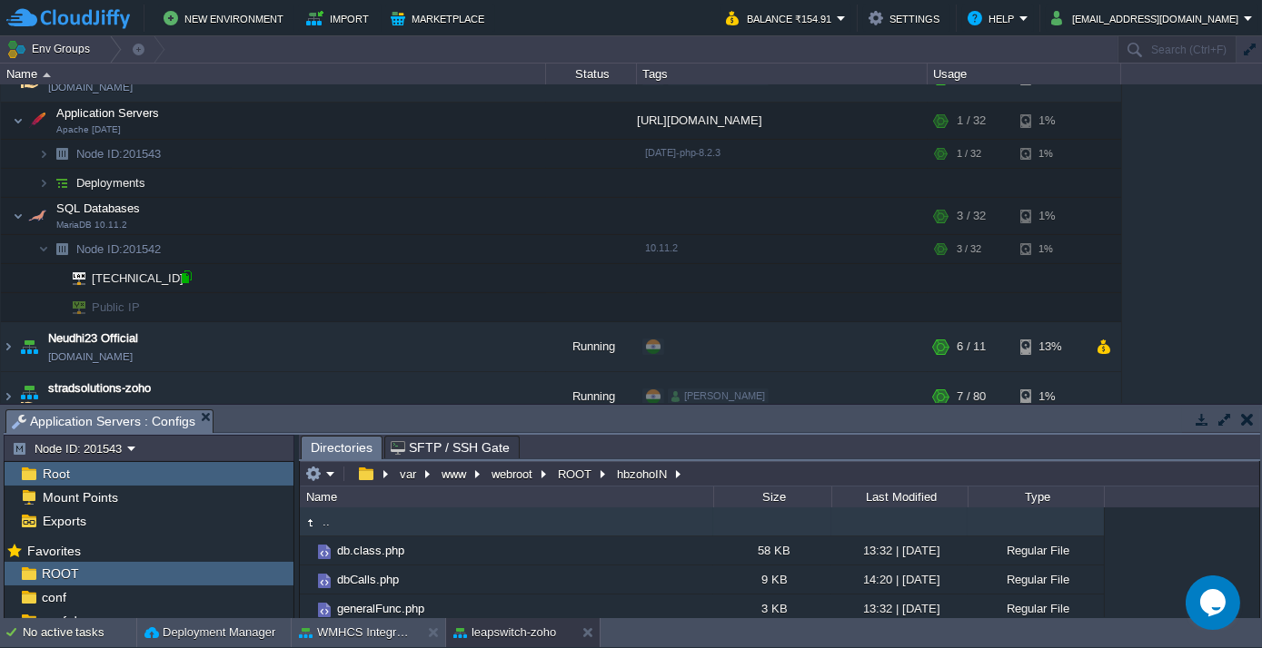
click at [183, 276] on div at bounding box center [186, 277] width 16 height 16
type input "[TECHNICAL_ID]"
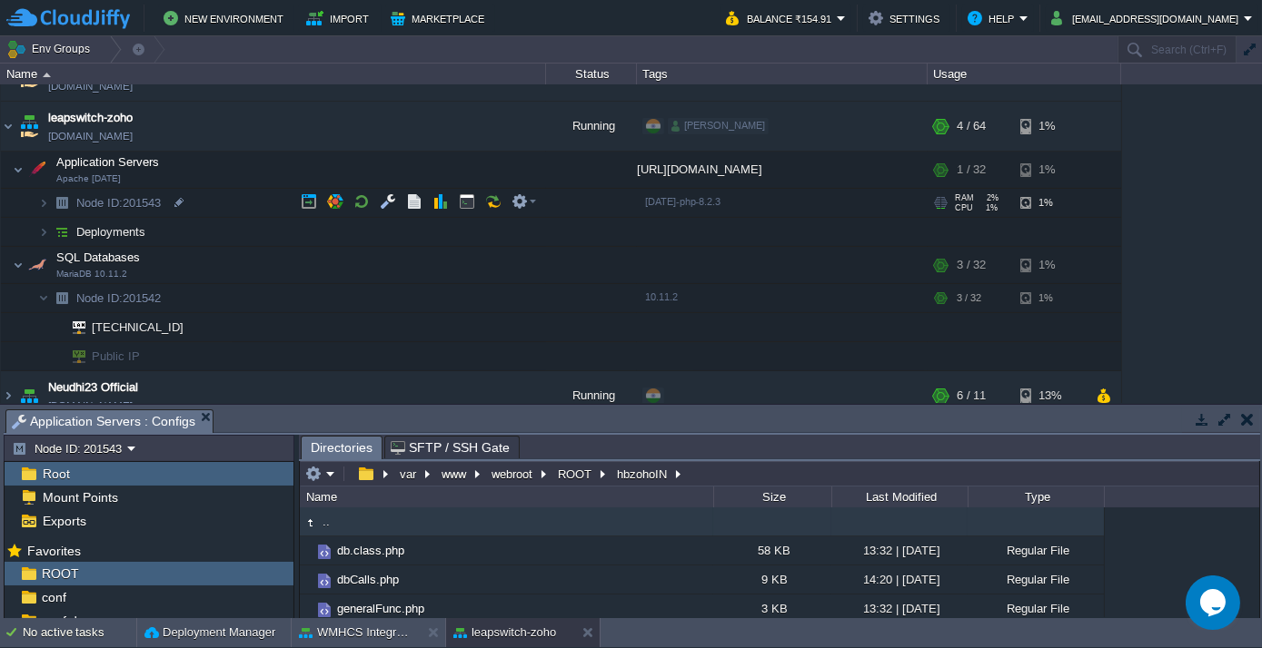
scroll to position [0, 0]
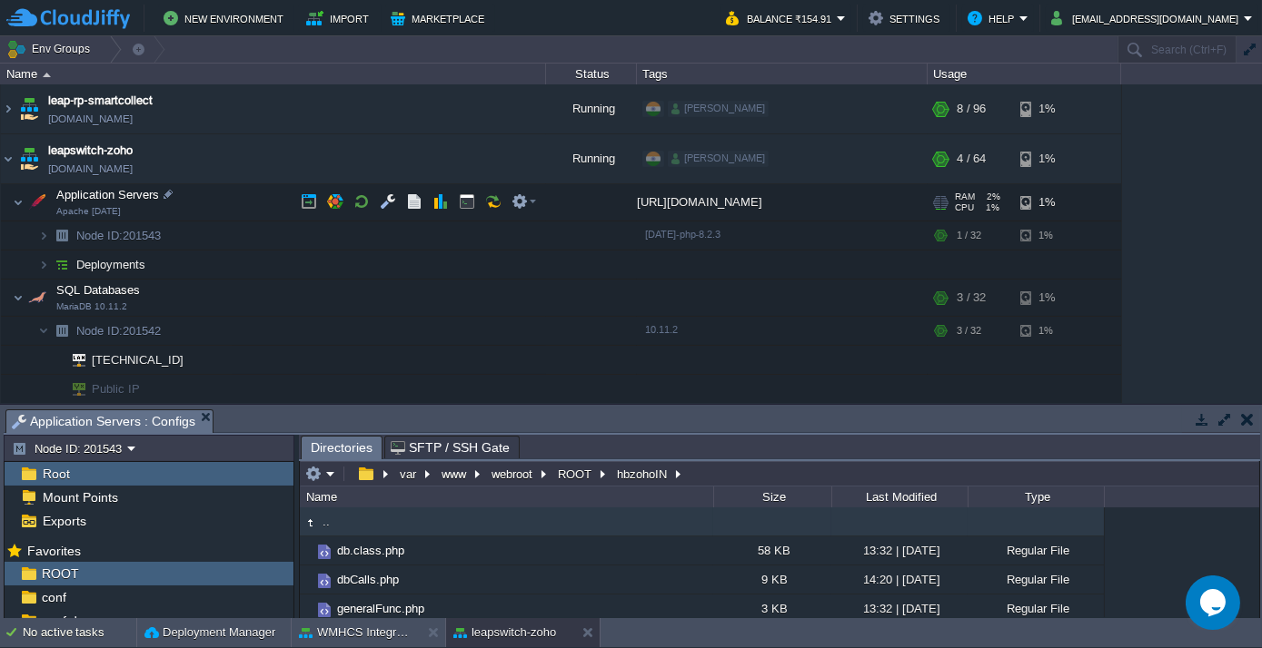
click at [829, 201] on div "[URL][DOMAIN_NAME]" at bounding box center [782, 202] width 291 height 36
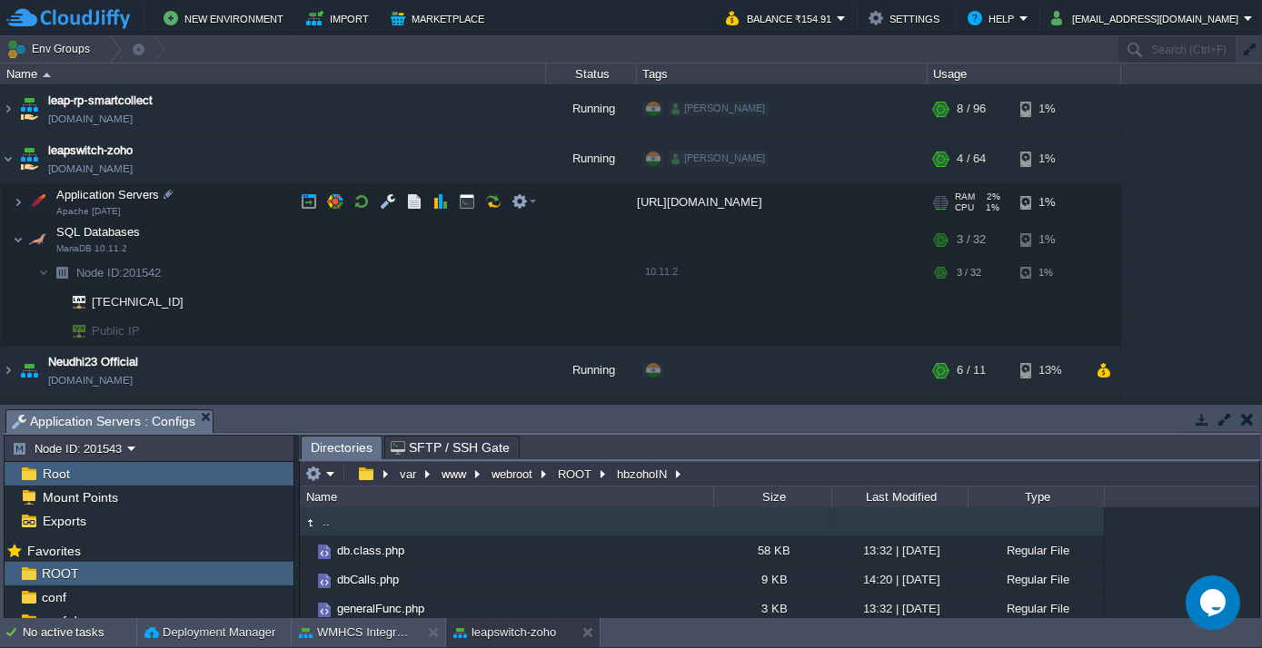
click at [829, 201] on div "[URL][DOMAIN_NAME]" at bounding box center [782, 202] width 291 height 36
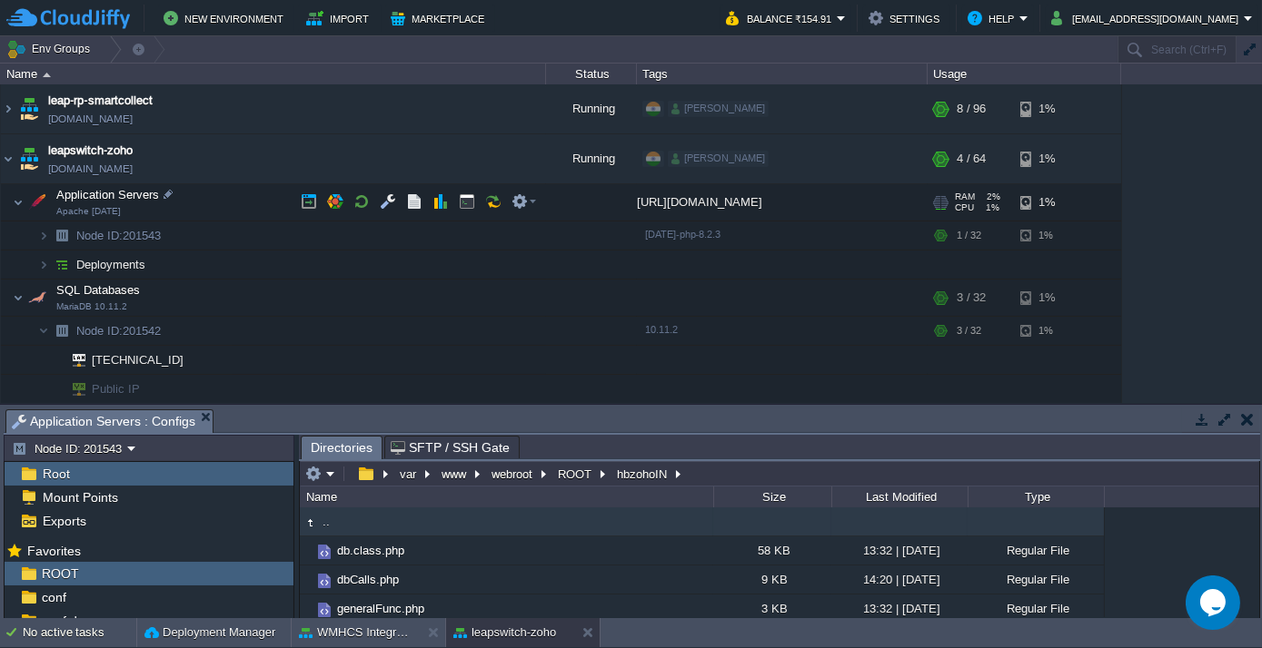
click at [829, 201] on div "[URL][DOMAIN_NAME]" at bounding box center [782, 202] width 291 height 36
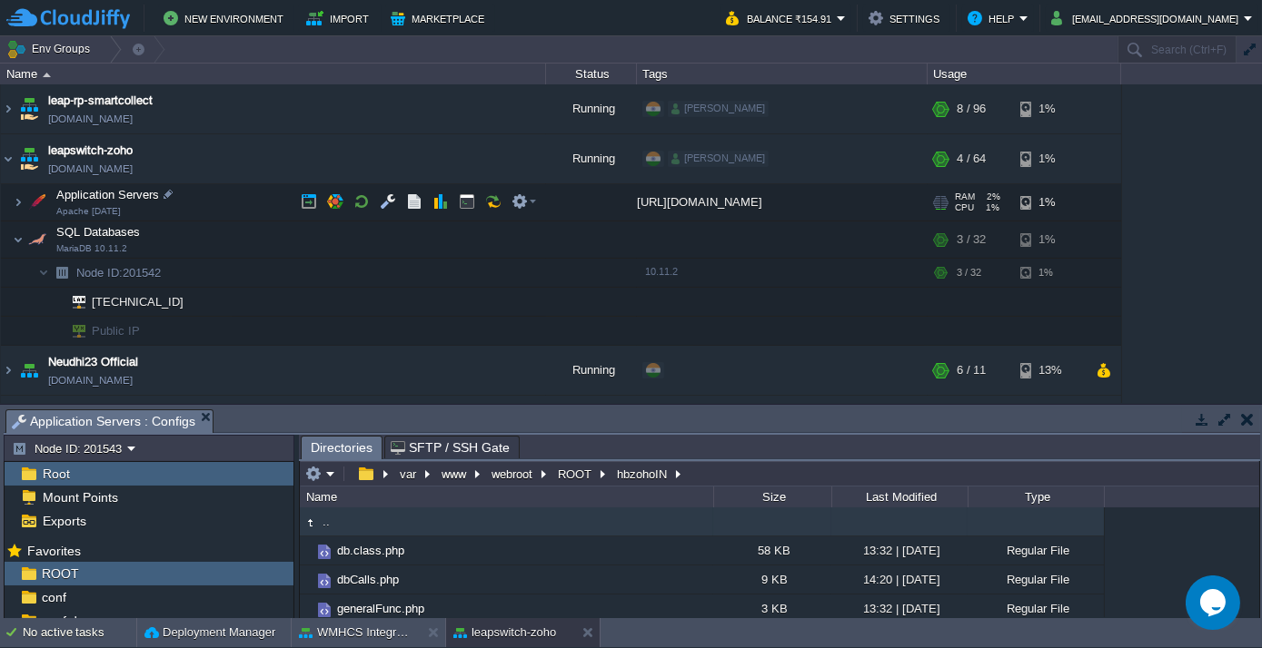
click at [829, 201] on div "[URL][DOMAIN_NAME]" at bounding box center [782, 202] width 291 height 36
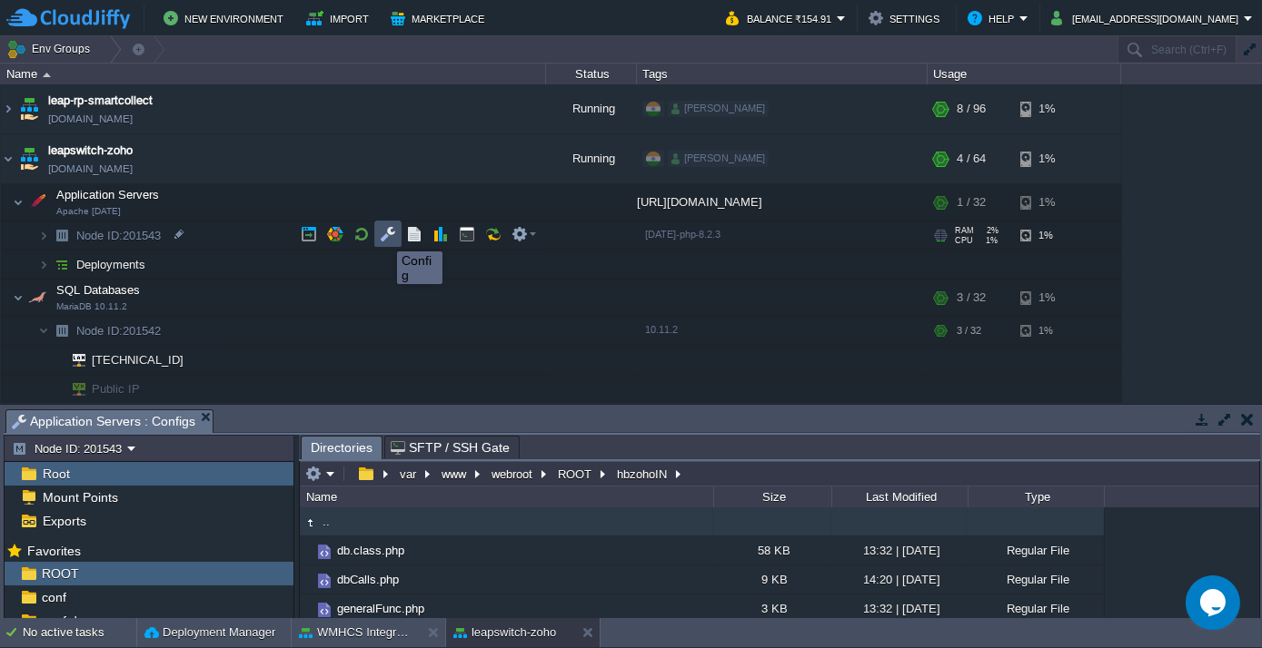
click at [383, 235] on button "button" at bounding box center [388, 234] width 16 height 16
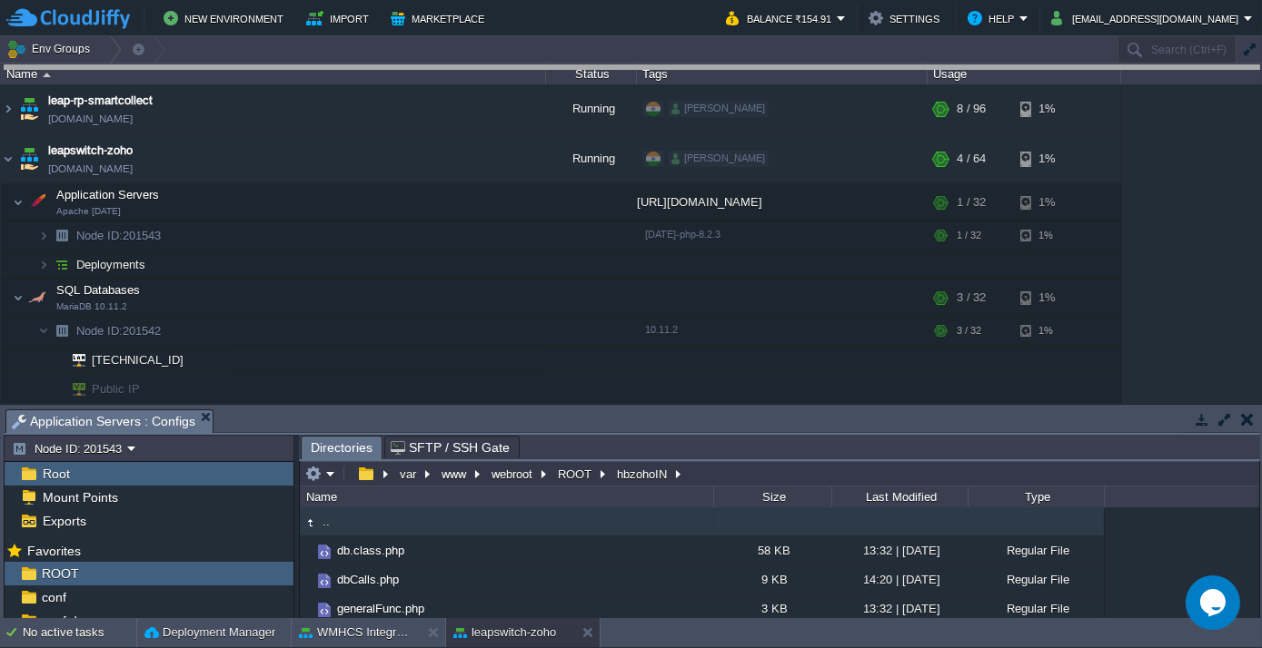
drag, startPoint x: 363, startPoint y: 426, endPoint x: 383, endPoint y: 22, distance: 404.7
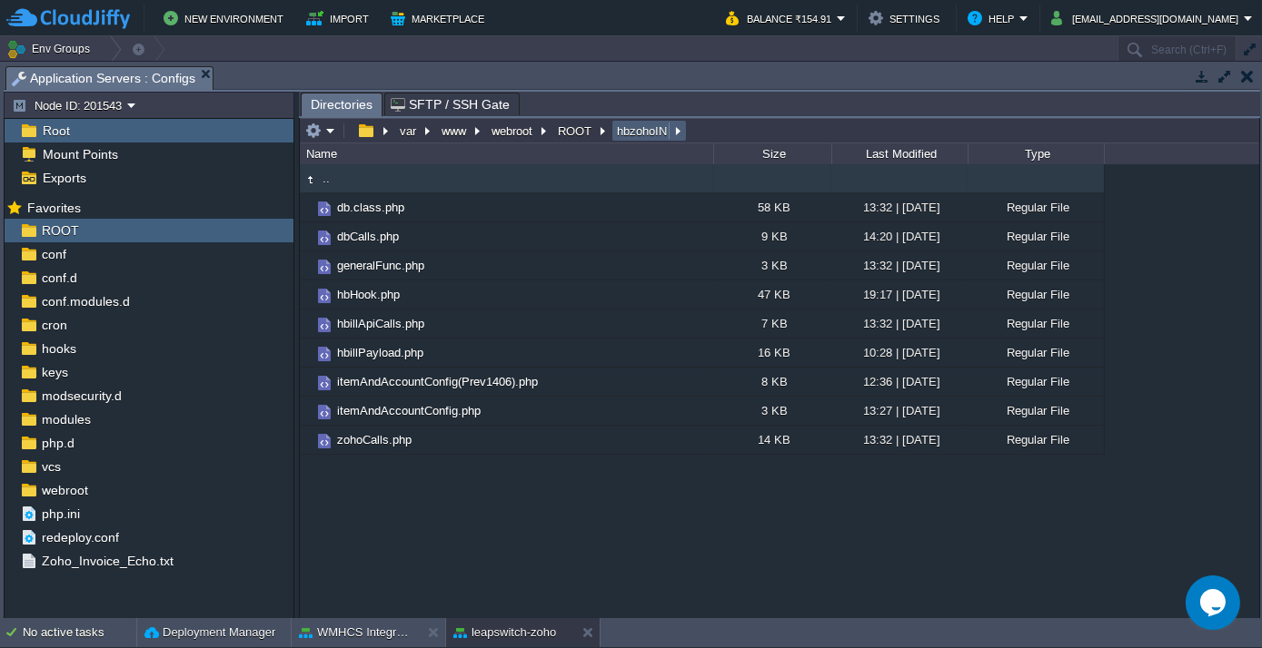
click at [631, 132] on button "hbzohoIN" at bounding box center [642, 131] width 57 height 16
click at [579, 124] on button "ROOT" at bounding box center [575, 131] width 41 height 16
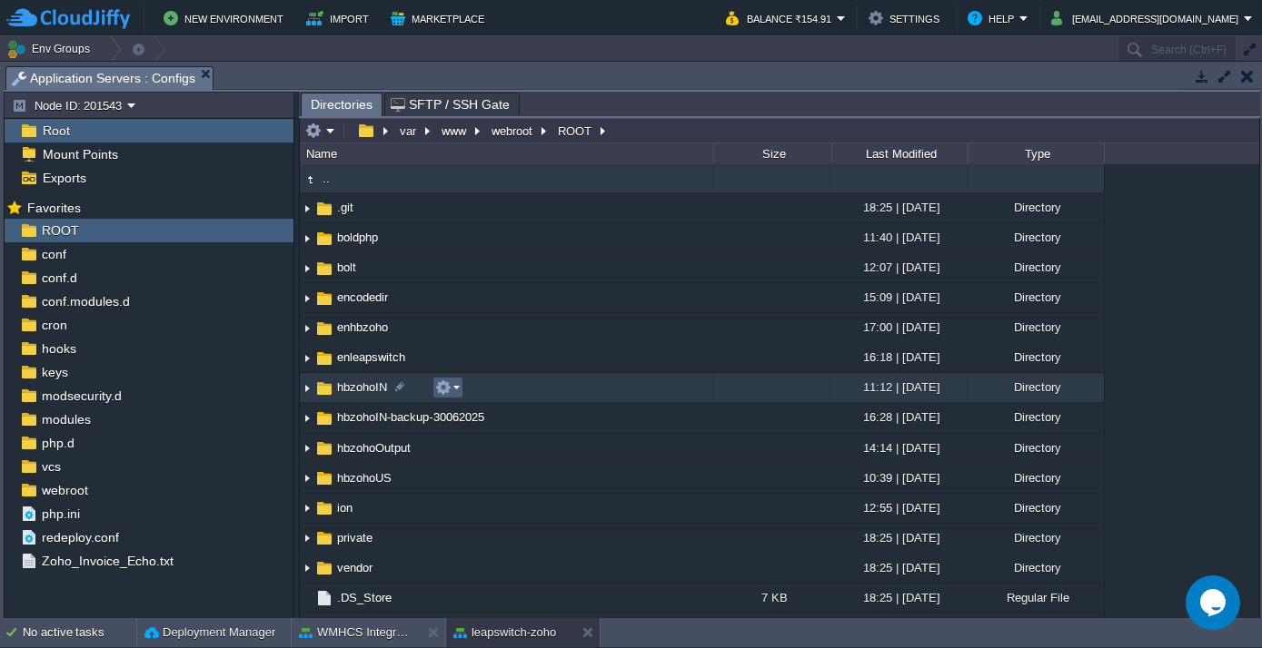
click at [455, 385] on em at bounding box center [447, 388] width 25 height 16
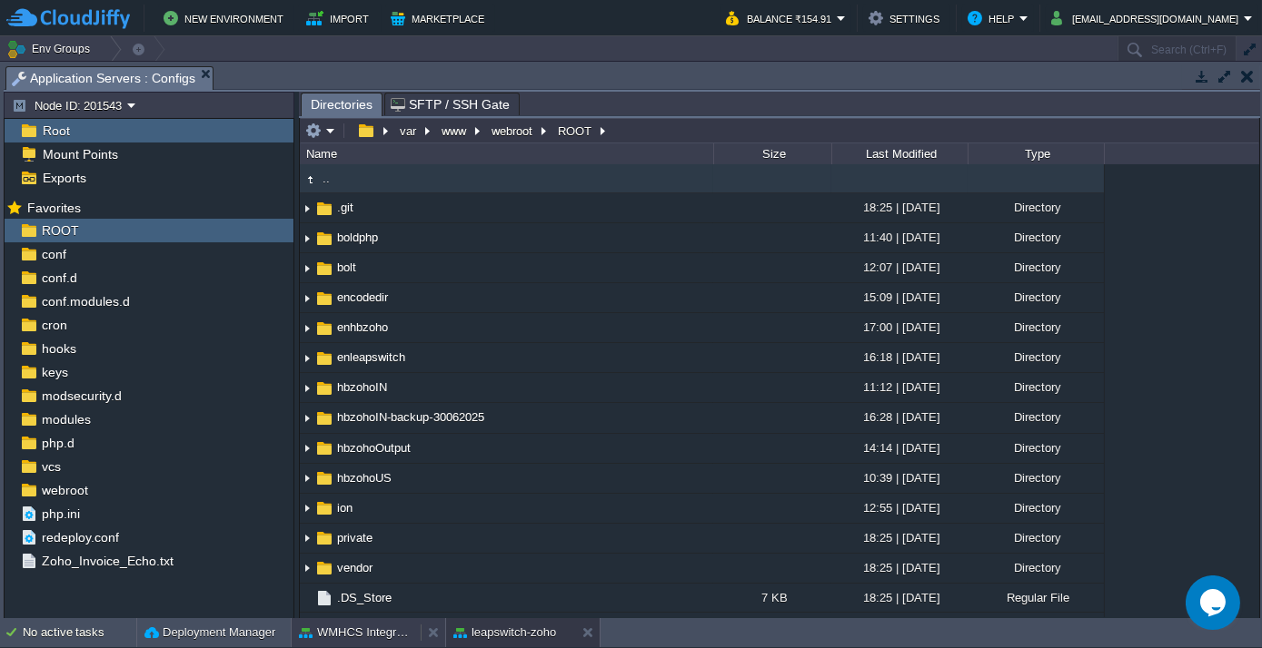
click at [362, 624] on button "WMHCS Integration" at bounding box center [356, 633] width 114 height 18
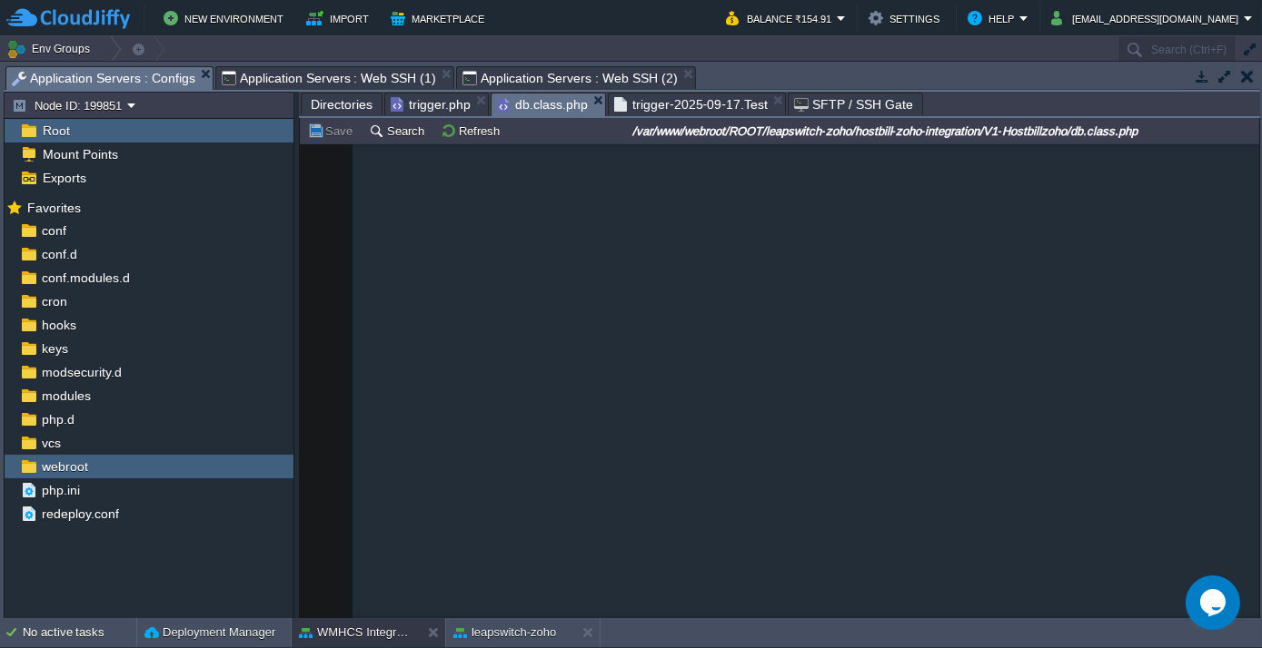
click at [321, 105] on span "Directories" at bounding box center [342, 105] width 62 height 22
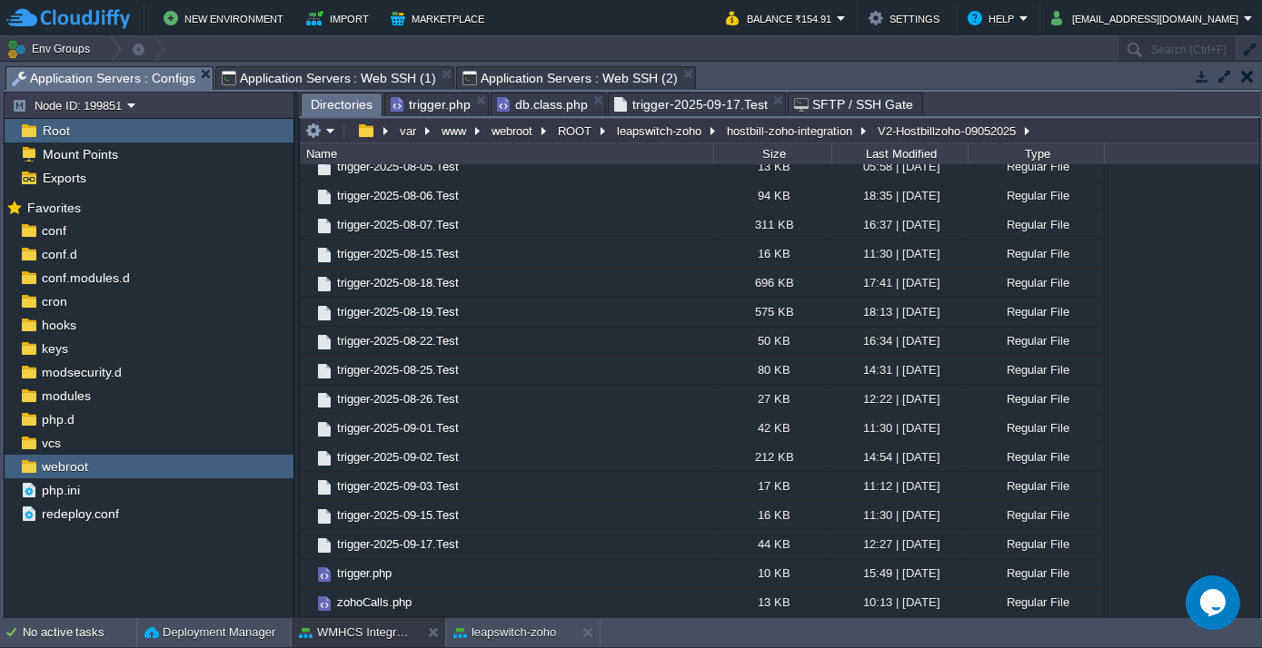
scroll to position [1189, 0]
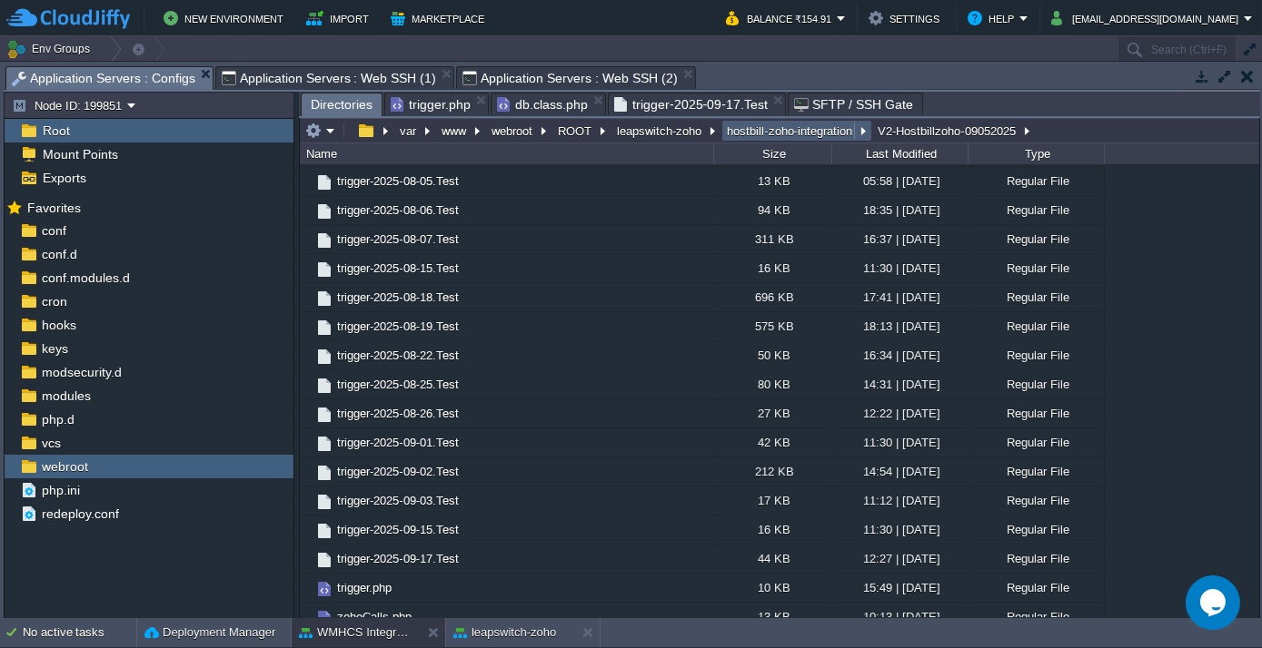
click at [765, 135] on button "hostbill-zoho-integration" at bounding box center [790, 131] width 133 height 16
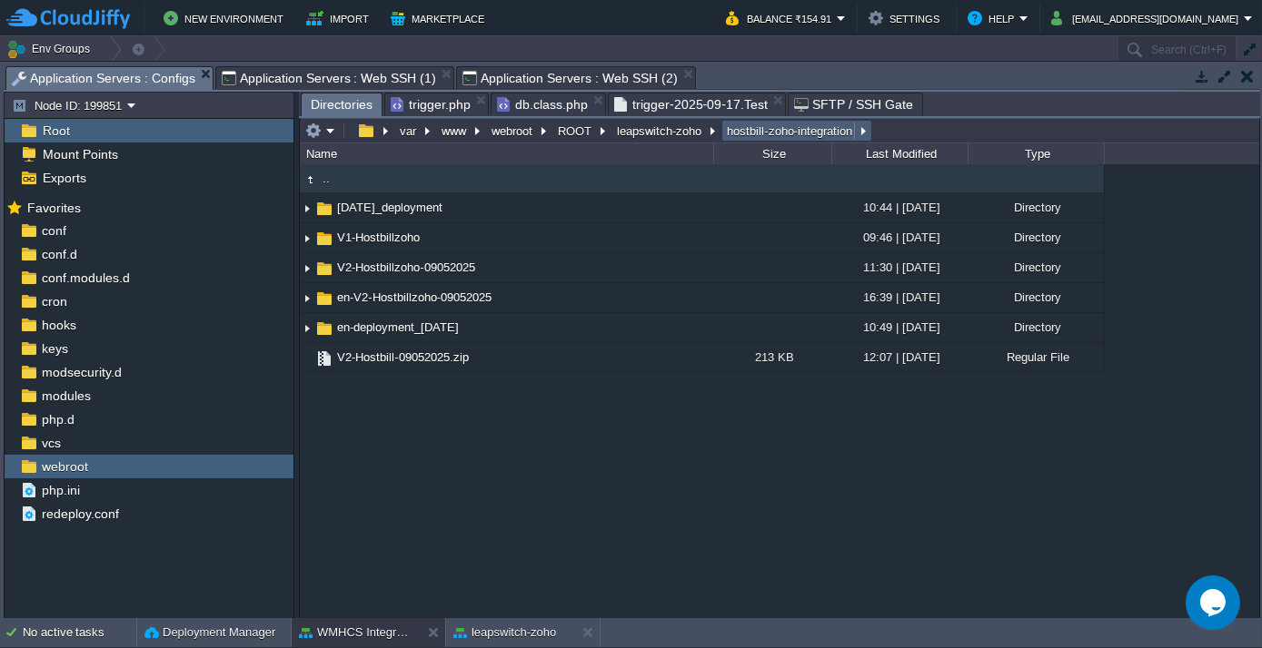
scroll to position [0, 0]
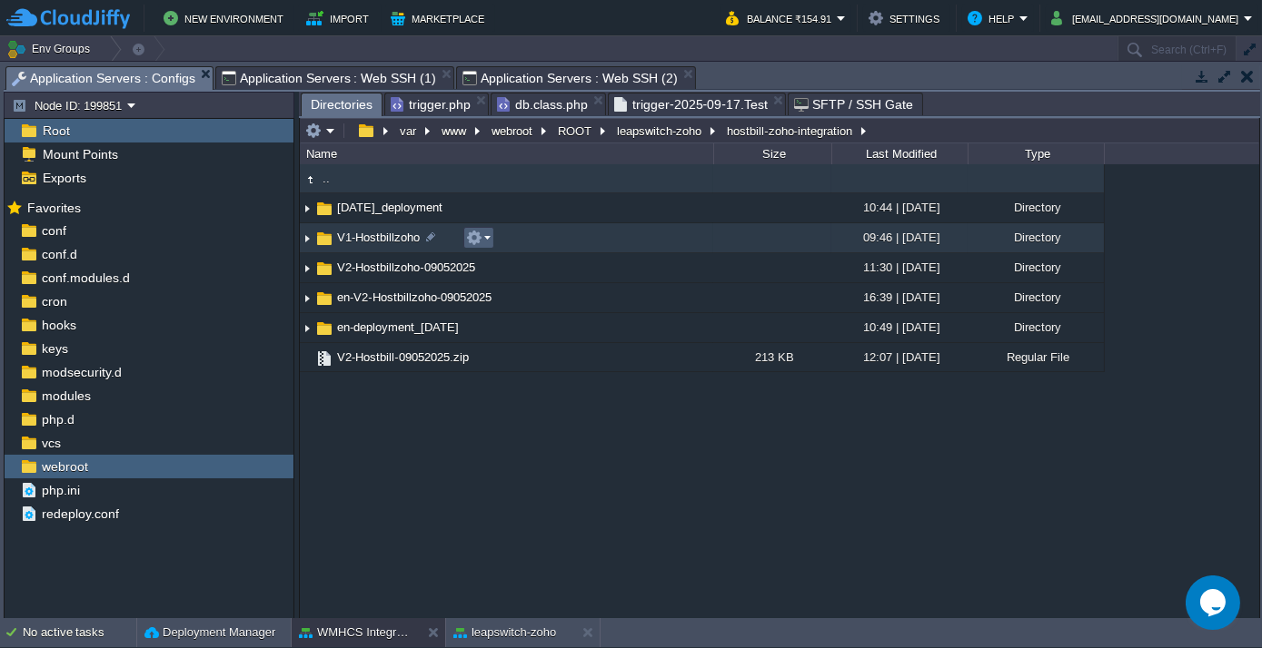
click at [487, 235] on em at bounding box center [478, 238] width 25 height 16
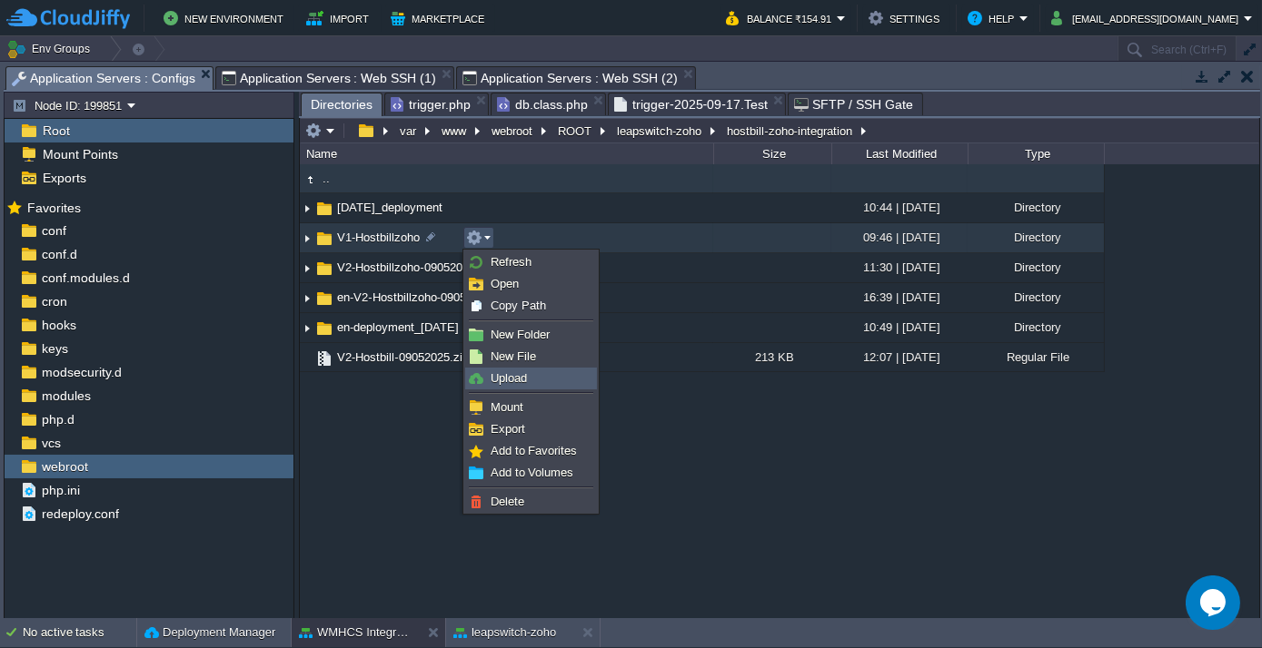
click at [520, 381] on span "Upload" at bounding box center [508, 378] width 36 height 14
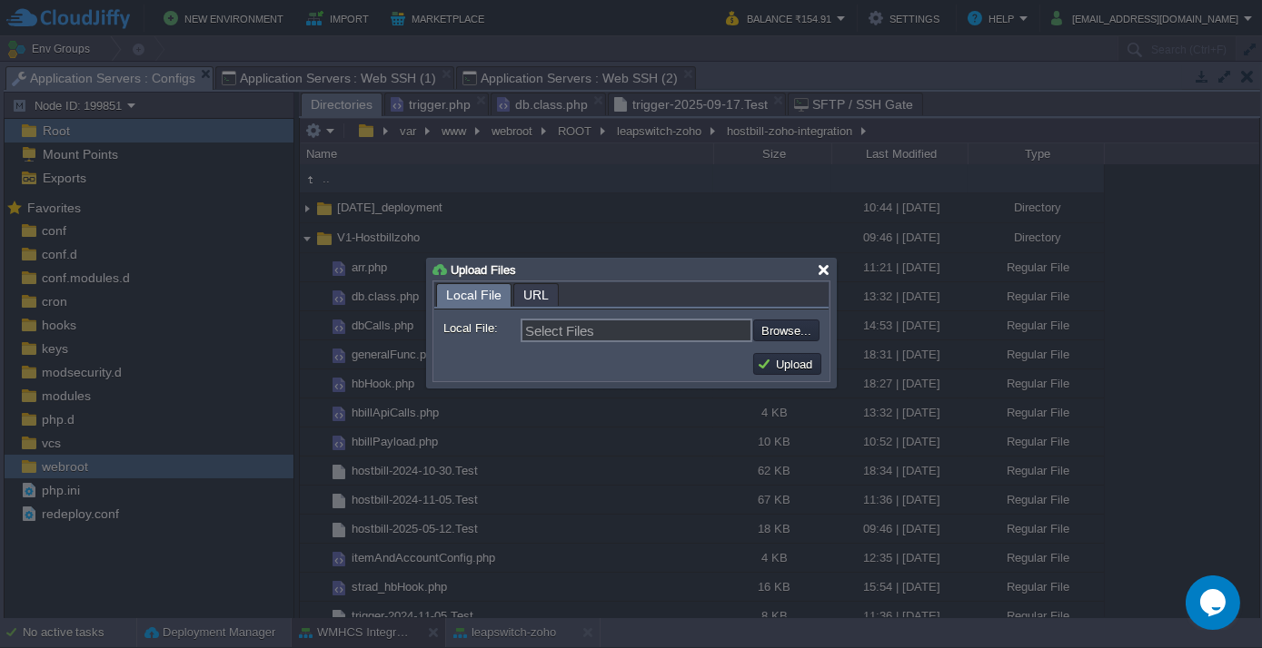
click at [824, 270] on div at bounding box center [824, 270] width 14 height 14
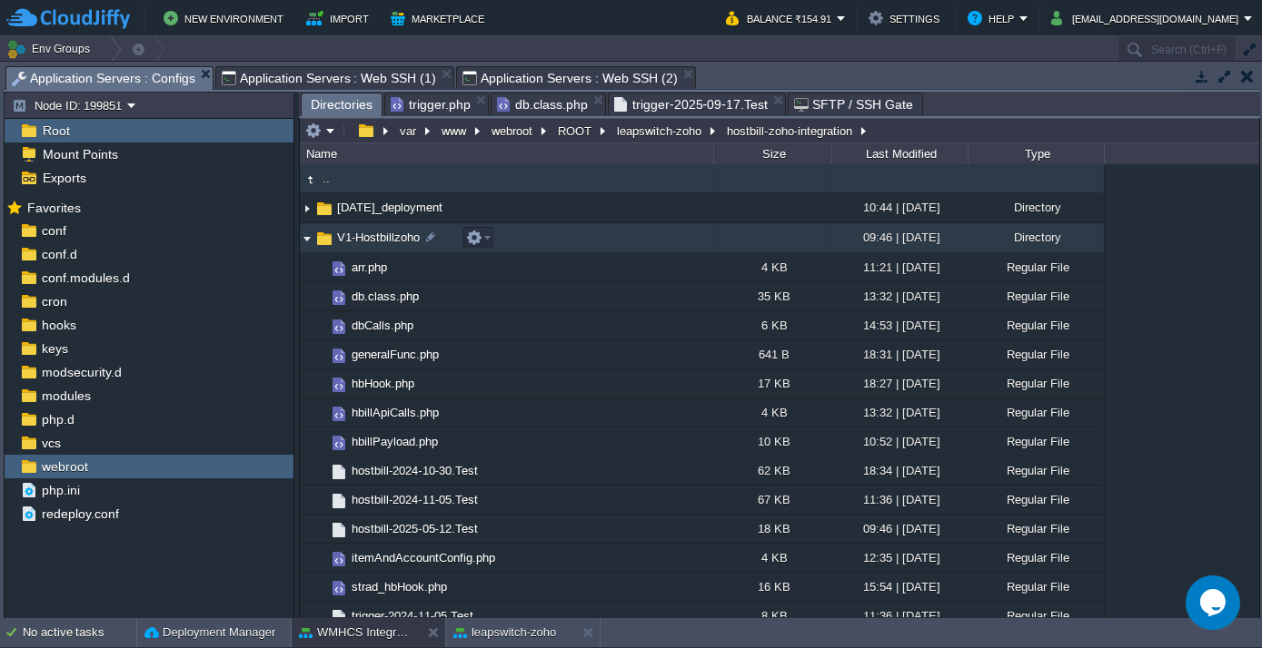
click at [302, 236] on img at bounding box center [307, 238] width 15 height 28
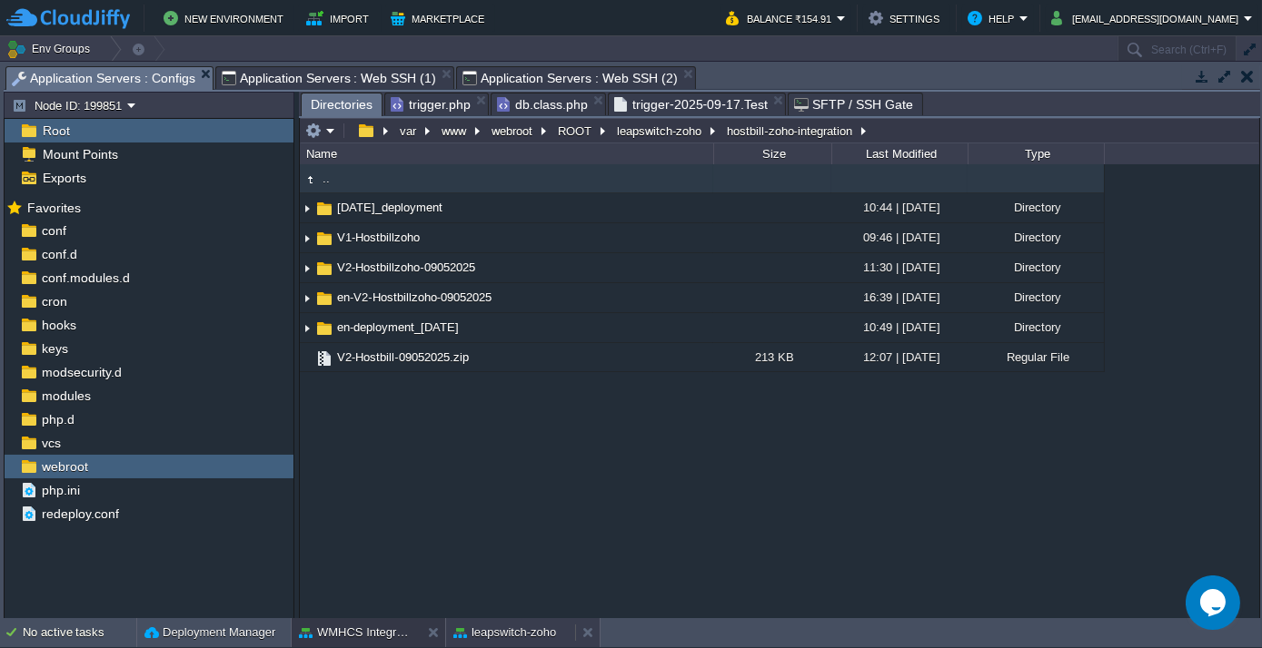
click at [532, 628] on button "leapswitch-zoho" at bounding box center [504, 633] width 103 height 18
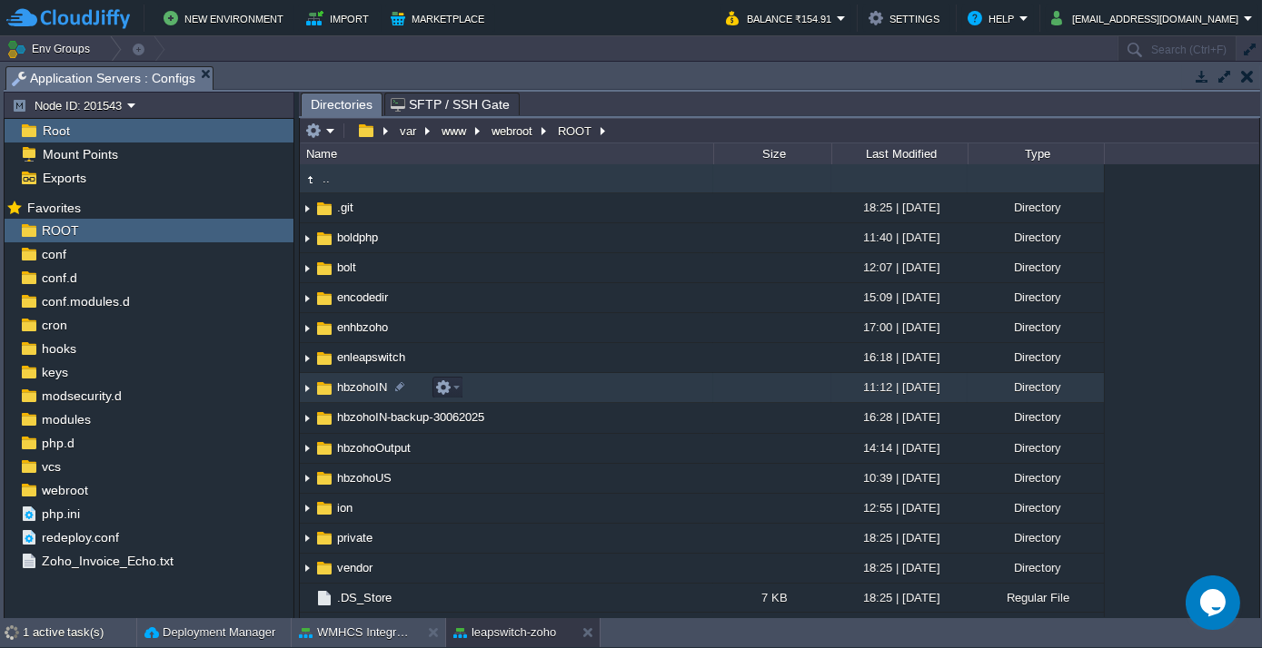
click at [363, 388] on span "hbzohoIN" at bounding box center [361, 387] width 55 height 15
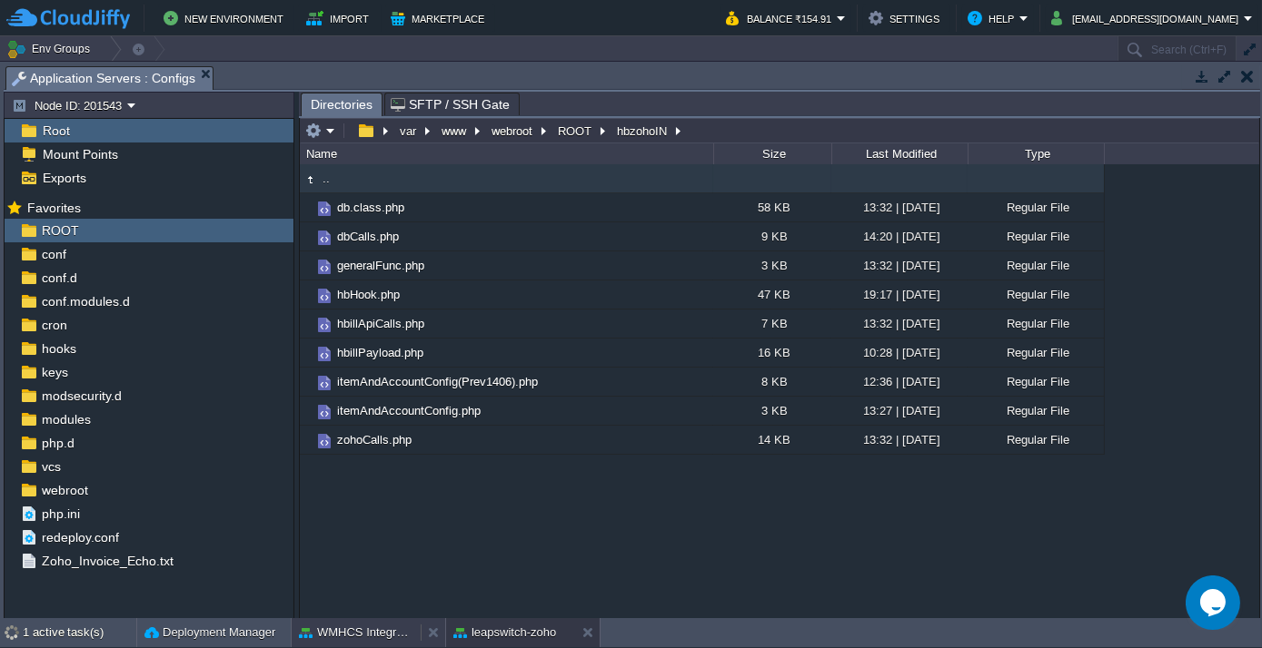
click at [353, 629] on button "WMHCS Integration" at bounding box center [356, 633] width 114 height 18
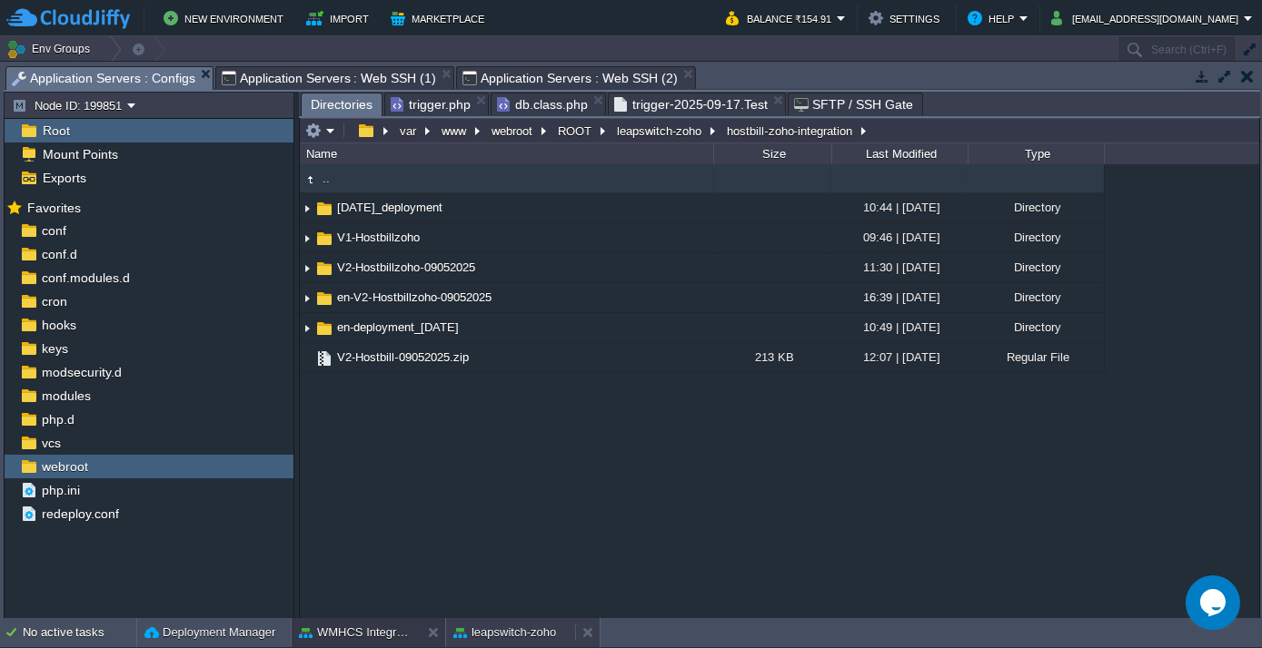
click at [474, 630] on button "leapswitch-zoho" at bounding box center [504, 633] width 103 height 18
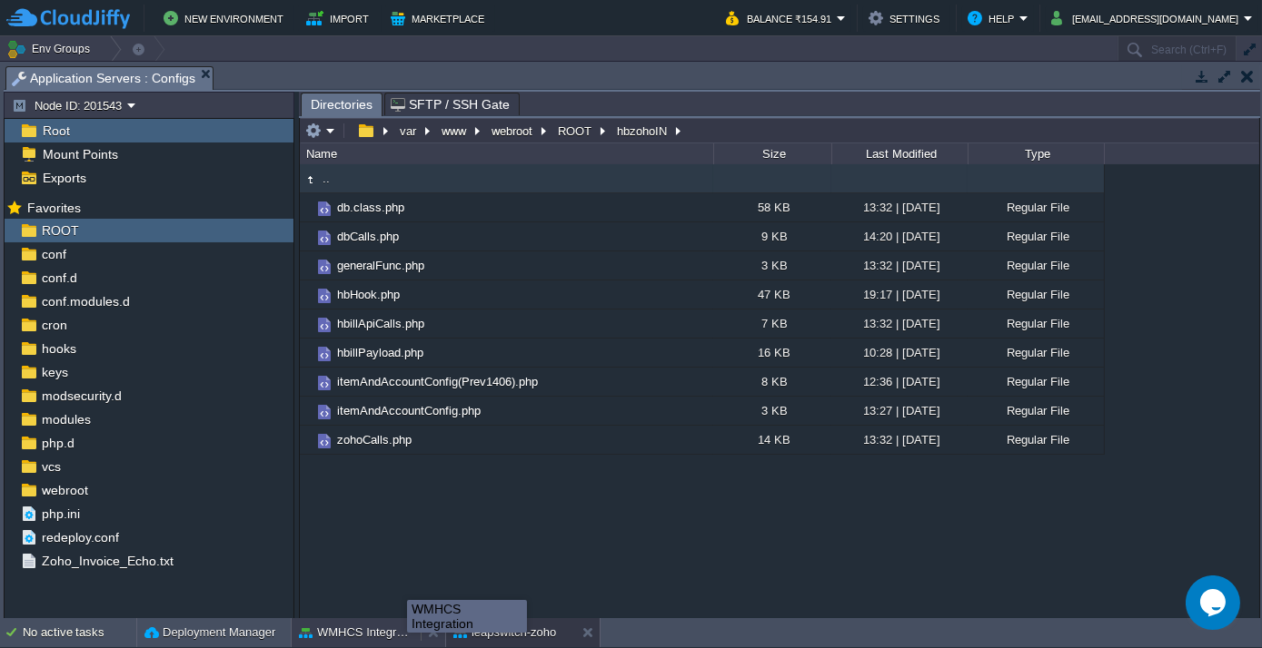
click at [365, 629] on button "WMHCS Integration" at bounding box center [356, 633] width 114 height 18
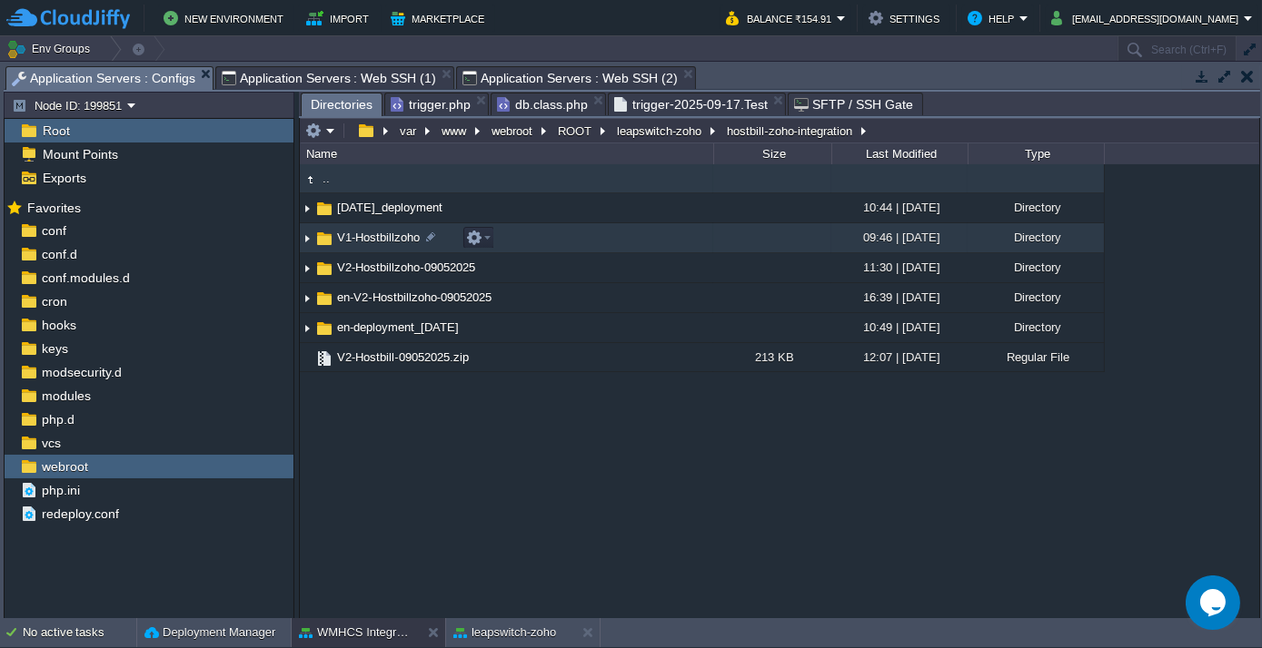
click at [376, 239] on span "V1-Hostbillzoho" at bounding box center [378, 237] width 88 height 15
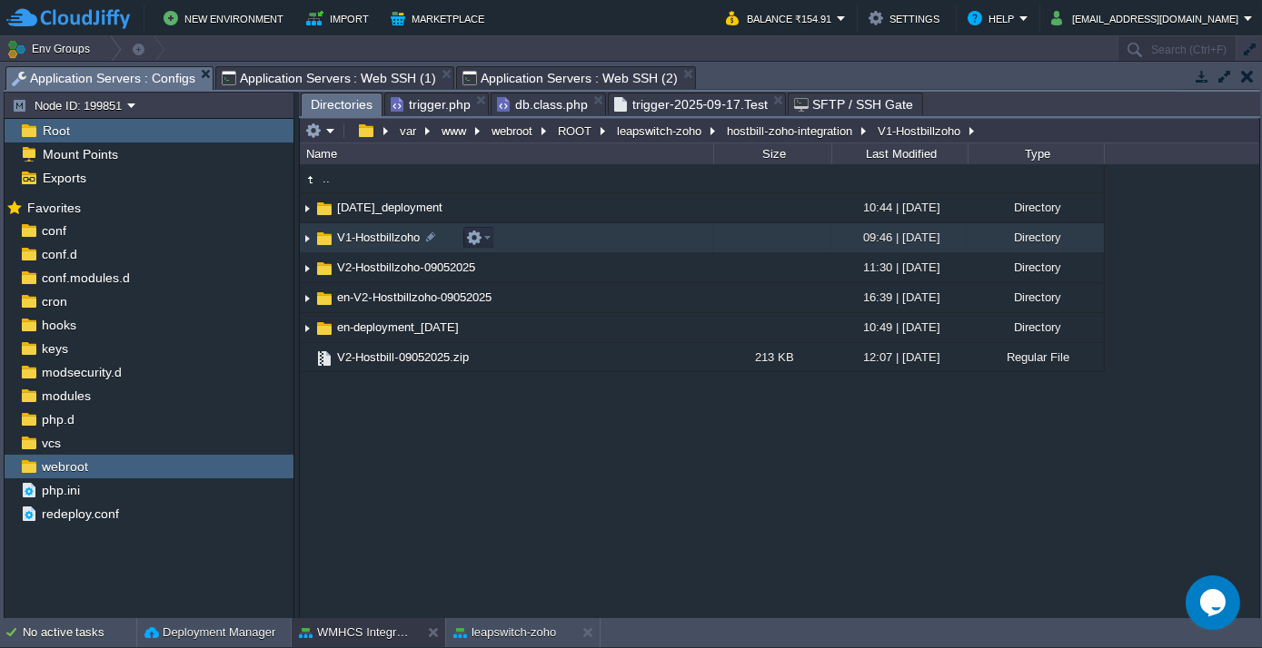
click at [376, 239] on span "V1-Hostbillzoho" at bounding box center [378, 237] width 88 height 15
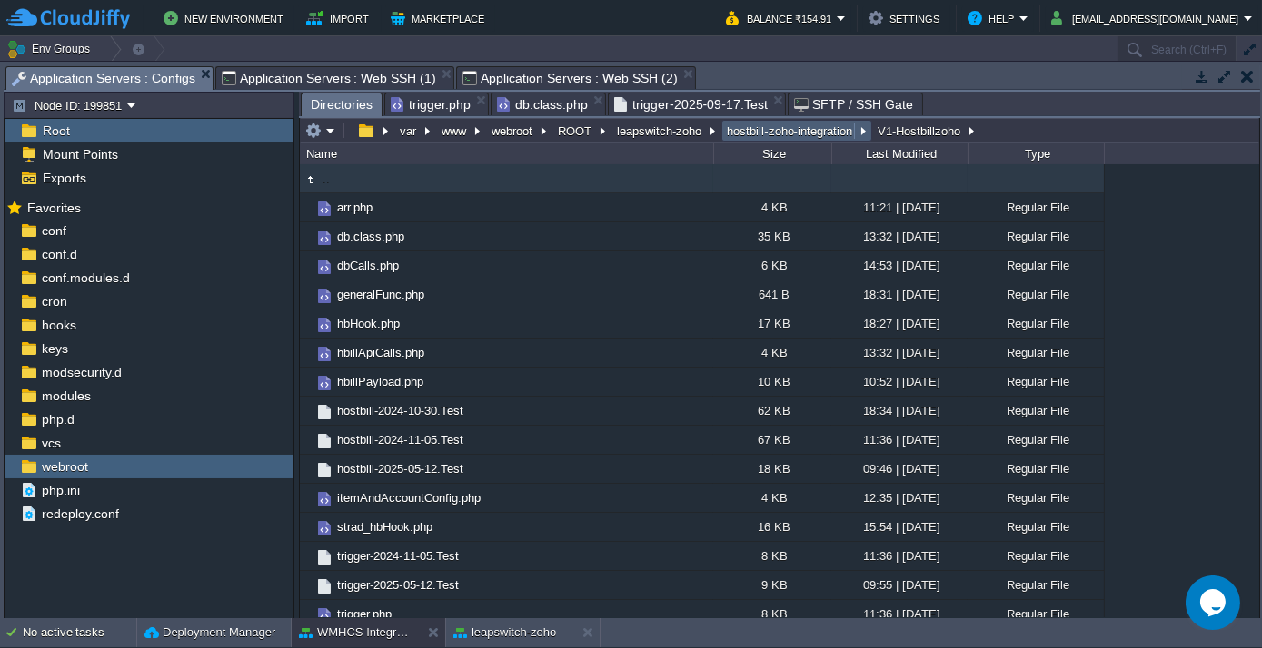
click at [780, 129] on button "hostbill-zoho-integration" at bounding box center [790, 131] width 133 height 16
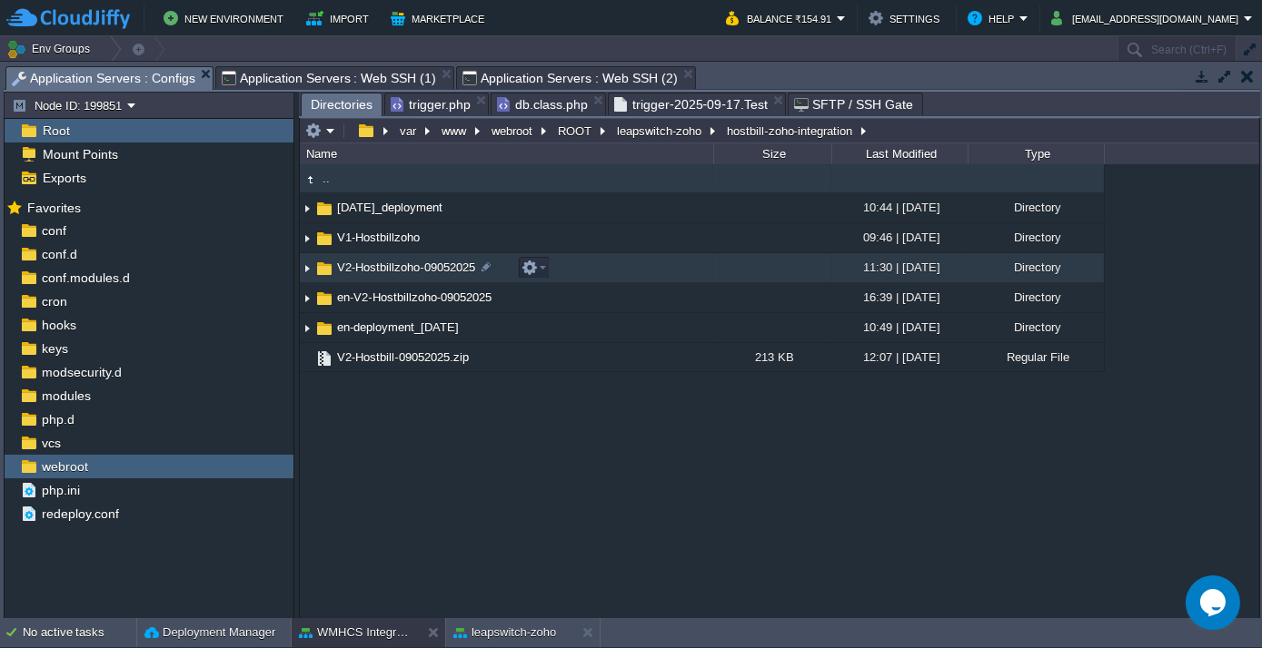
click at [410, 270] on span "V2-Hostbillzoho-09052025" at bounding box center [406, 267] width 144 height 15
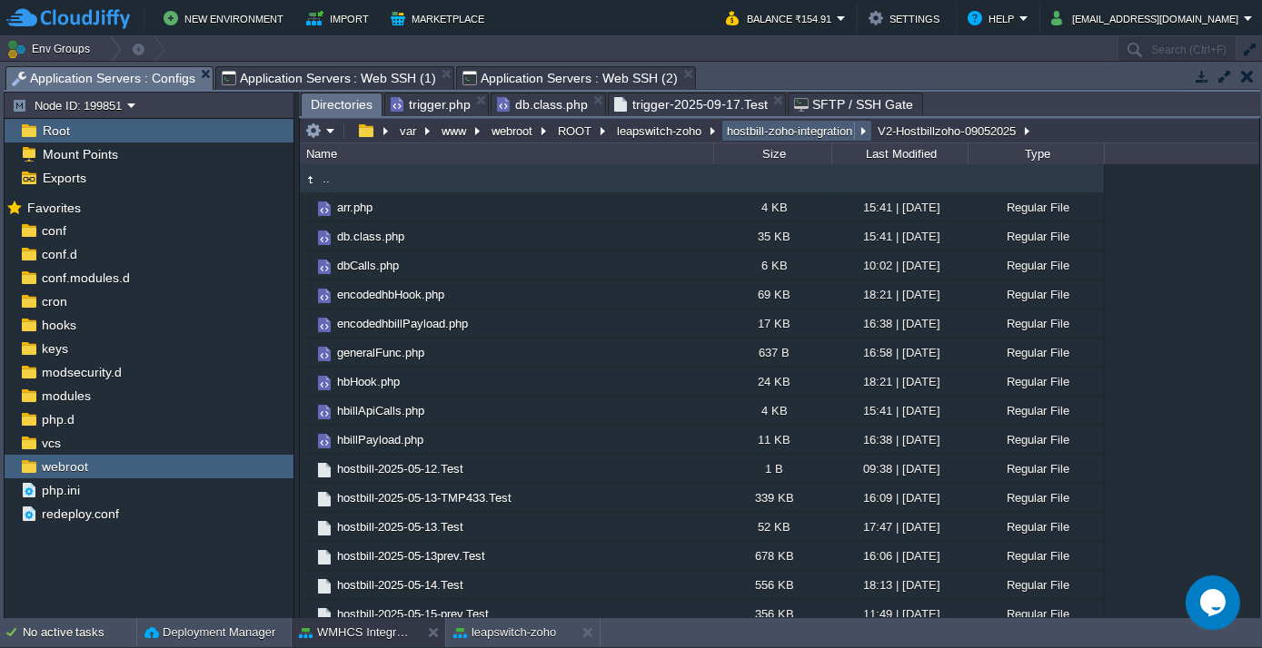
click at [746, 137] on button "hostbill-zoho-integration" at bounding box center [790, 131] width 133 height 16
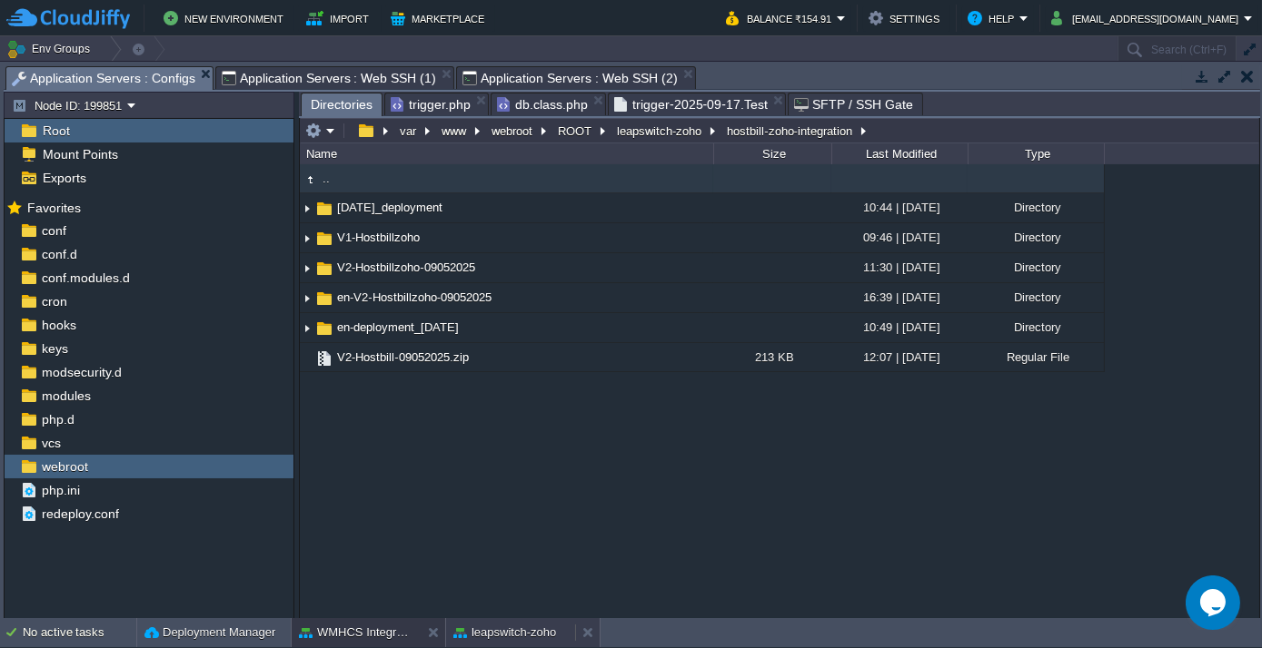
click at [515, 620] on div "leapswitch-zoho" at bounding box center [510, 633] width 129 height 29
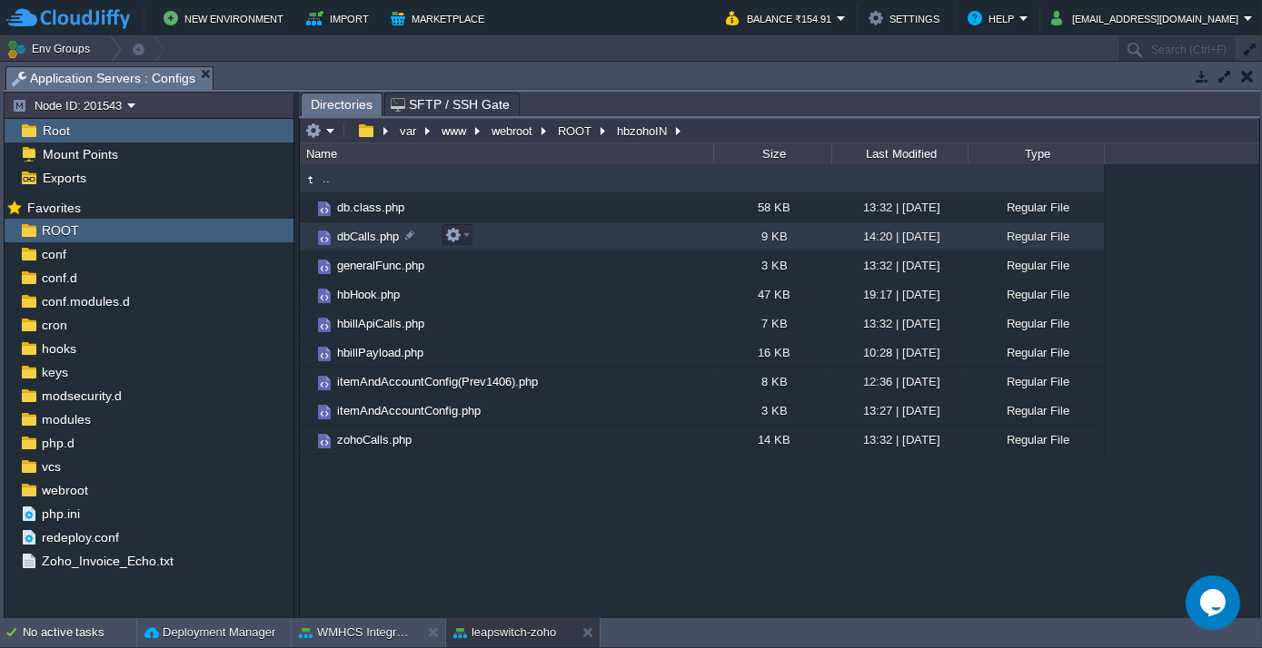
click at [361, 239] on span "dbCalls.php" at bounding box center [367, 236] width 67 height 15
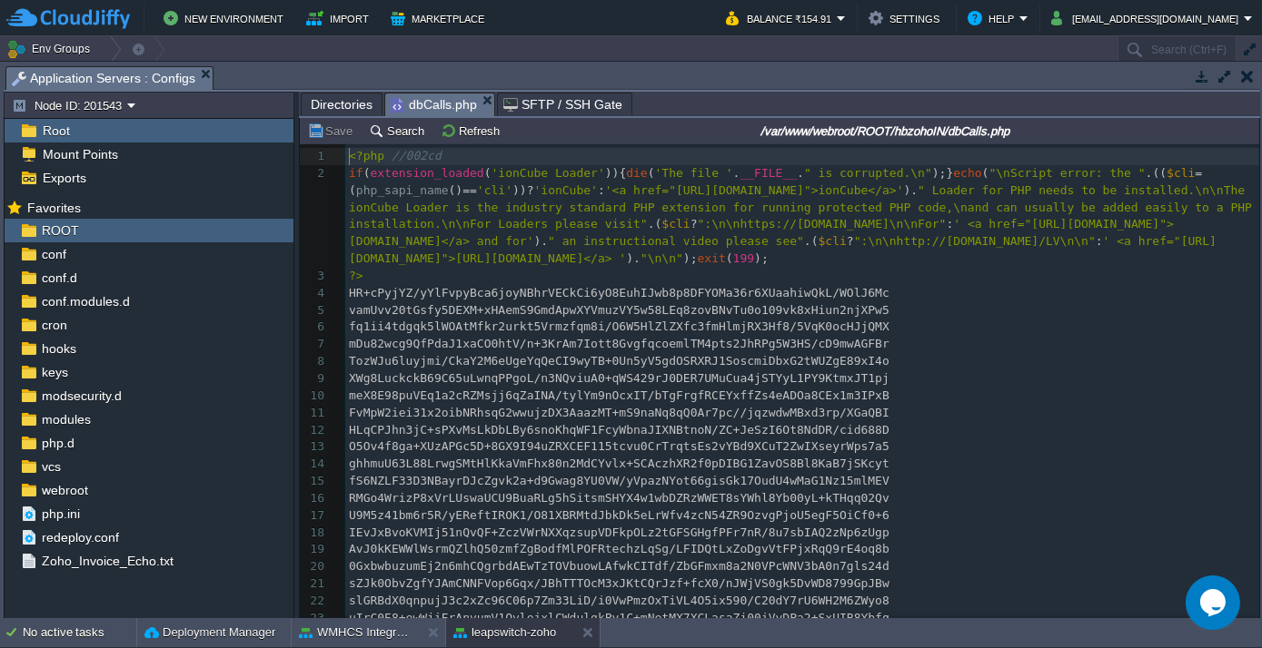
scroll to position [5, 0]
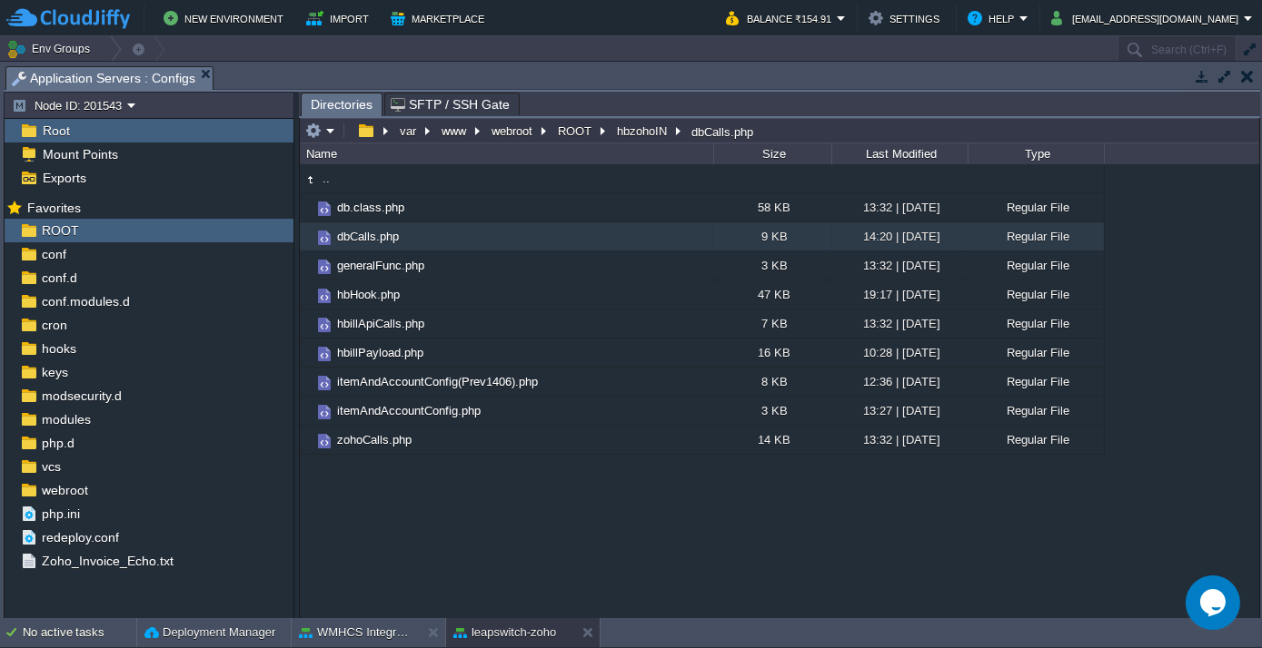
click at [639, 506] on div ".. db.class.php 58 KB 13:32 | [DATE] Regular File dbCalls.php 9 KB 14:20 | [DAT…" at bounding box center [779, 390] width 959 height 453
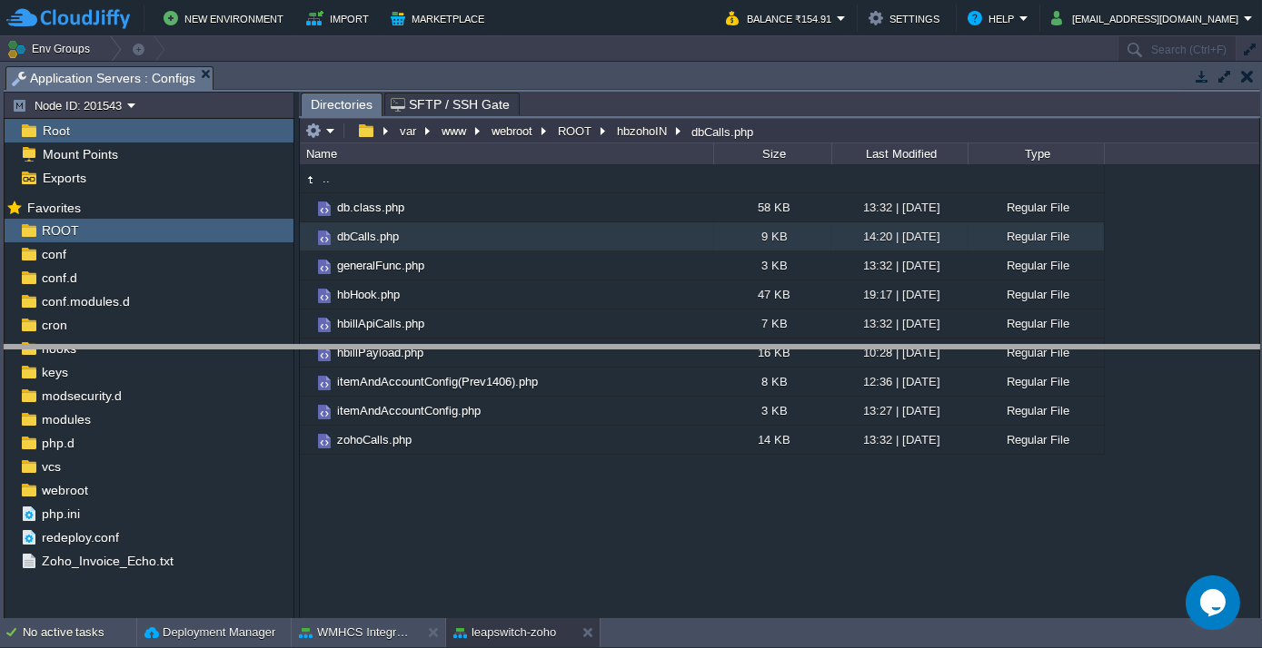
drag, startPoint x: 500, startPoint y: 82, endPoint x: 560, endPoint y: 361, distance: 286.1
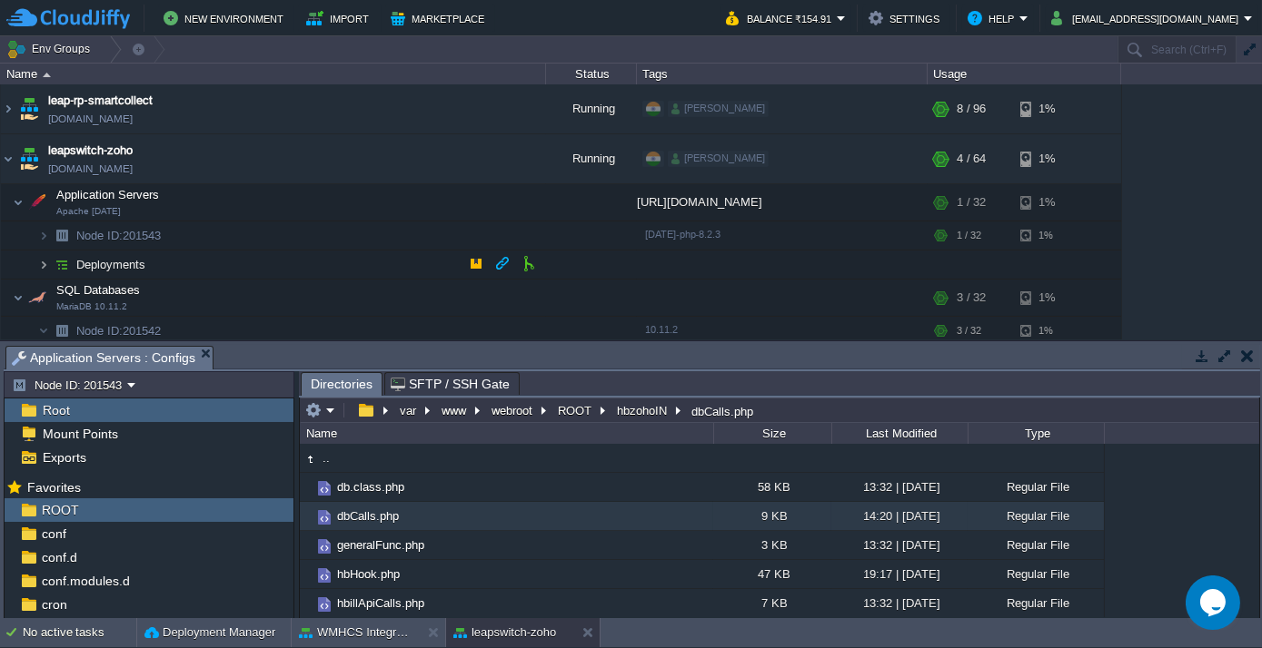
click at [44, 265] on img at bounding box center [43, 265] width 11 height 28
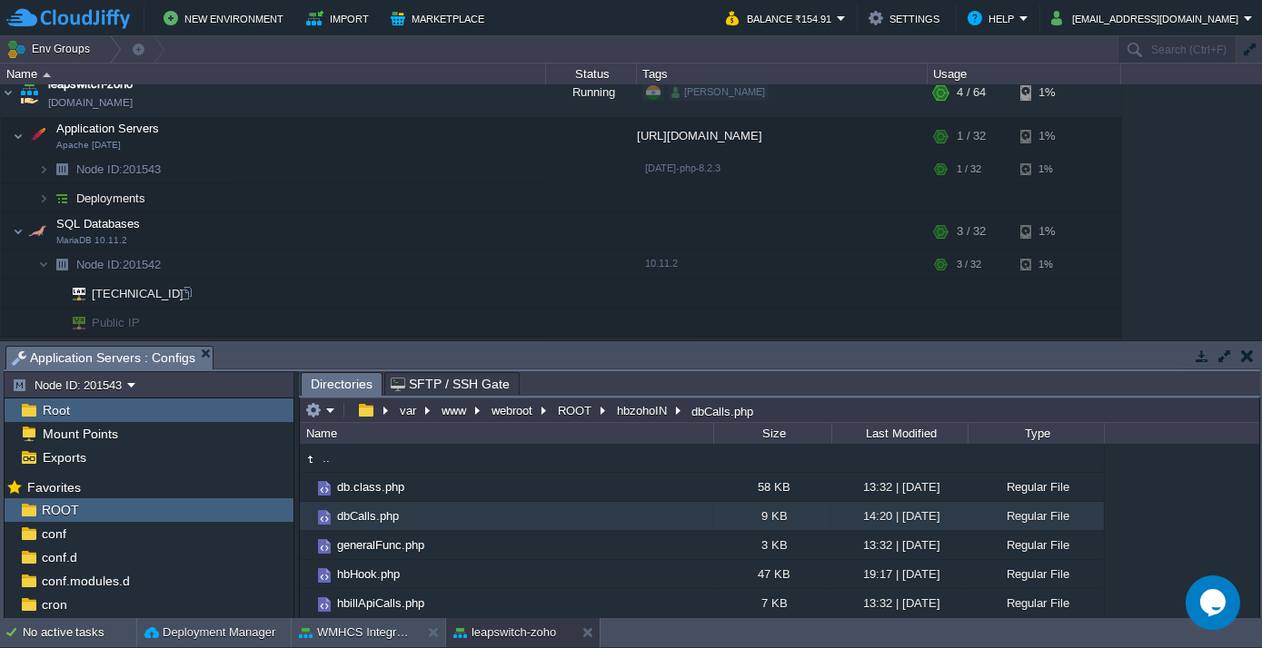
scroll to position [164, 0]
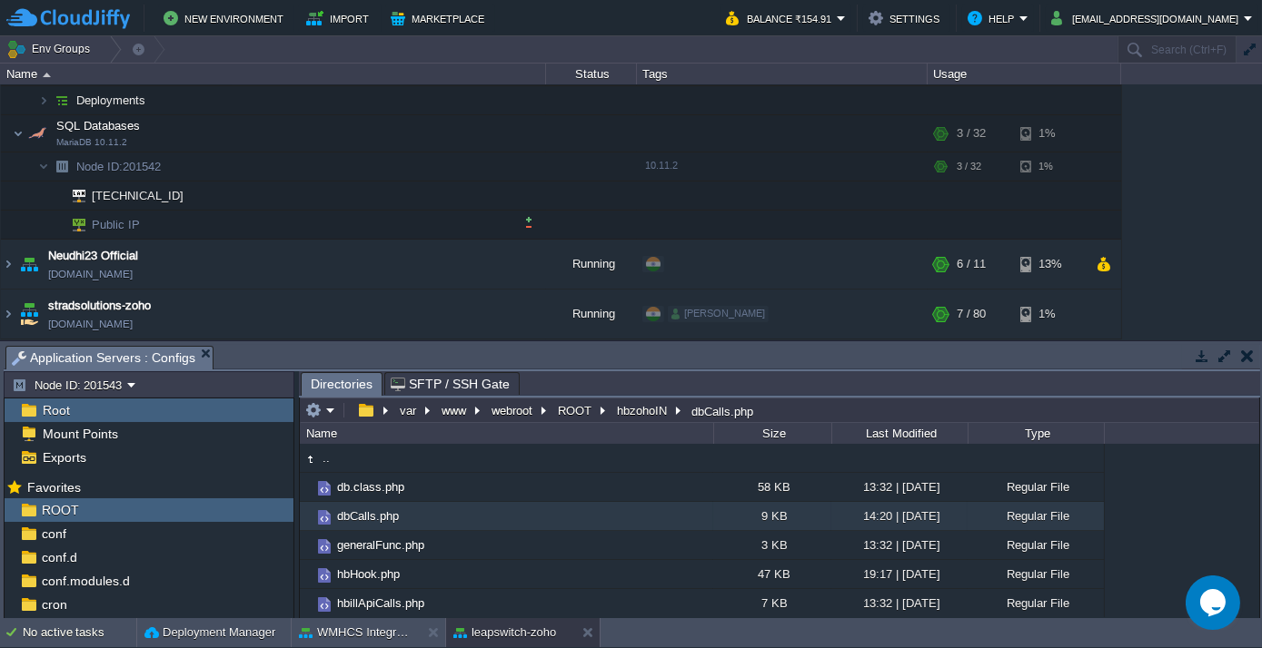
click at [138, 223] on span "Public IP" at bounding box center [116, 225] width 53 height 28
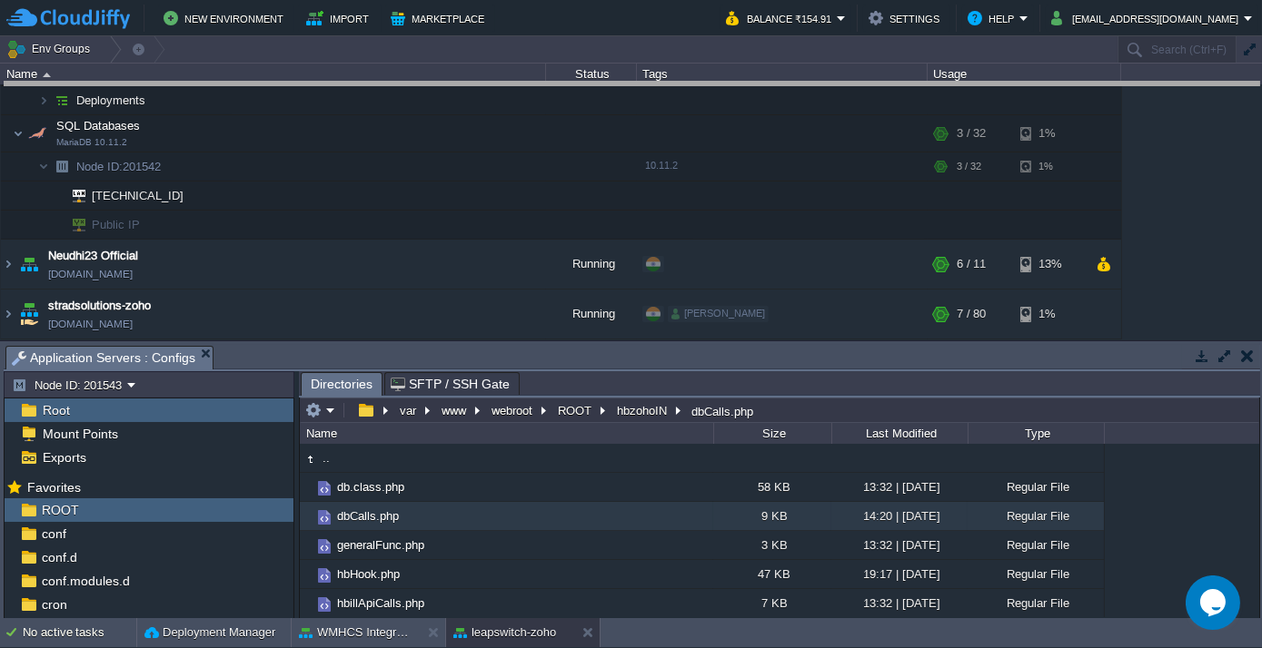
drag, startPoint x: 513, startPoint y: 353, endPoint x: 489, endPoint y: 83, distance: 271.8
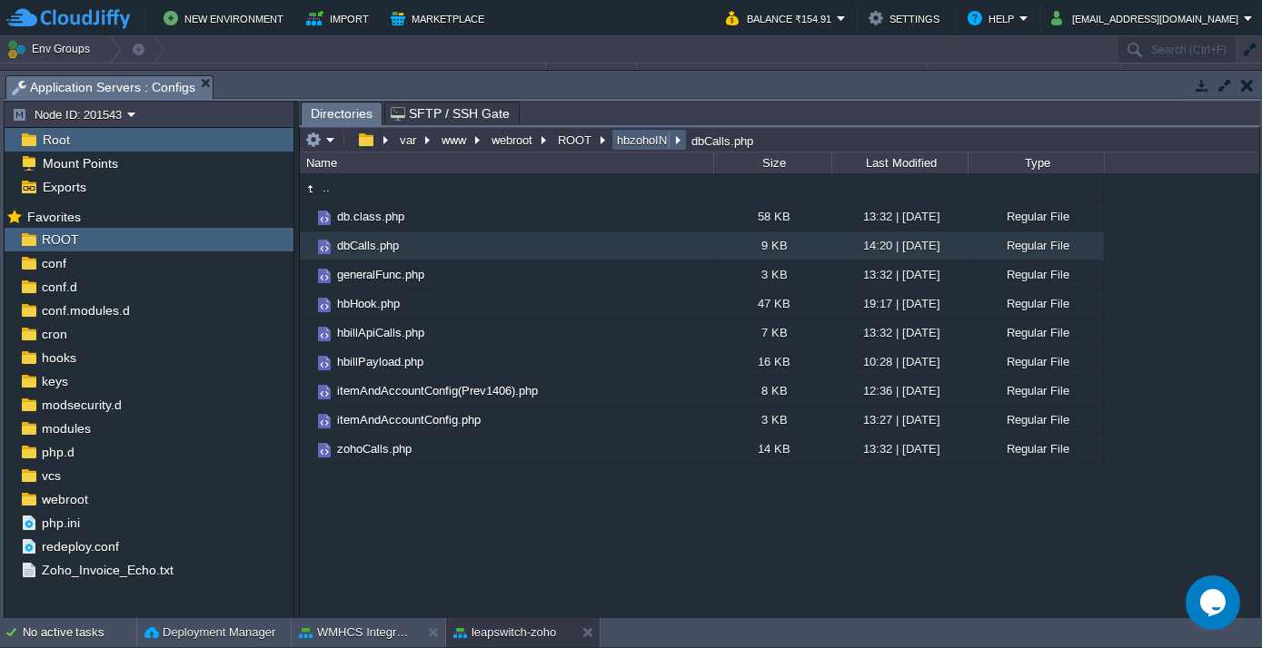
click at [643, 135] on button "hbzohoIN" at bounding box center [642, 140] width 57 height 16
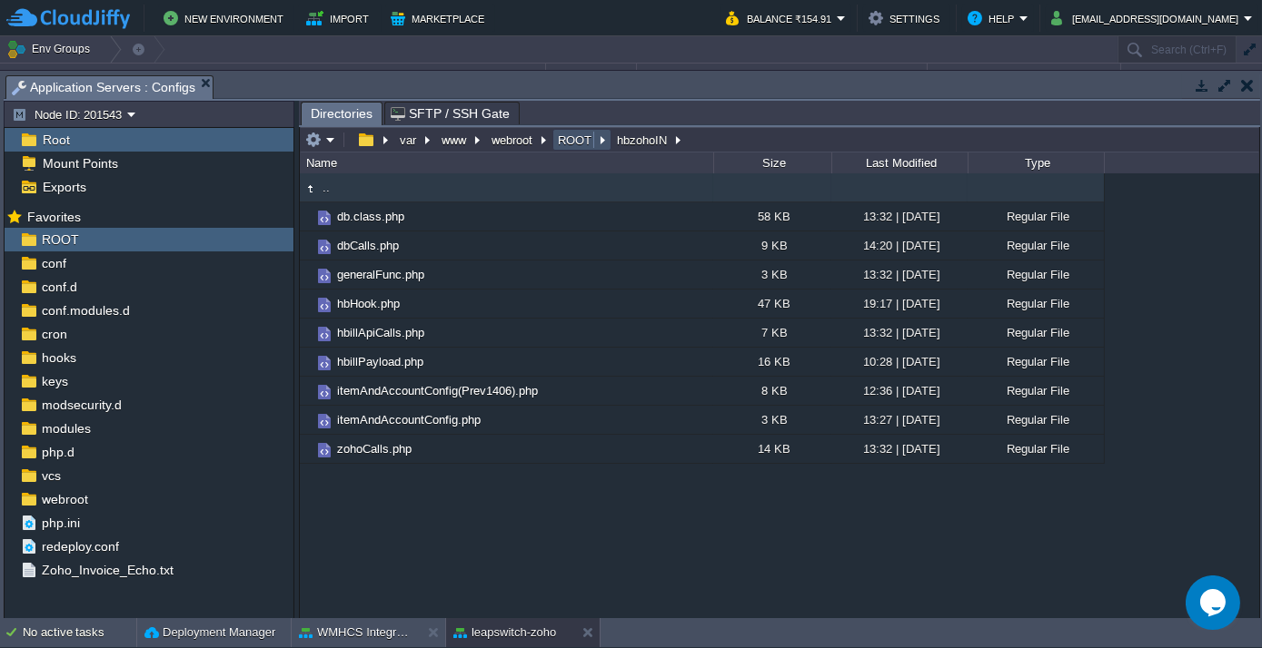
click at [567, 134] on button "ROOT" at bounding box center [575, 140] width 41 height 16
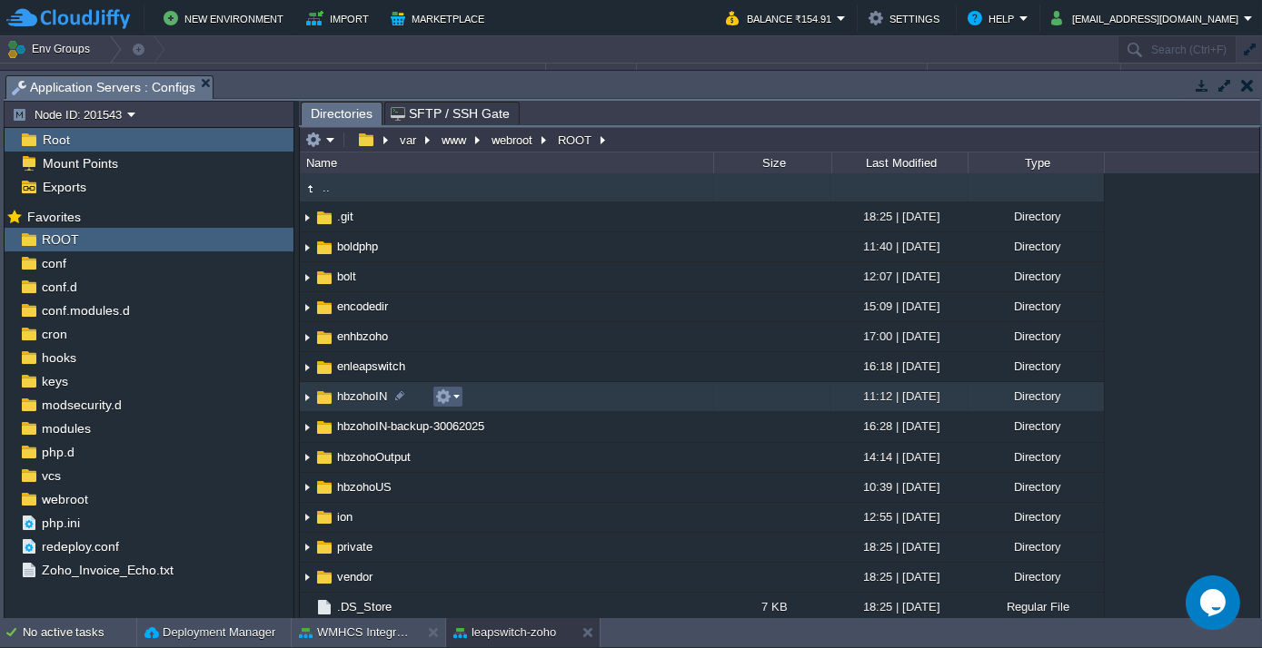
click at [458, 401] on em at bounding box center [447, 397] width 25 height 16
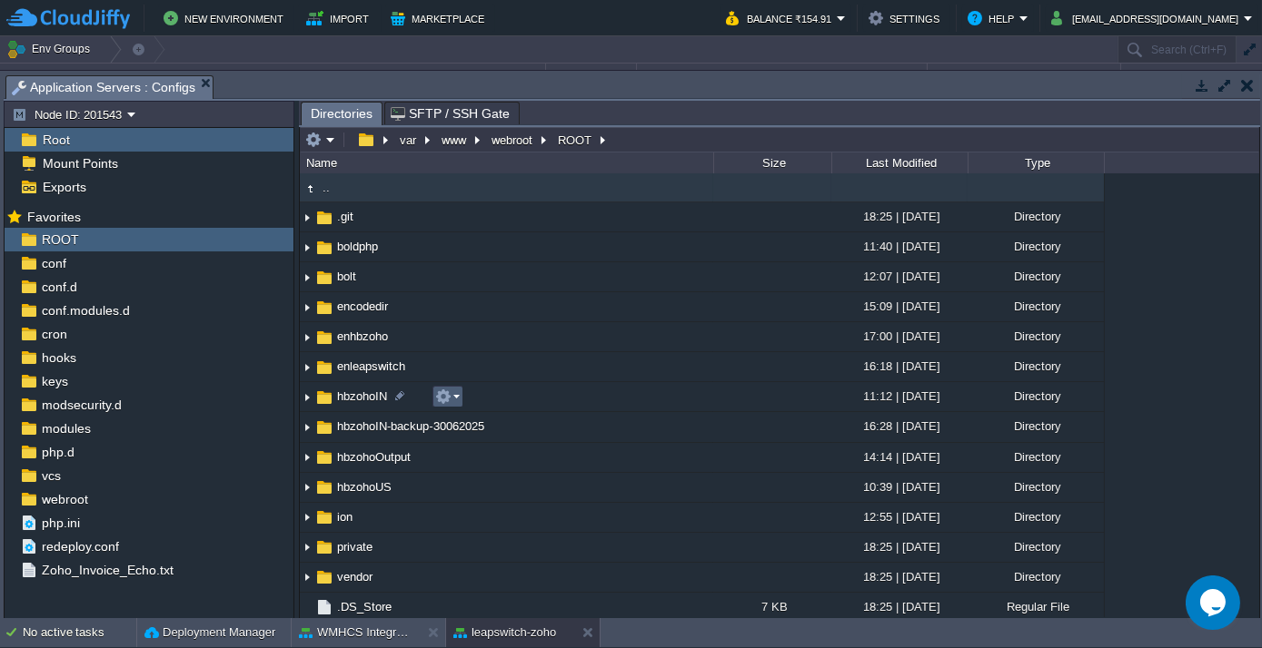
click at [455, 395] on em at bounding box center [447, 397] width 25 height 16
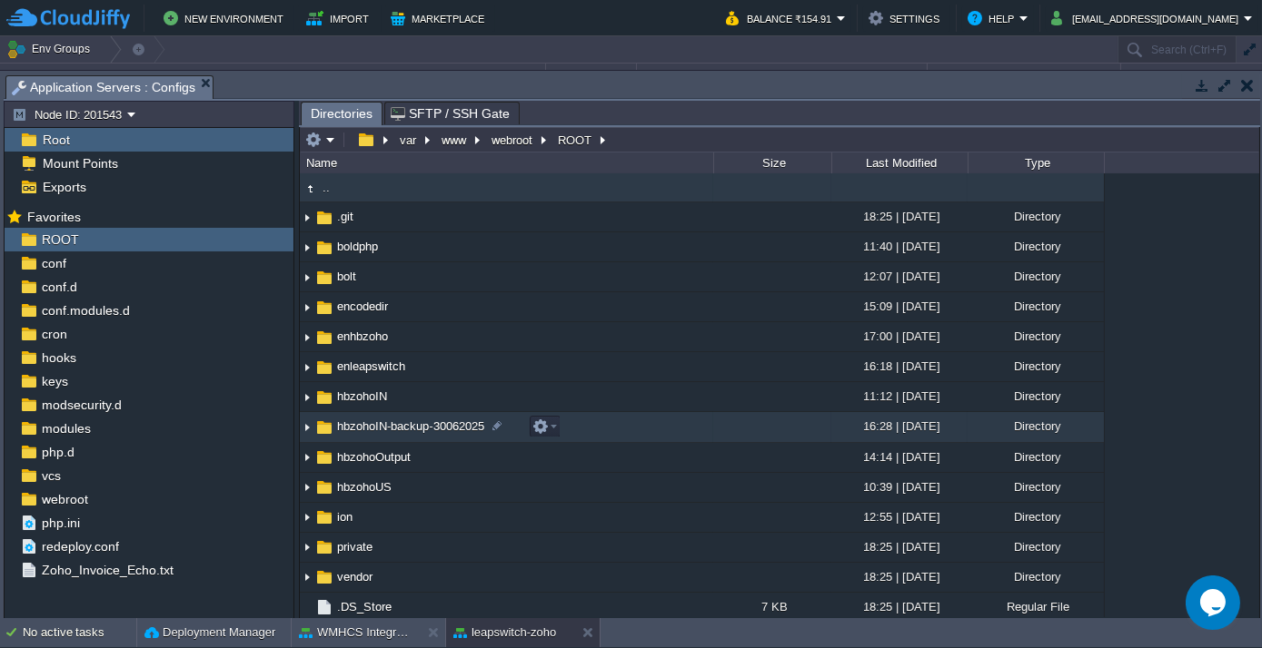
click at [368, 430] on span "hbzohoIN-backup-30062025" at bounding box center [410, 426] width 153 height 15
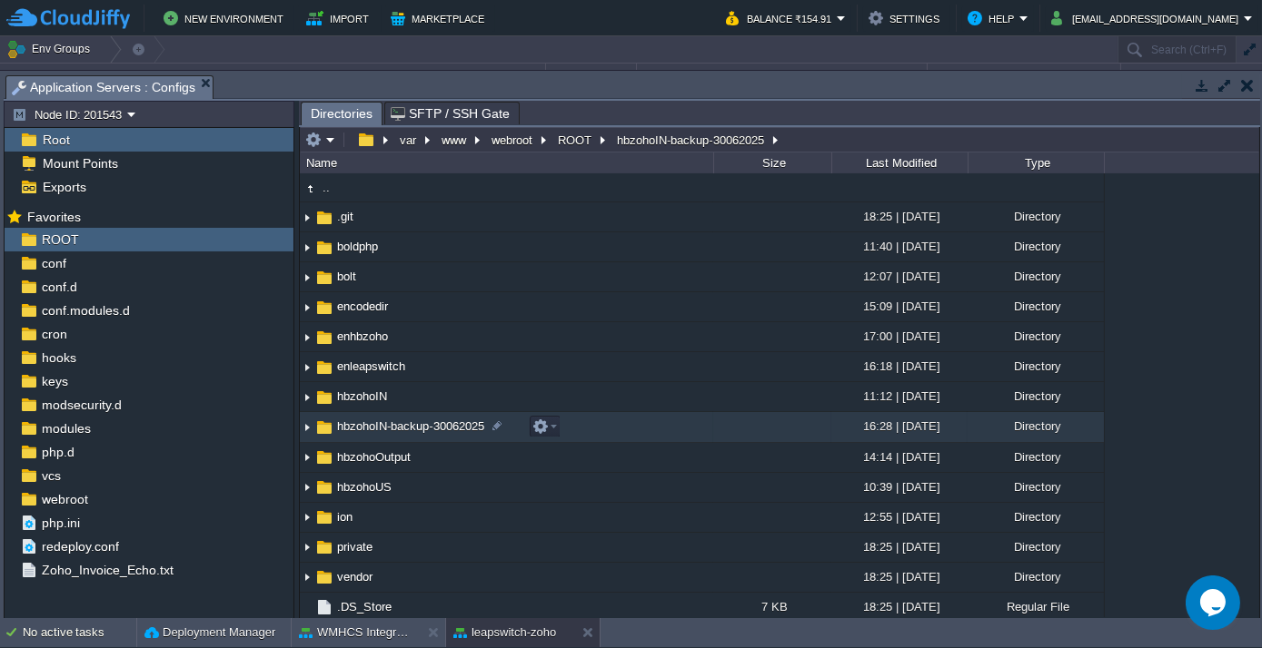
click at [368, 430] on span "hbzohoIN-backup-30062025" at bounding box center [410, 426] width 153 height 15
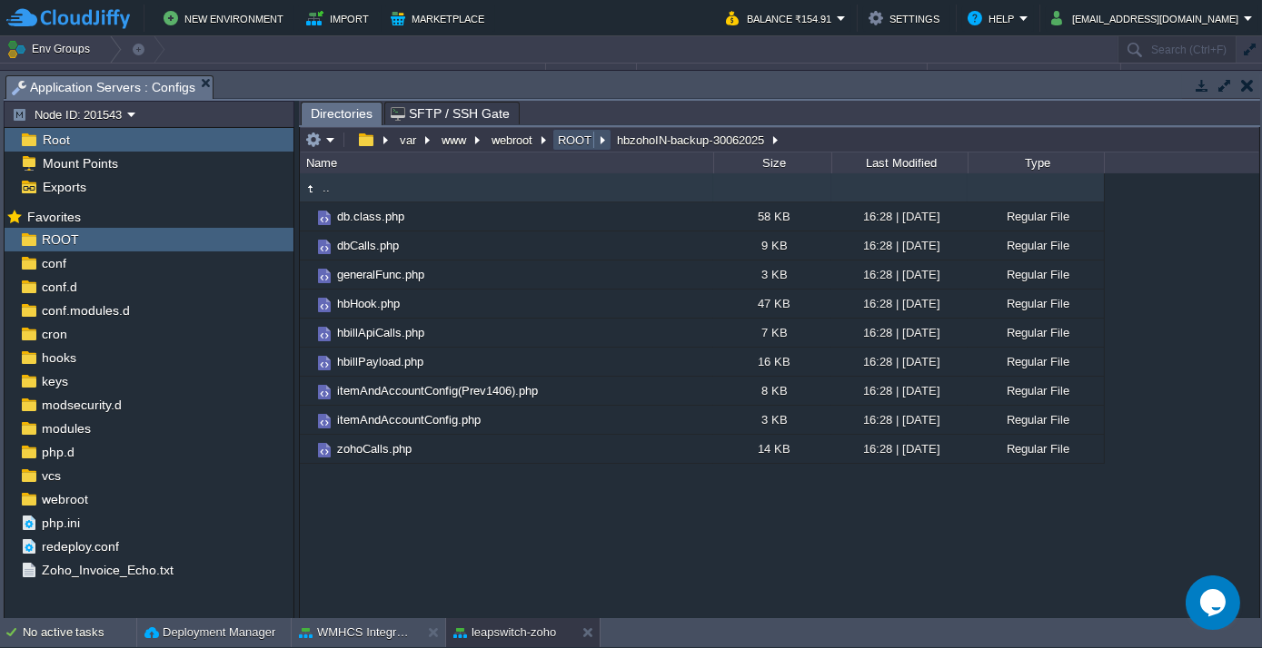
click at [569, 136] on button "ROOT" at bounding box center [575, 140] width 41 height 16
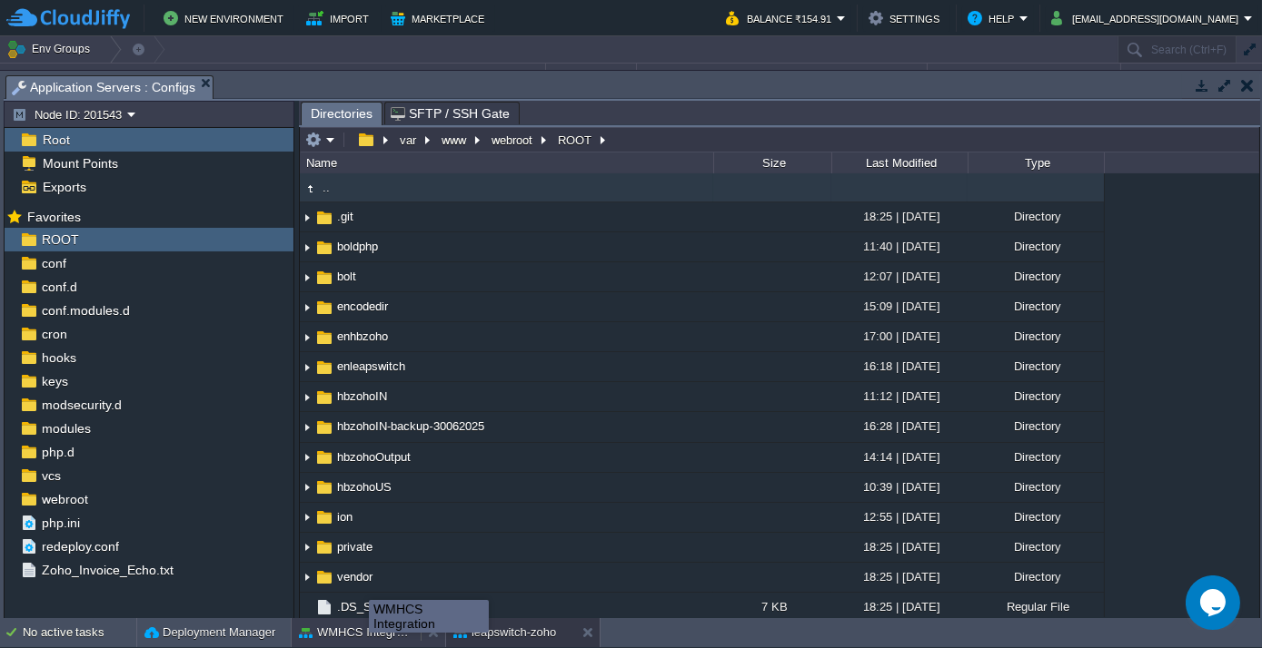
click at [368, 629] on button "WMHCS Integration" at bounding box center [356, 633] width 114 height 18
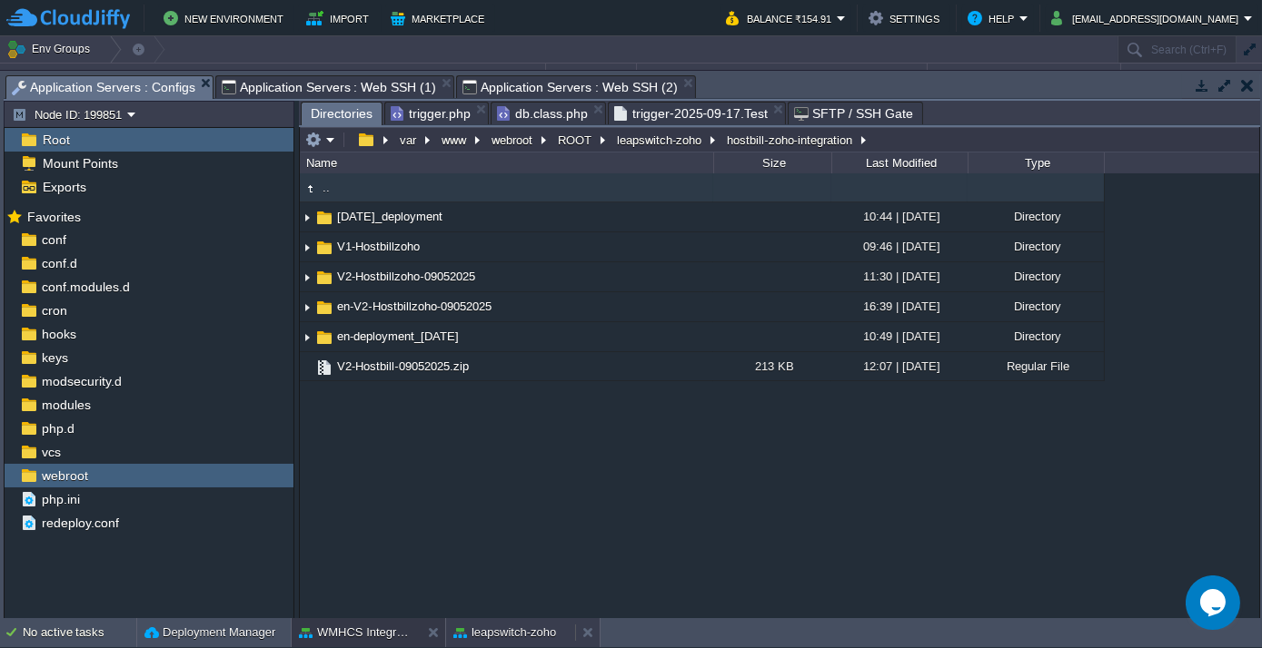
click at [497, 626] on button "leapswitch-zoho" at bounding box center [504, 633] width 103 height 18
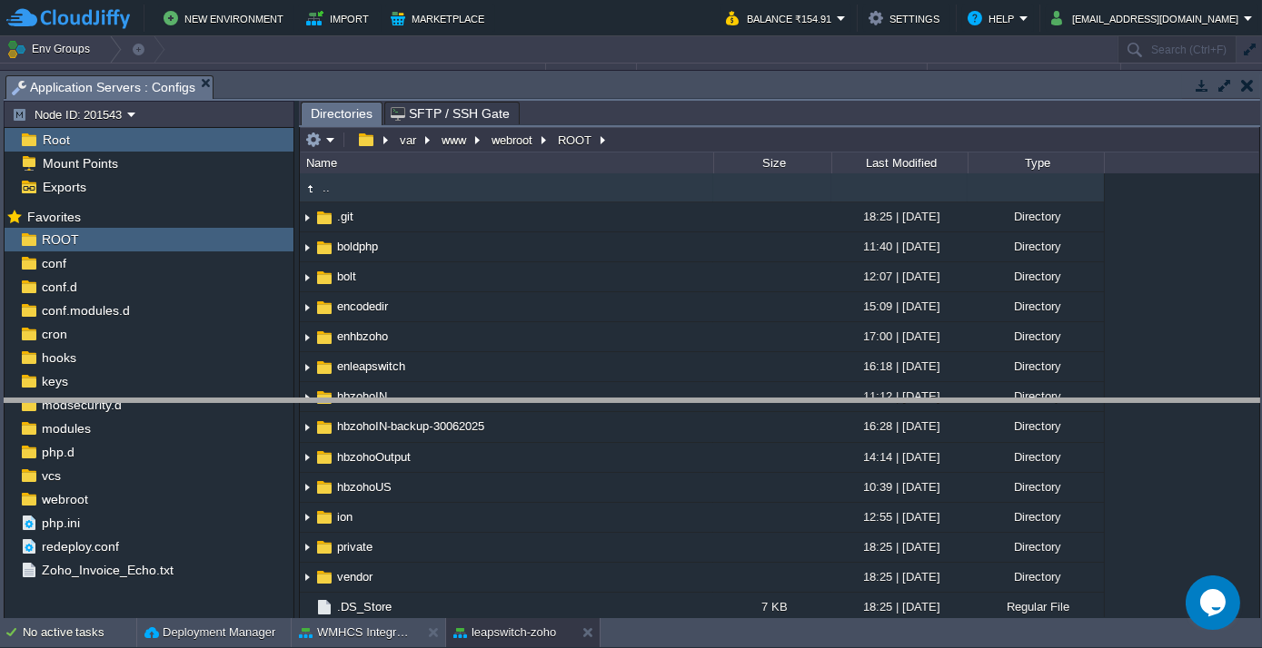
drag, startPoint x: 628, startPoint y: 84, endPoint x: 670, endPoint y: 411, distance: 329.7
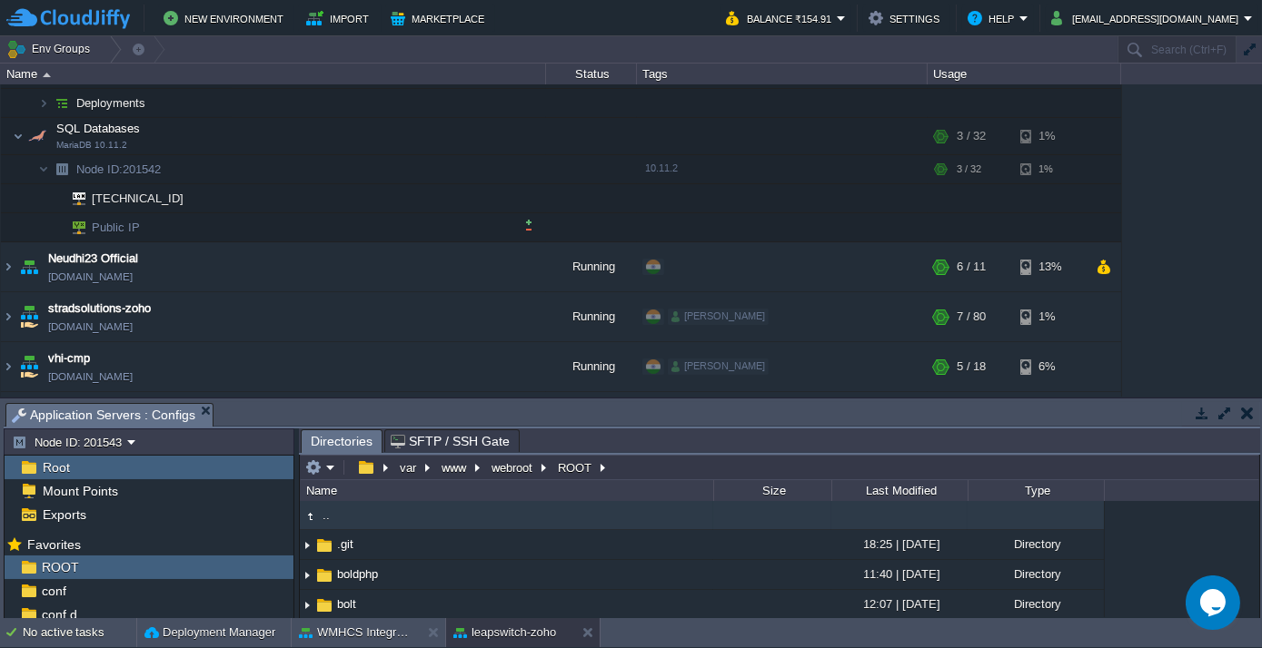
scroll to position [203, 0]
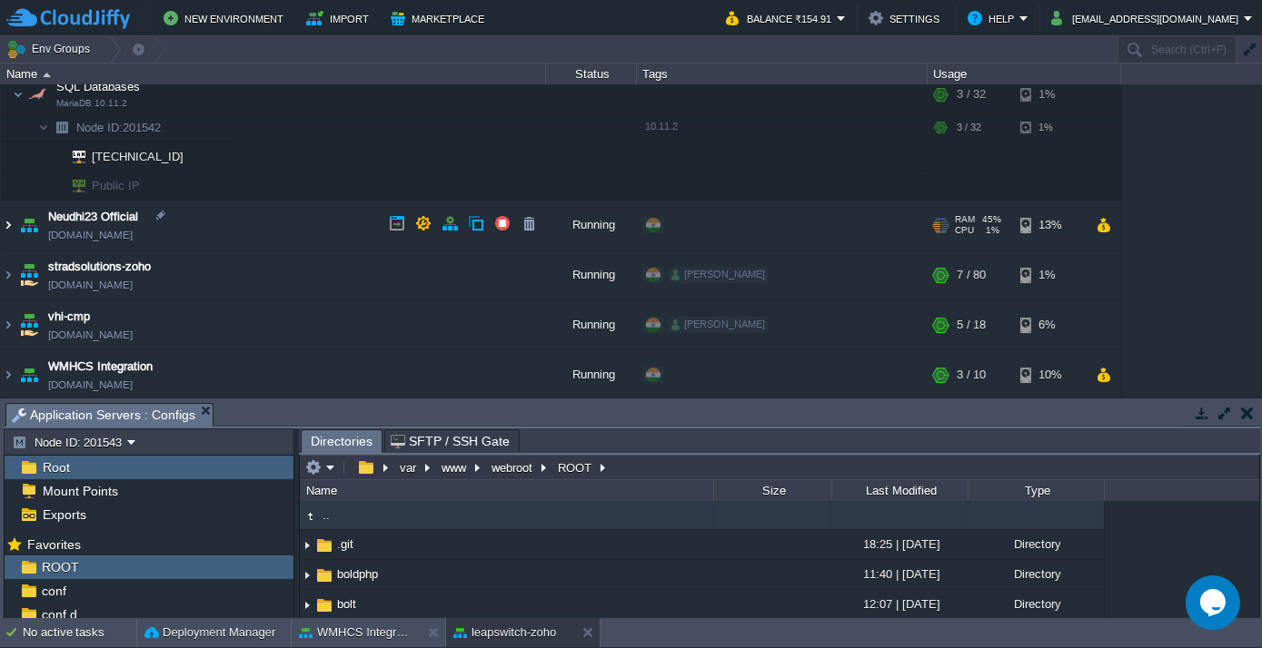
click at [9, 221] on img at bounding box center [8, 225] width 15 height 49
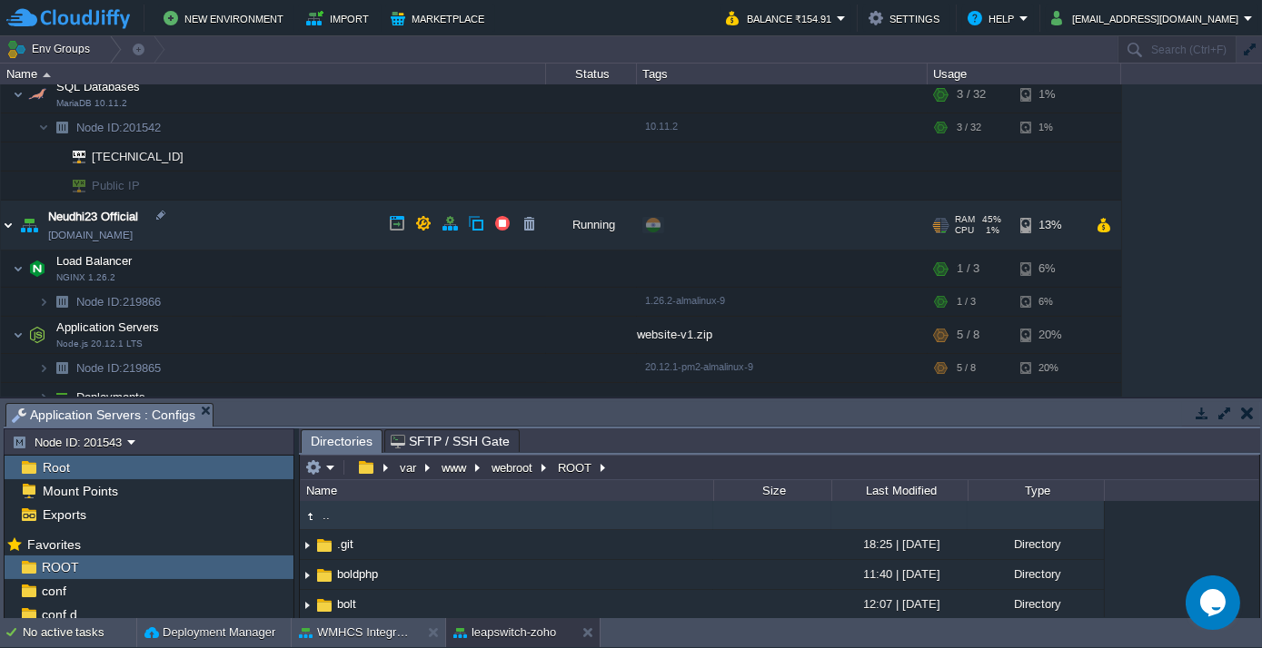
click at [9, 221] on img at bounding box center [8, 225] width 15 height 49
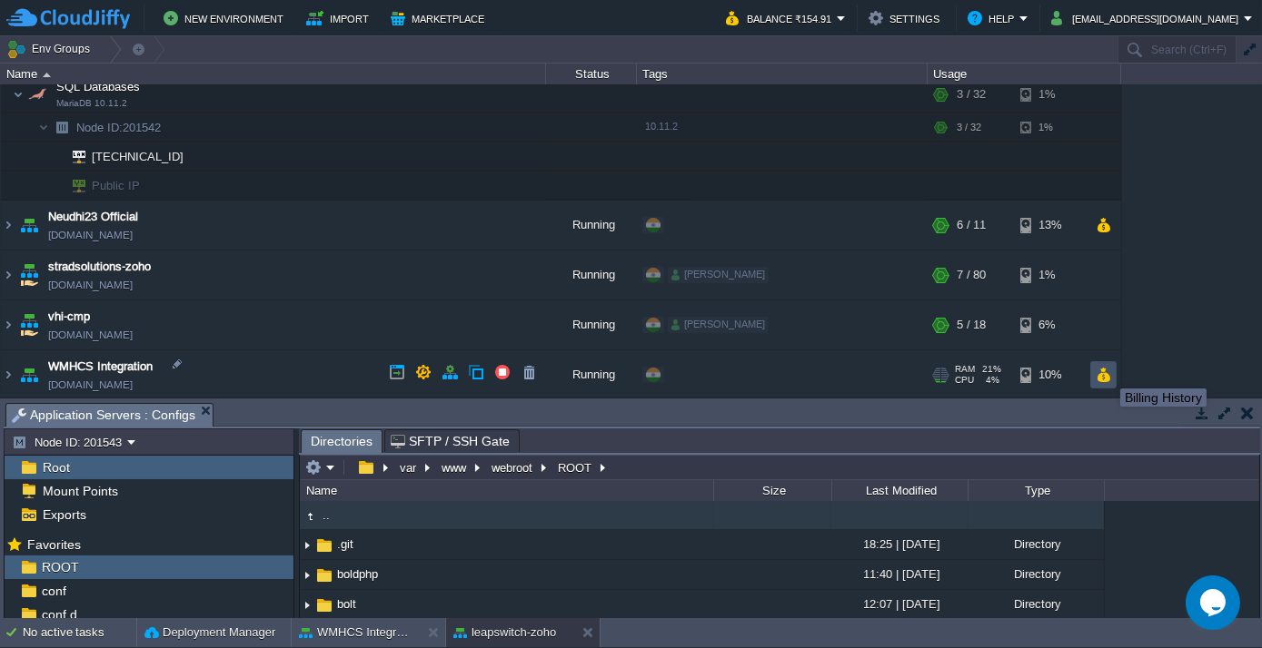
click at [1106, 372] on button "button" at bounding box center [1102, 375] width 15 height 16
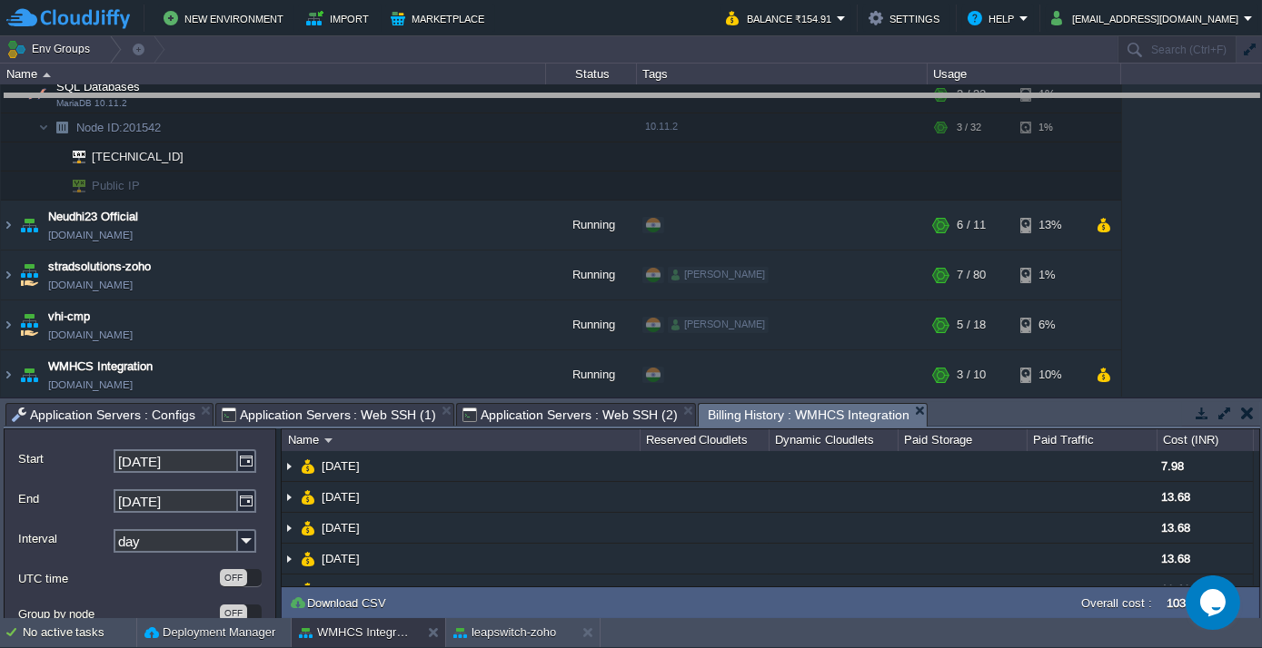
drag, startPoint x: 935, startPoint y: 411, endPoint x: 917, endPoint y: 103, distance: 309.3
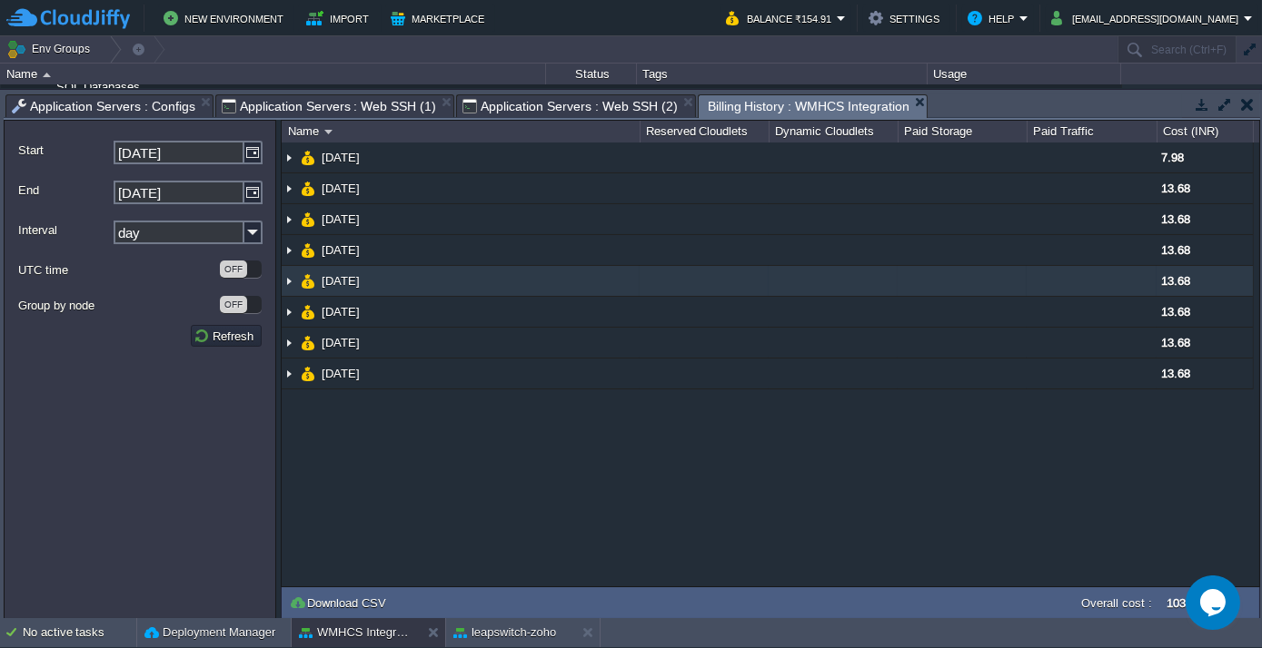
click at [285, 277] on img at bounding box center [289, 281] width 15 height 30
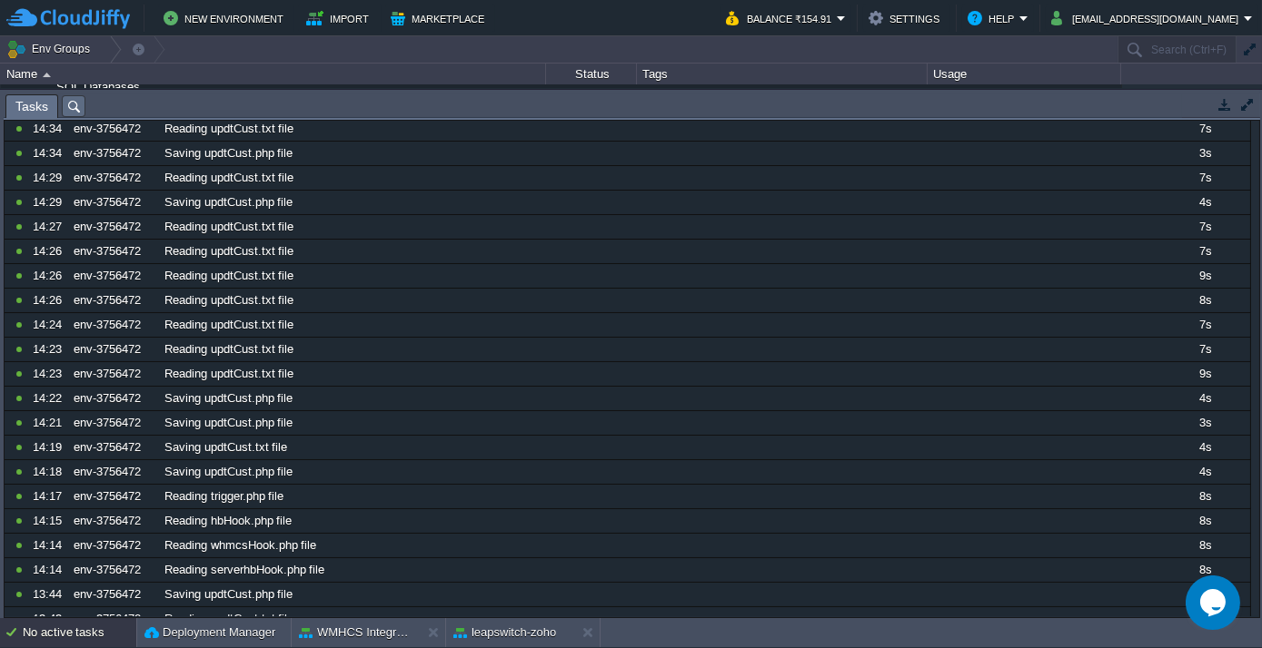
scroll to position [0, 0]
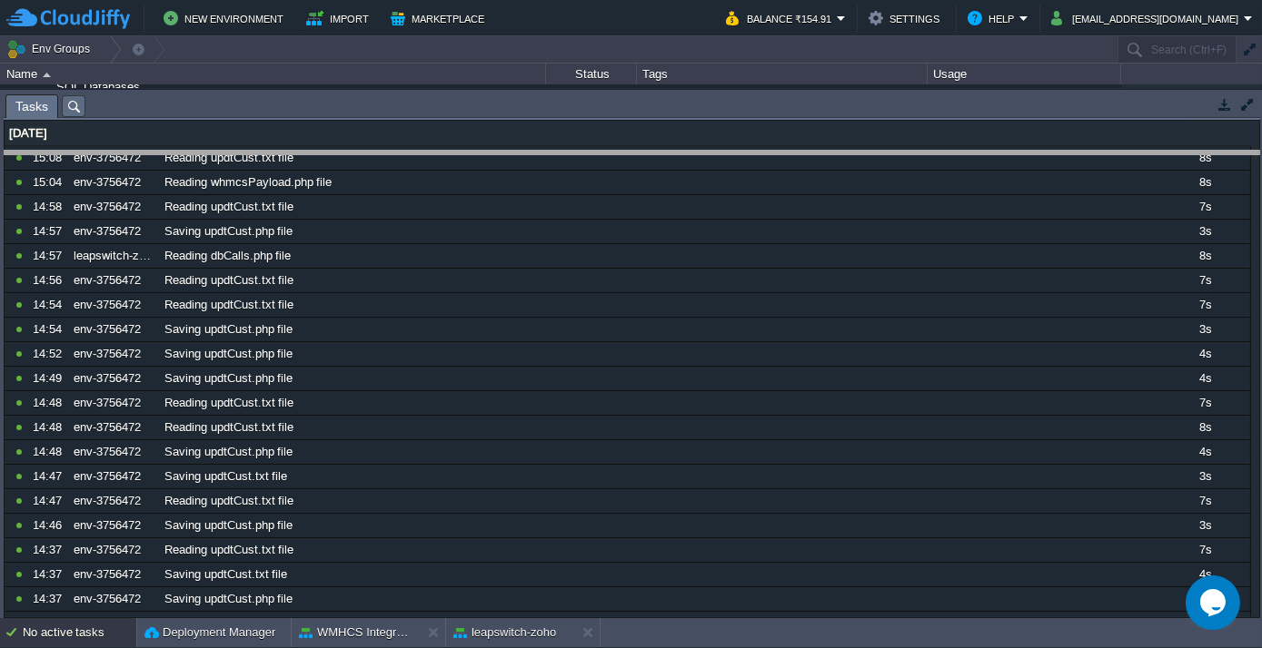
drag, startPoint x: 150, startPoint y: 107, endPoint x: 191, endPoint y: 260, distance: 158.0
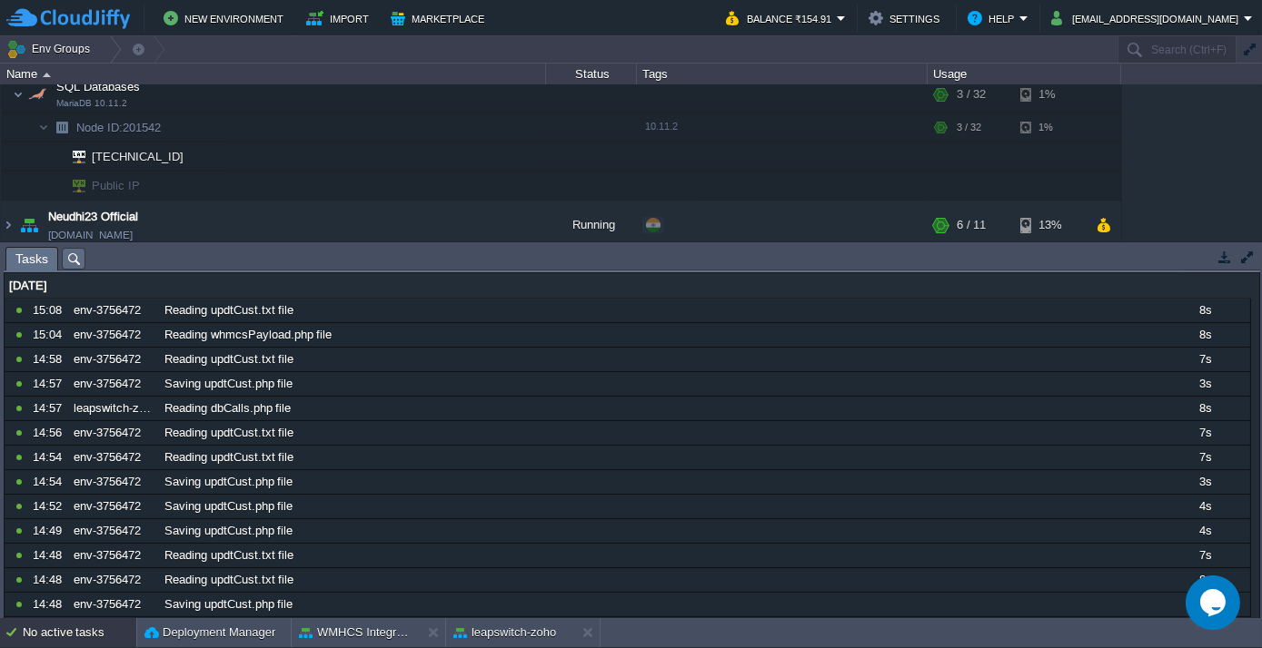
scroll to position [360, 0]
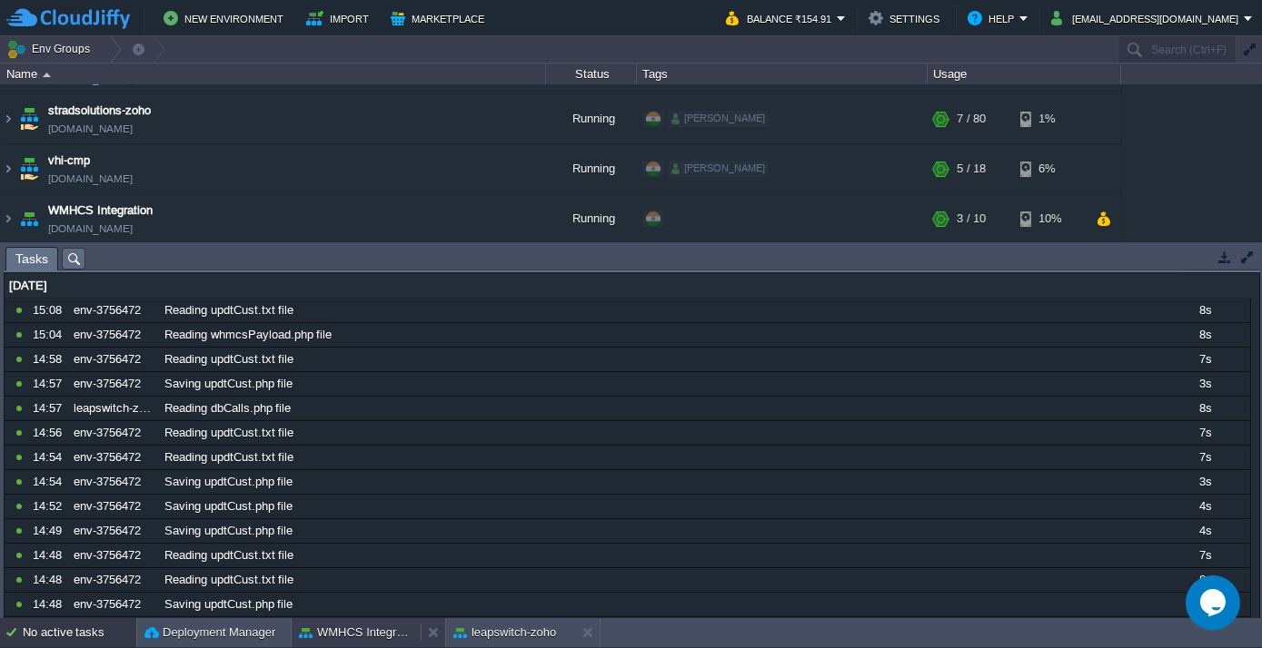
click at [380, 626] on button "WMHCS Integration" at bounding box center [356, 633] width 114 height 18
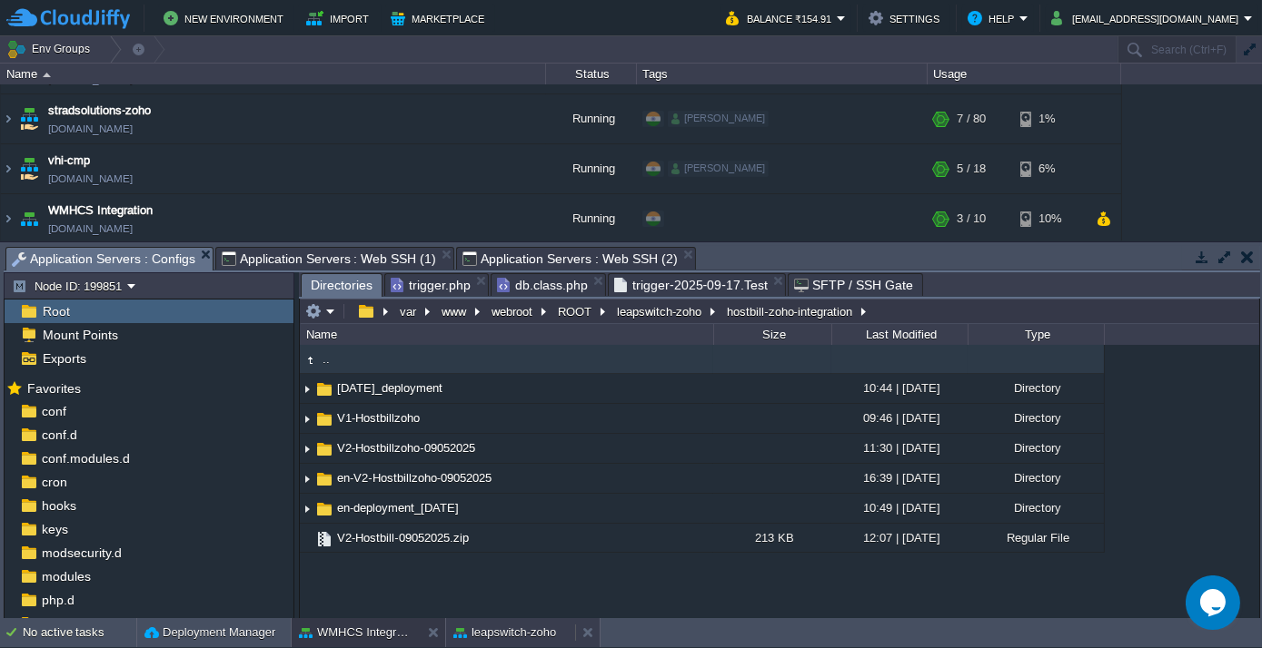
click at [496, 630] on button "leapswitch-zoho" at bounding box center [504, 633] width 103 height 18
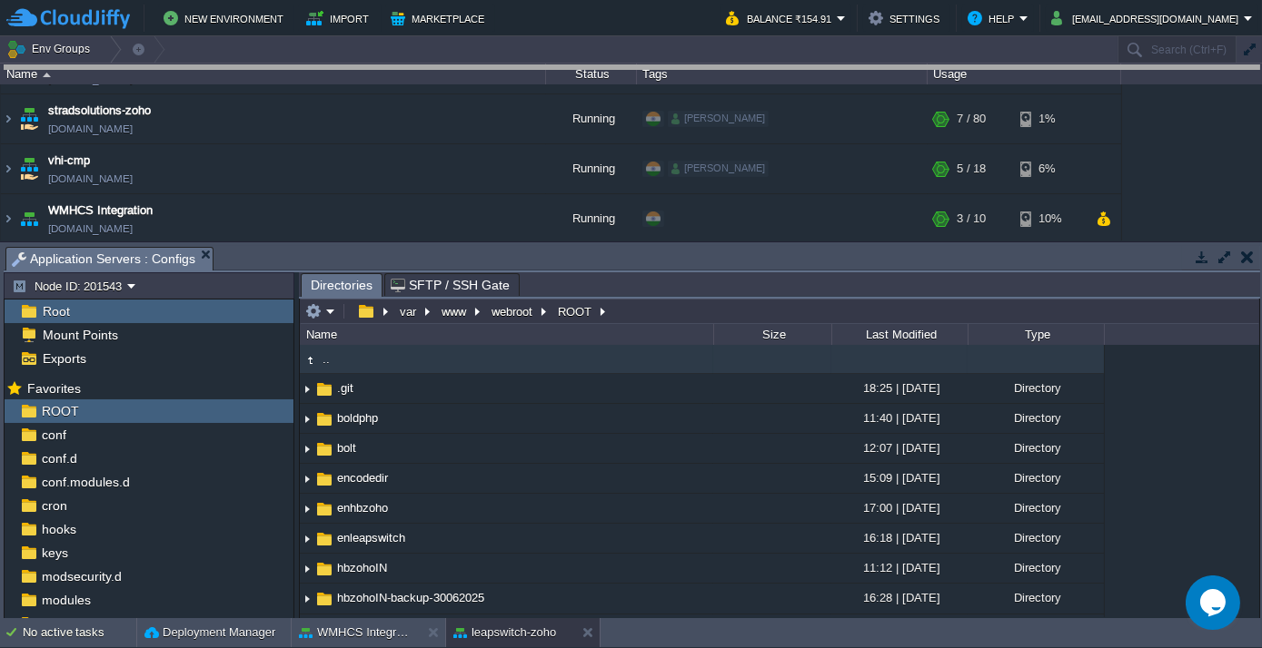
drag, startPoint x: 552, startPoint y: 252, endPoint x: 594, endPoint y: 27, distance: 228.2
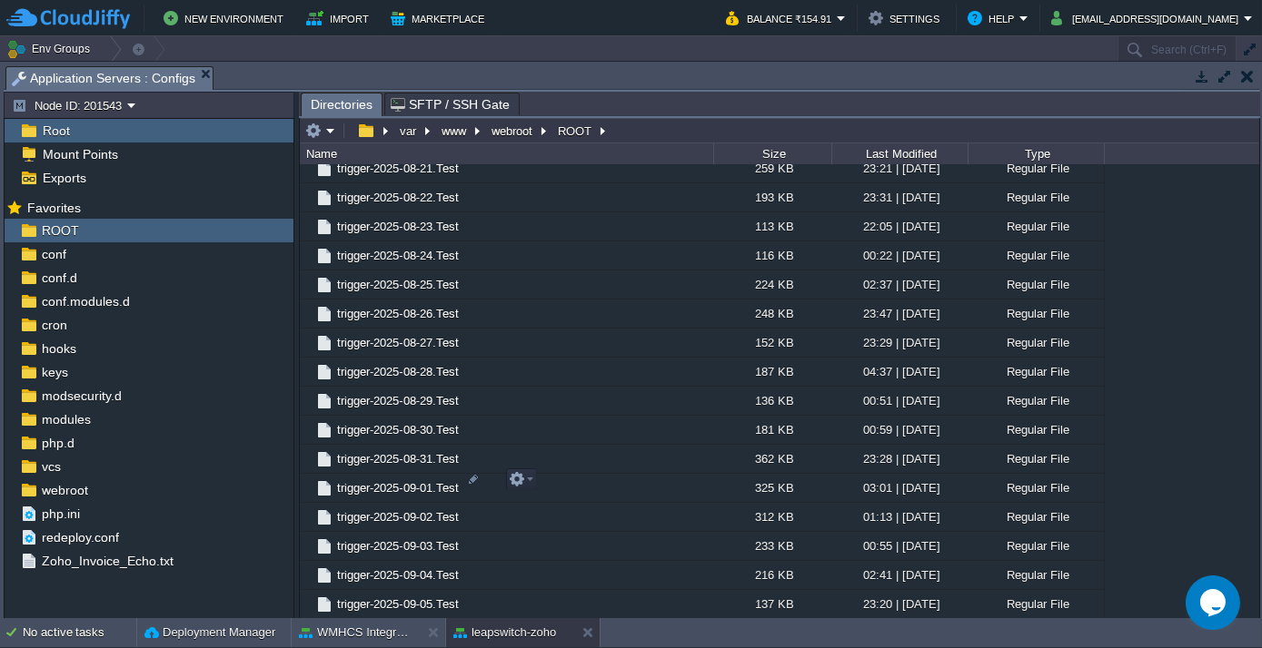
scroll to position [45038, 0]
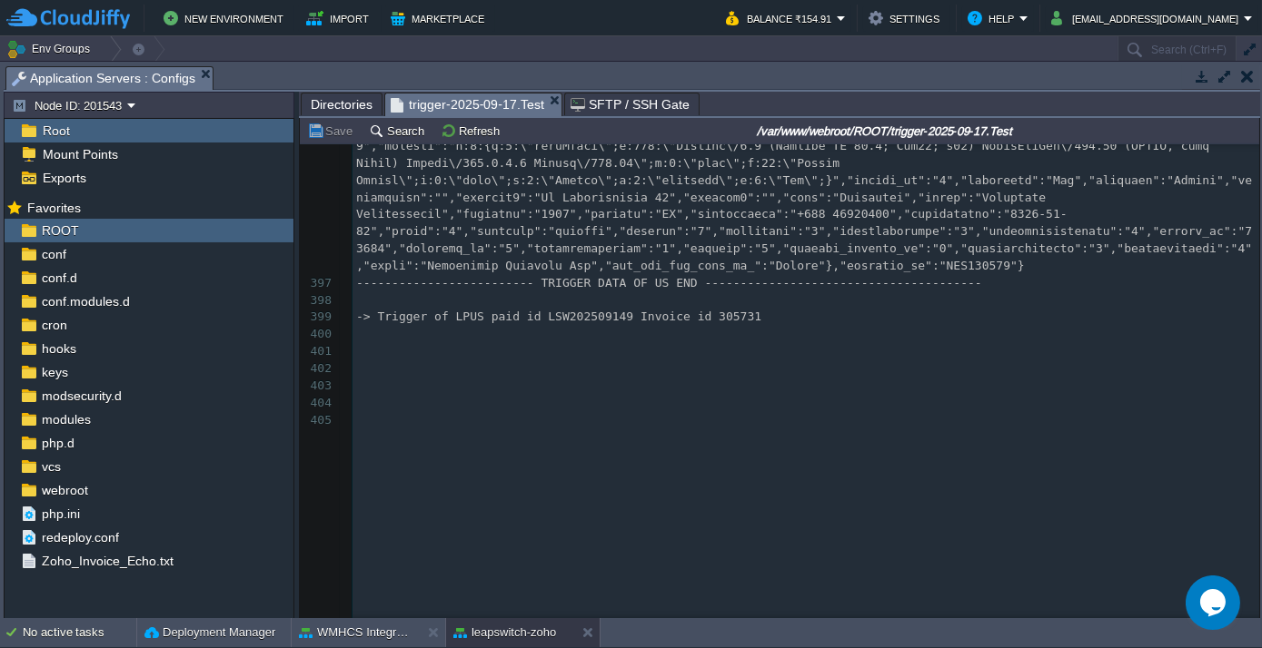
scroll to position [22009, 0]
